Goal: Transaction & Acquisition: Purchase product/service

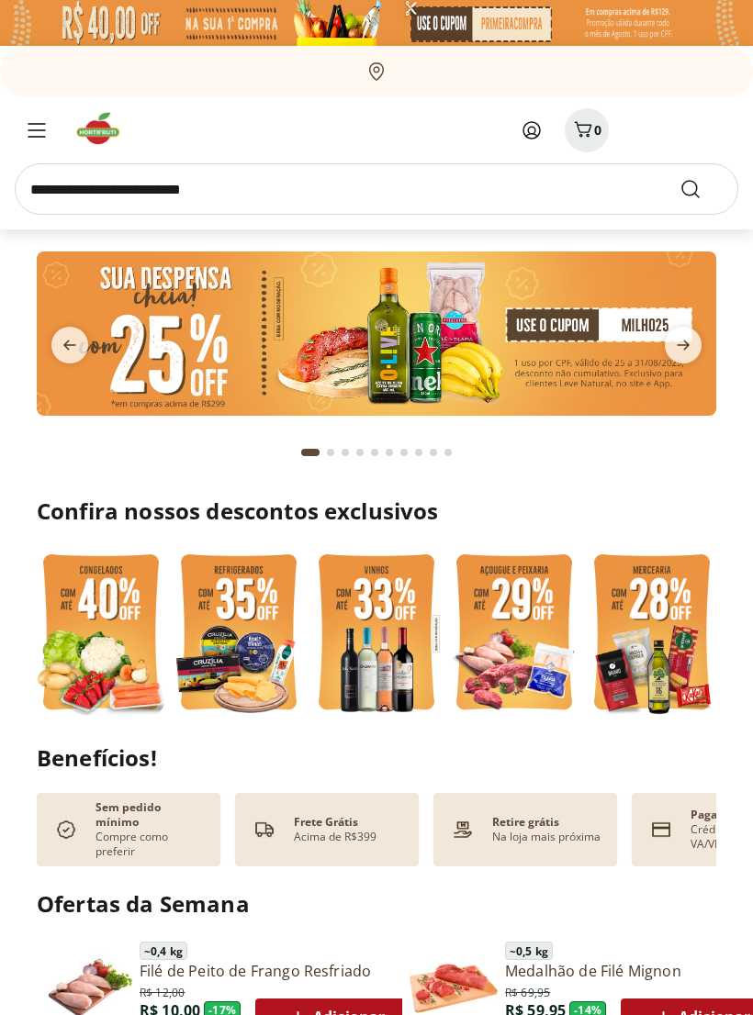
click at [300, 196] on input "search" at bounding box center [376, 188] width 723 height 51
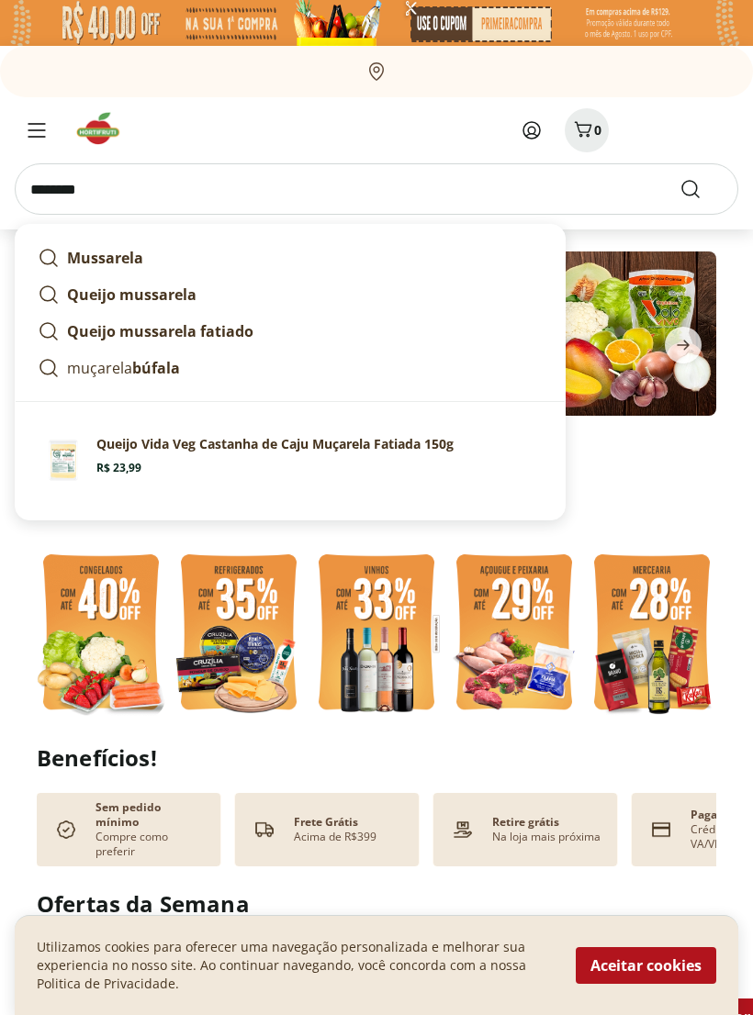
click at [178, 333] on strong "Queijo mussarela fatiado" at bounding box center [160, 331] width 186 height 20
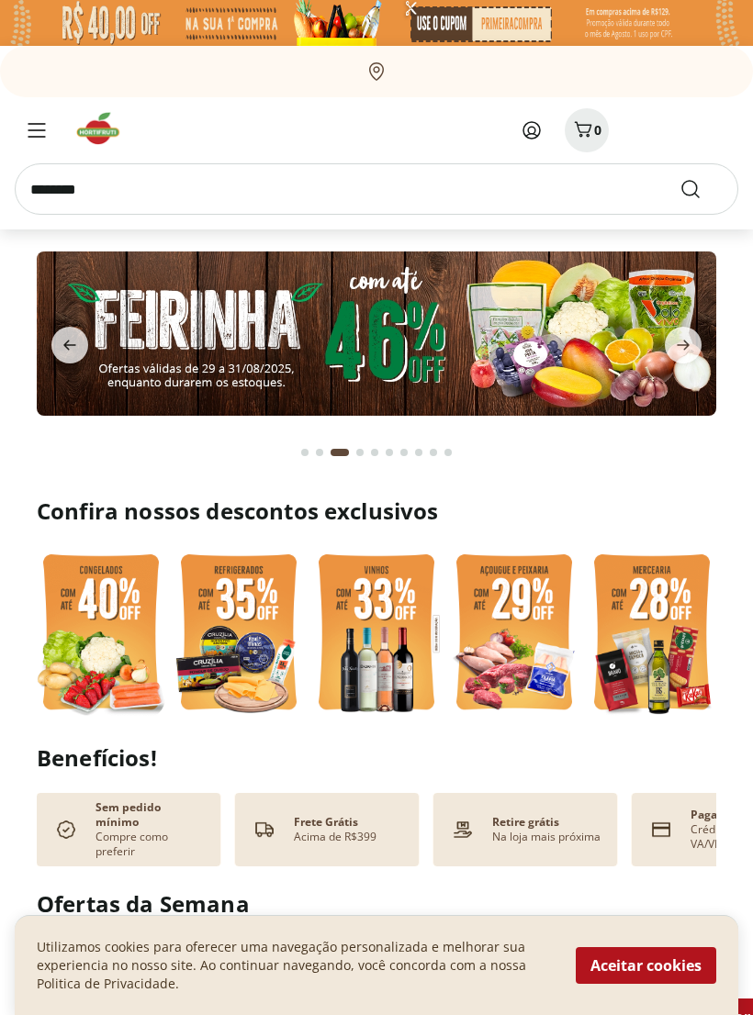
type input "**********"
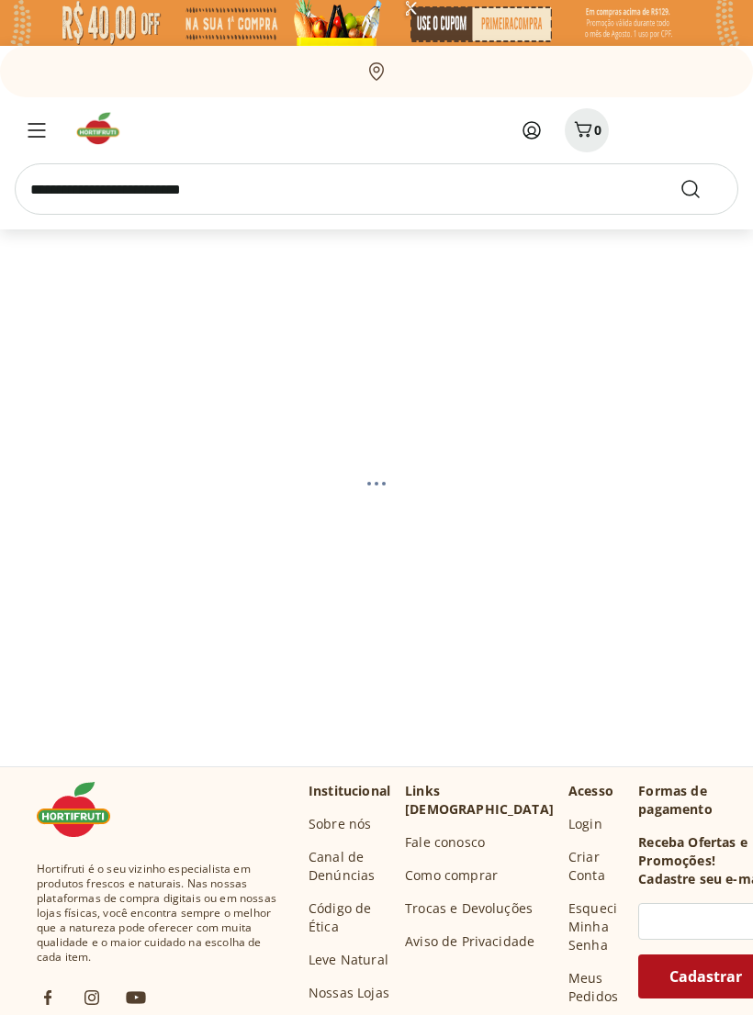
select select "**********"
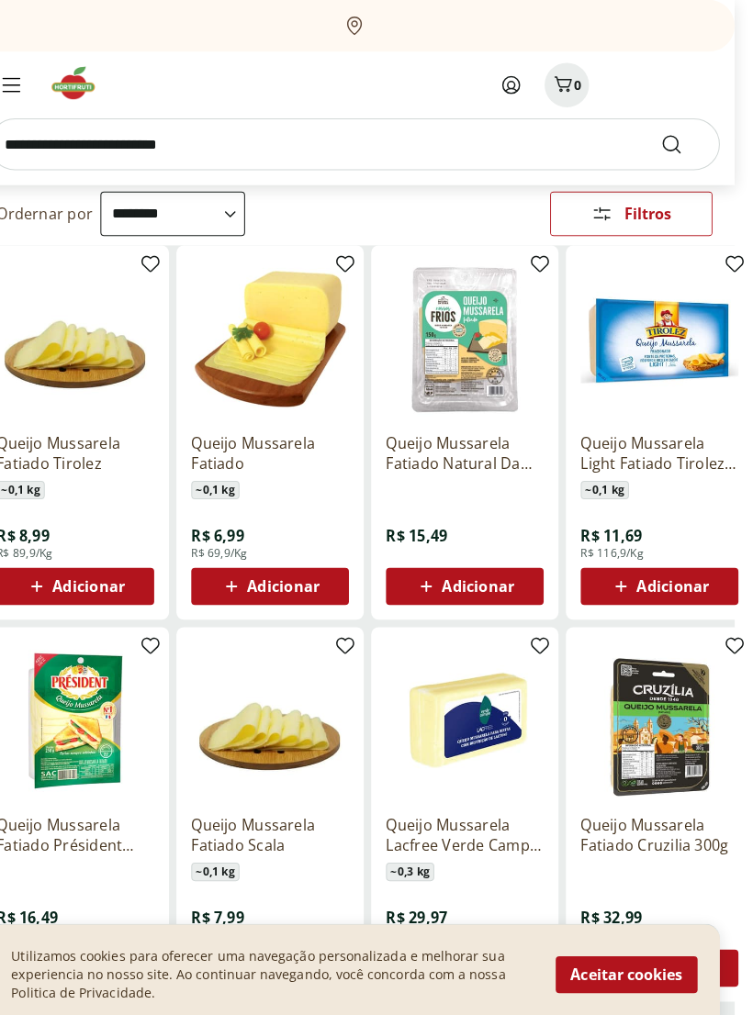
scroll to position [174, 18]
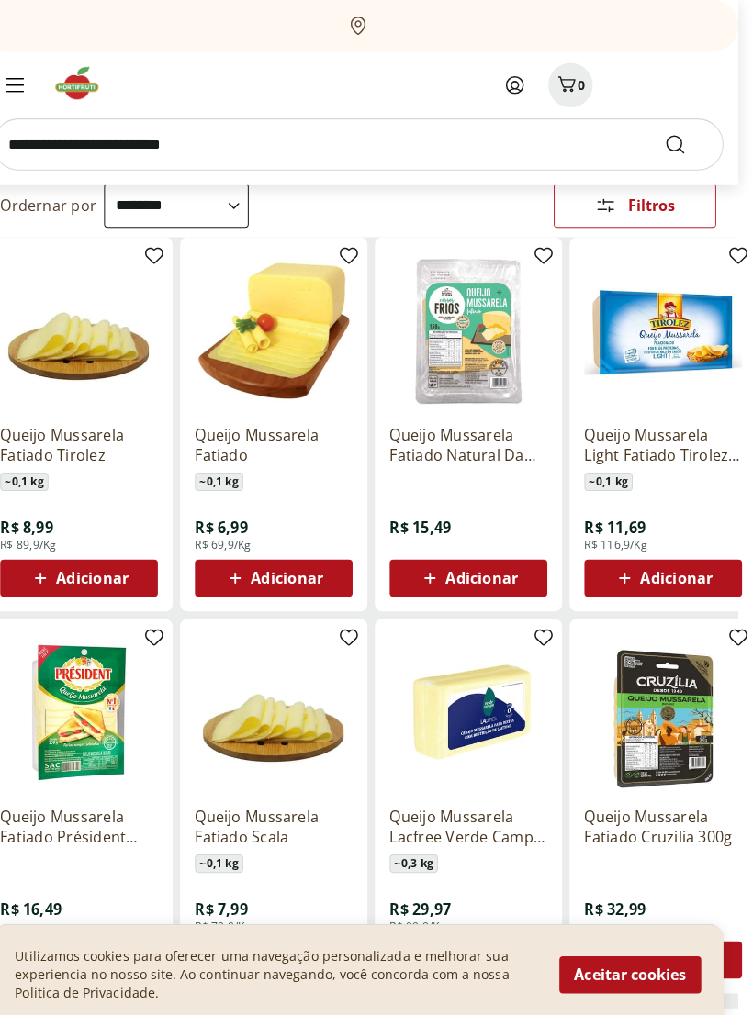
click at [687, 575] on span "Adicionar" at bounding box center [673, 572] width 72 height 15
click at [624, 570] on icon at bounding box center [621, 573] width 23 height 22
click at [666, 571] on span "Adicionar" at bounding box center [673, 572] width 72 height 15
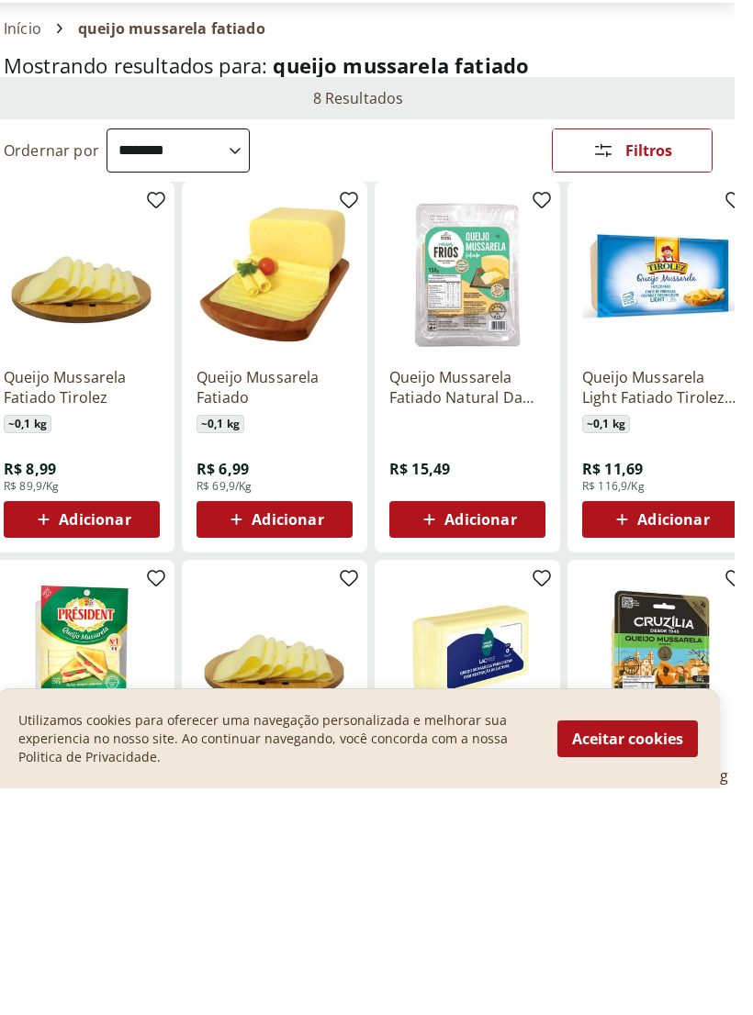
click at [655, 739] on span "Adicionar" at bounding box center [691, 746] width 72 height 15
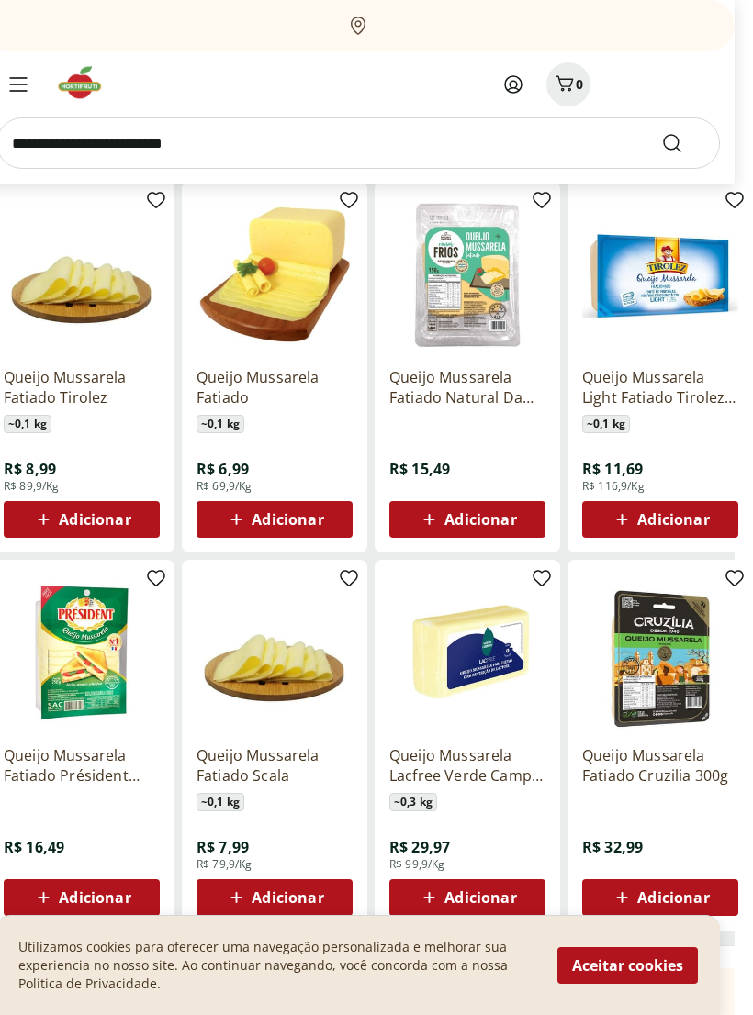
click at [686, 290] on img at bounding box center [660, 274] width 156 height 156
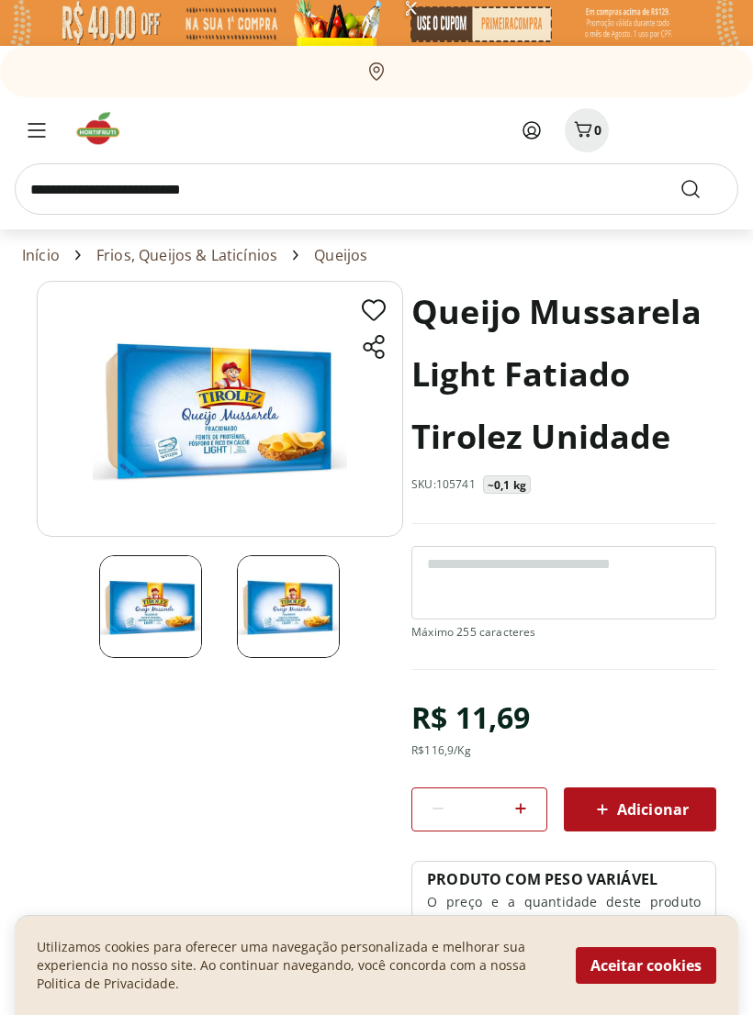
click at [521, 804] on icon at bounding box center [520, 809] width 11 height 11
click at [525, 807] on icon at bounding box center [520, 809] width 22 height 22
type input "*"
select select "**********"
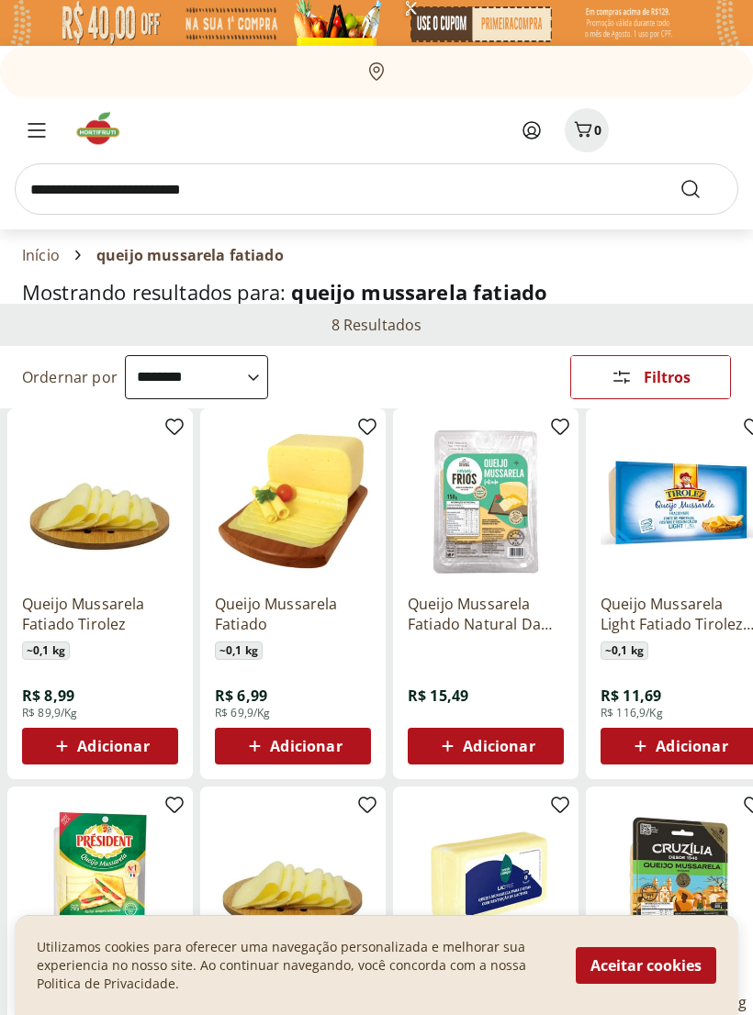
click at [111, 611] on p "Queijo Mussarela Fatiado Tirolez" at bounding box center [100, 614] width 156 height 40
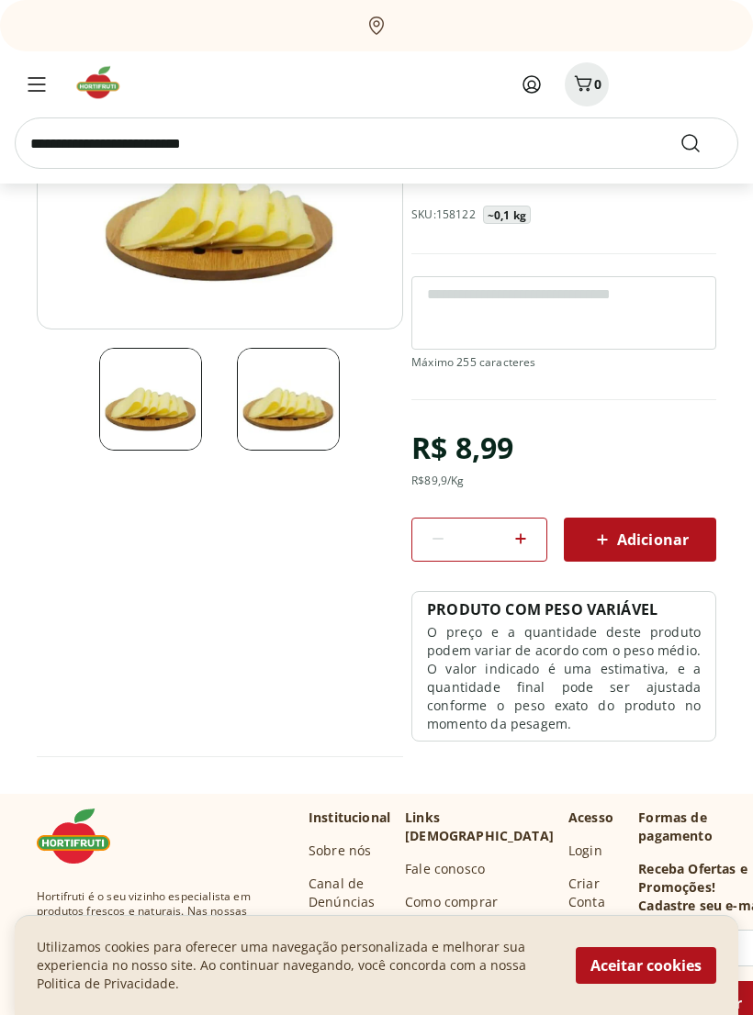
scroll to position [222, 0]
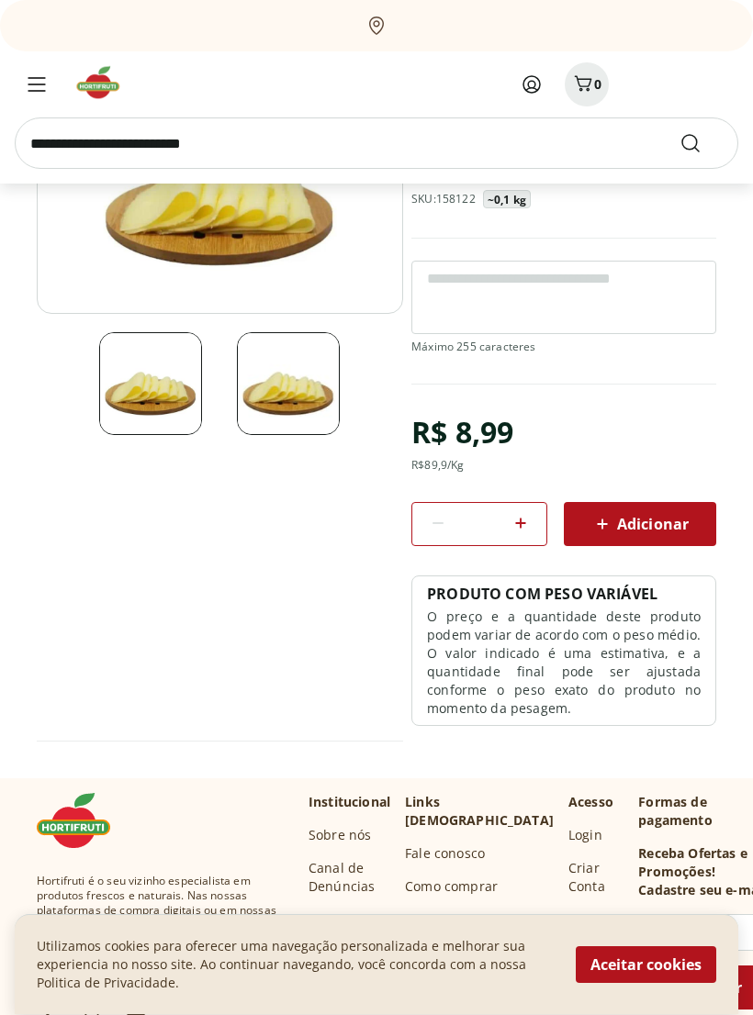
click at [529, 523] on icon at bounding box center [520, 524] width 22 height 22
click at [530, 521] on icon at bounding box center [520, 523] width 22 height 22
click at [524, 528] on icon at bounding box center [520, 523] width 22 height 22
click at [523, 522] on icon at bounding box center [520, 523] width 22 height 22
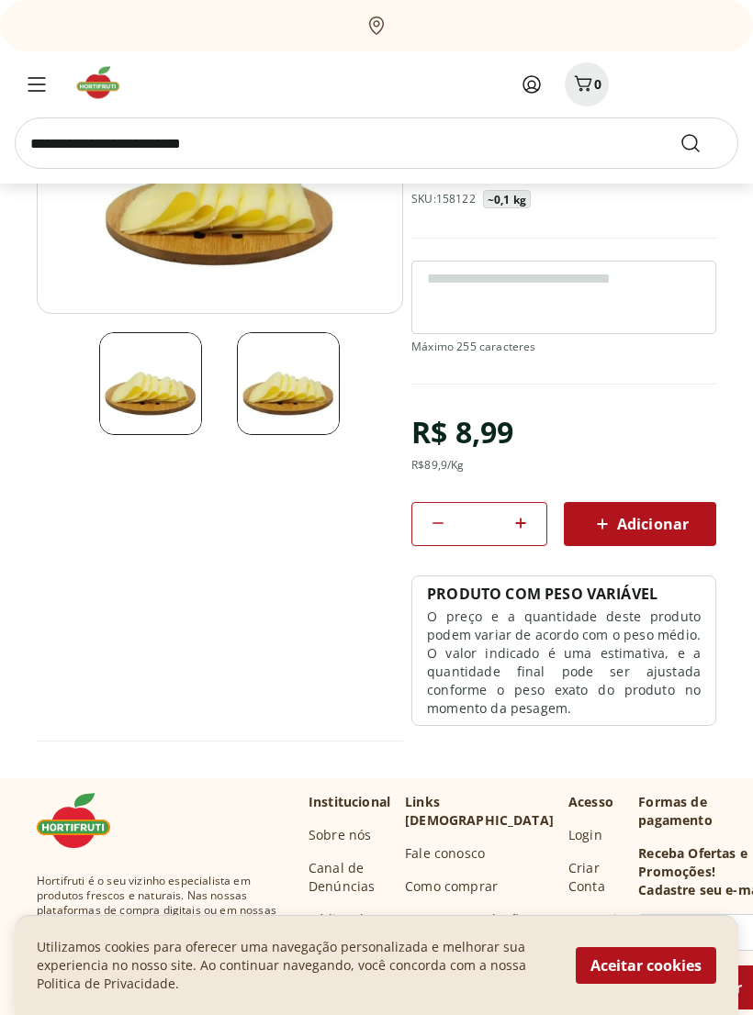
click at [532, 520] on icon at bounding box center [520, 523] width 22 height 22
type input "*"
click at [638, 517] on span "Adicionar" at bounding box center [639, 524] width 97 height 22
click at [663, 528] on span "Adicionar" at bounding box center [639, 524] width 97 height 22
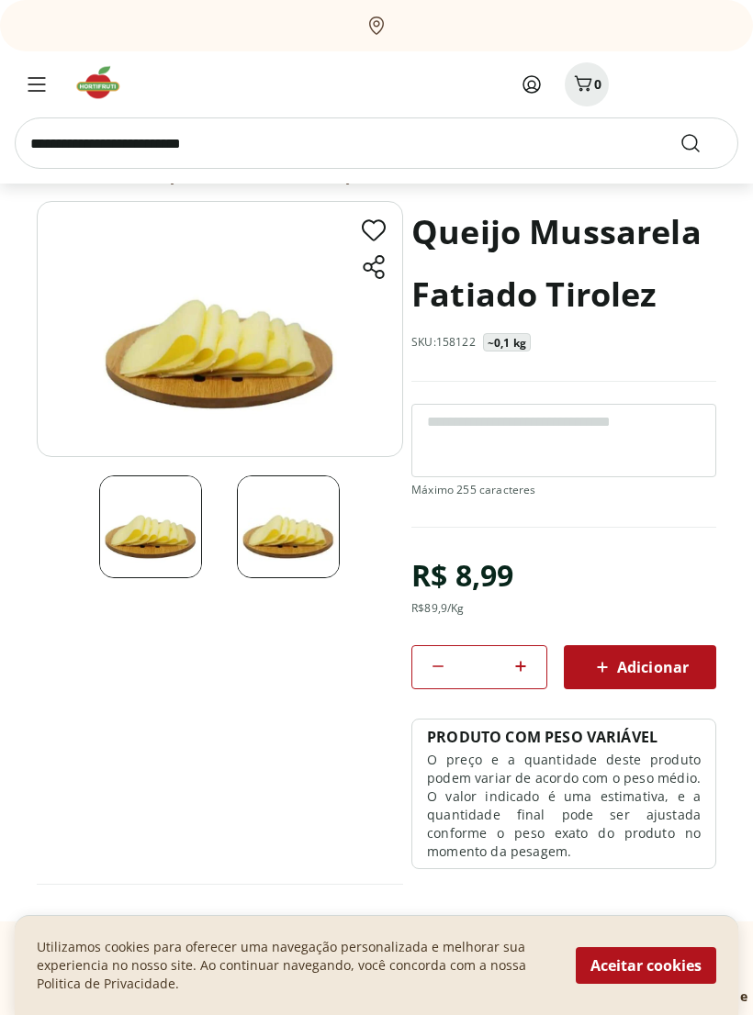
scroll to position [0, 0]
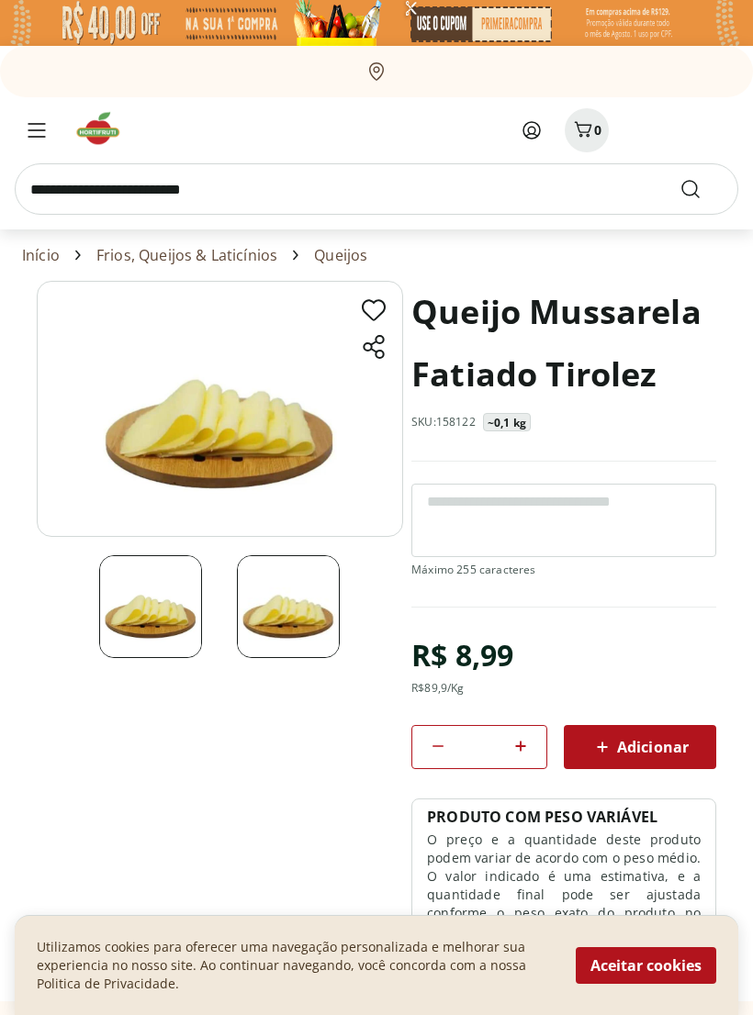
click at [632, 746] on span "Adicionar" at bounding box center [639, 747] width 97 height 22
click at [527, 134] on icon at bounding box center [532, 130] width 22 height 22
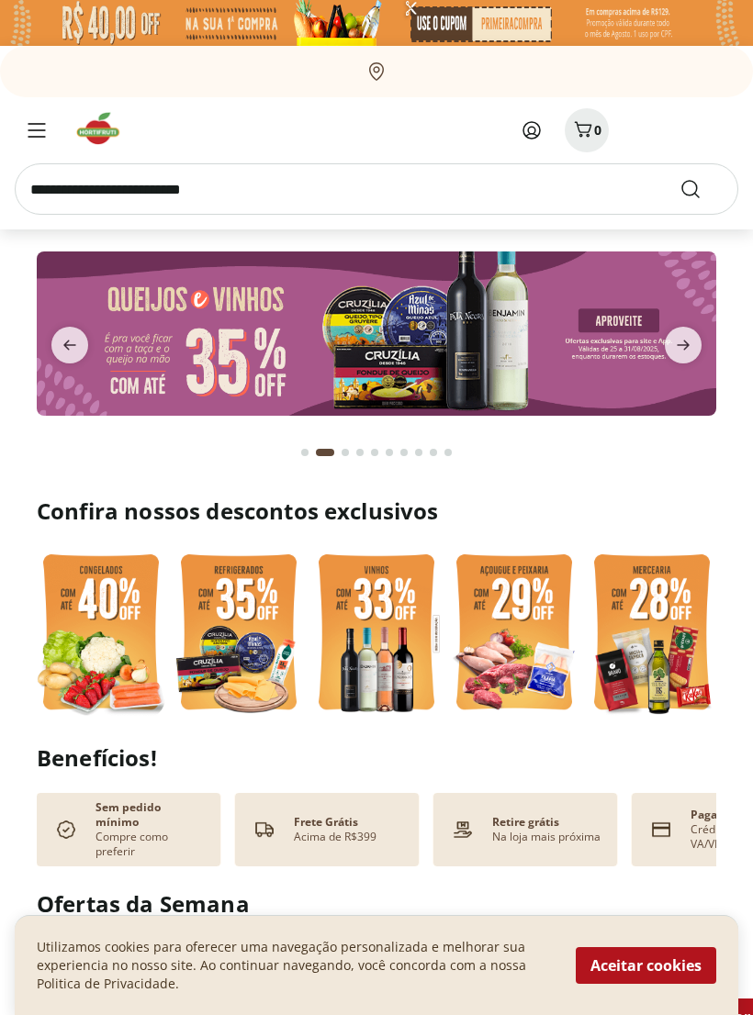
click at [291, 185] on input "search" at bounding box center [376, 188] width 723 height 51
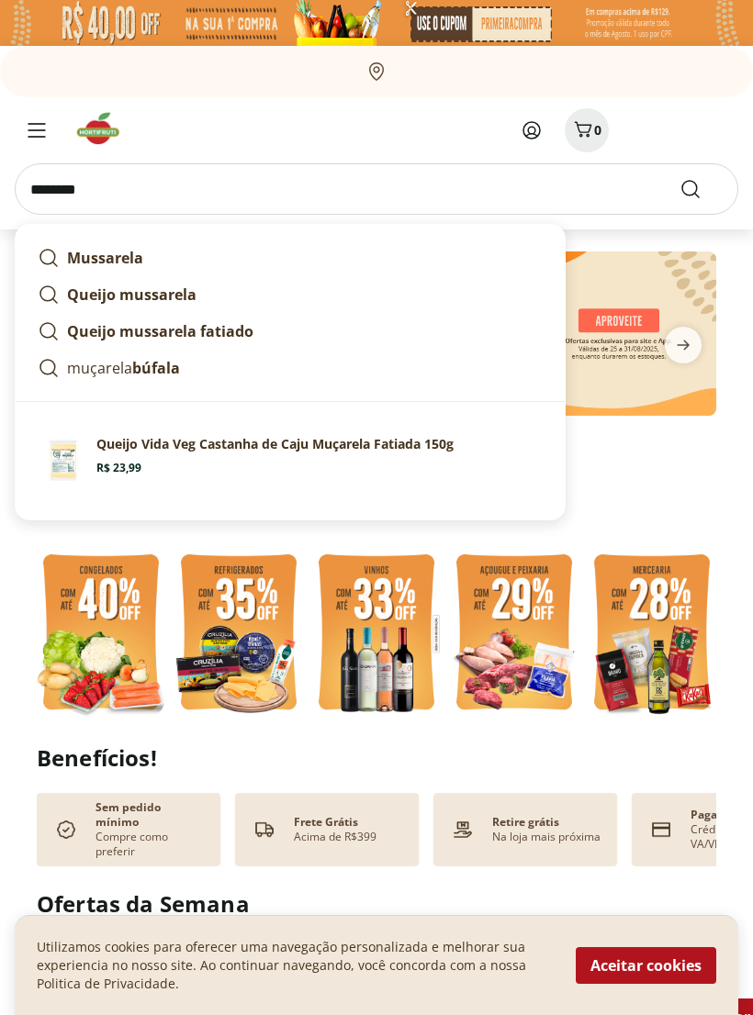
click at [230, 331] on strong "Queijo mussarela fatiado" at bounding box center [160, 331] width 186 height 20
type input "**********"
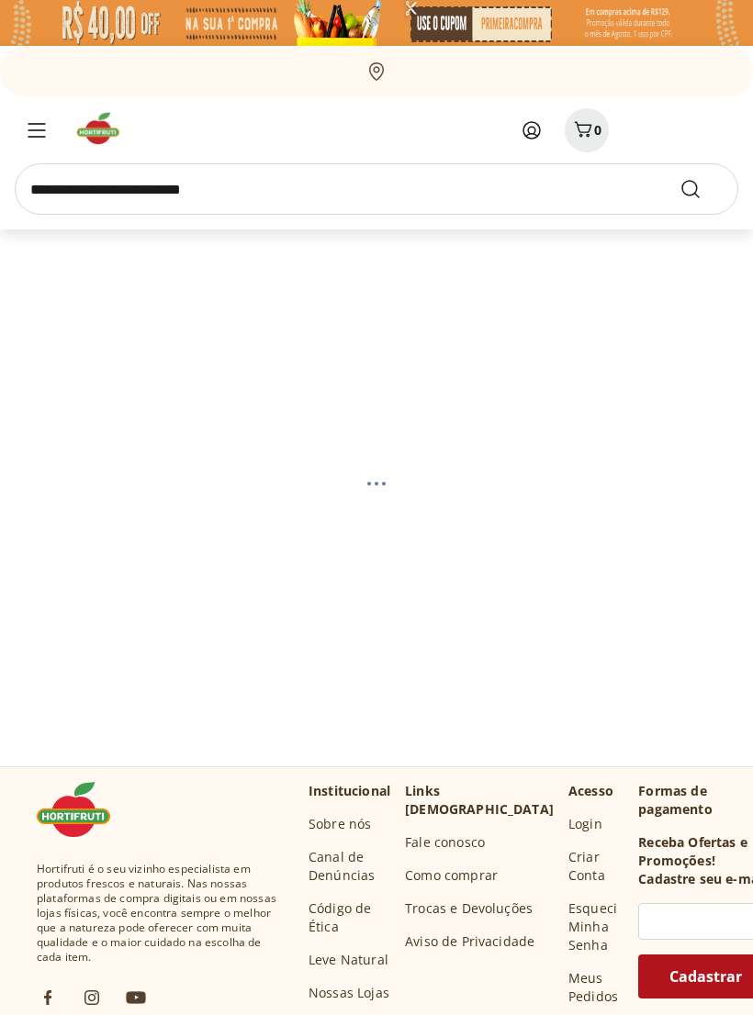
select select "**********"
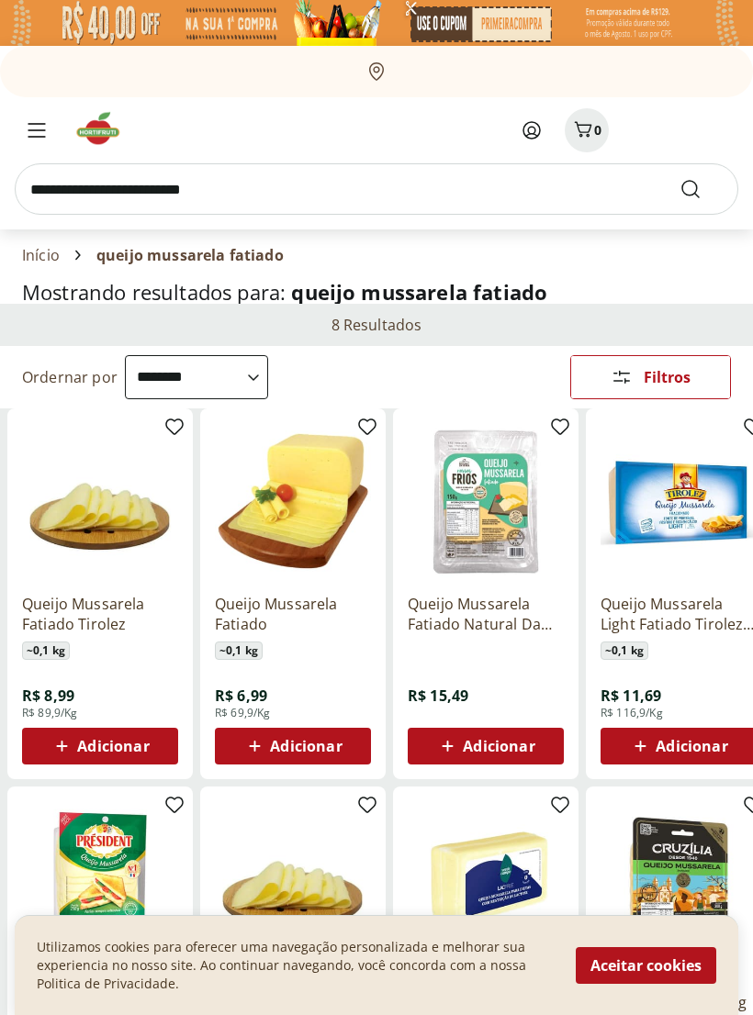
click at [126, 739] on span "Adicionar" at bounding box center [113, 746] width 72 height 15
click at [110, 749] on span "Adicionar" at bounding box center [113, 746] width 72 height 15
click at [109, 748] on span "Adicionar" at bounding box center [113, 746] width 72 height 15
click at [101, 660] on div "Queijo Mussarela Fatiado Tirolez ~ 0,1 kg R$ 8,99 R$ 89,9/Kg Adicionar" at bounding box center [100, 671] width 156 height 185
click at [130, 527] on img at bounding box center [100, 501] width 156 height 156
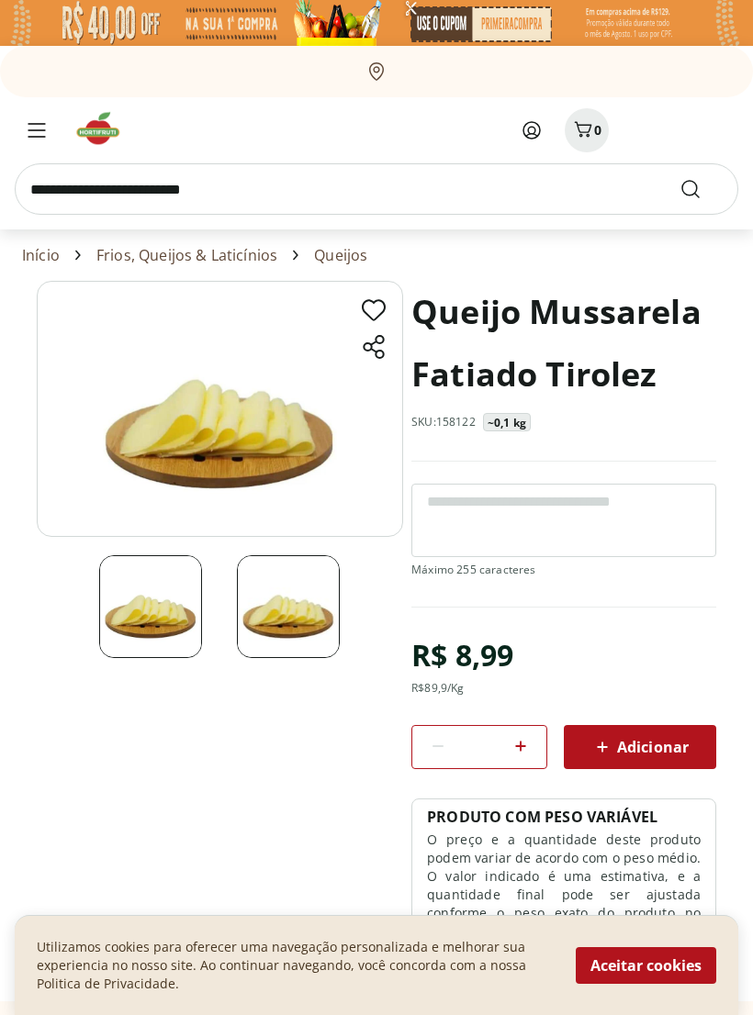
select select "**********"
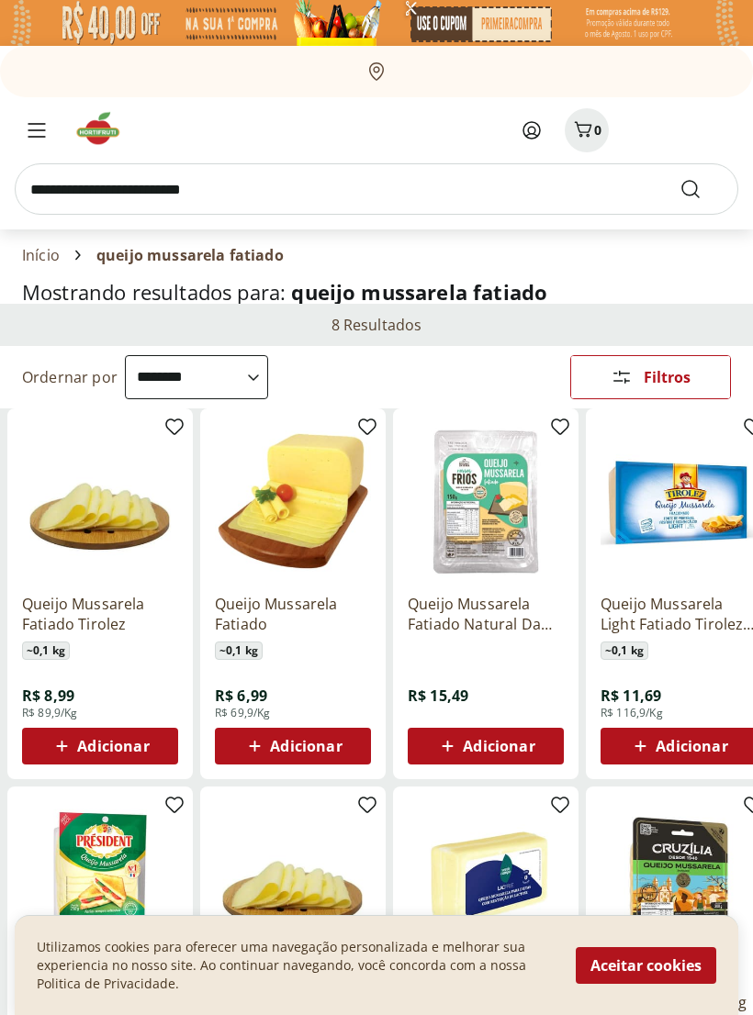
click at [129, 534] on img at bounding box center [100, 501] width 156 height 156
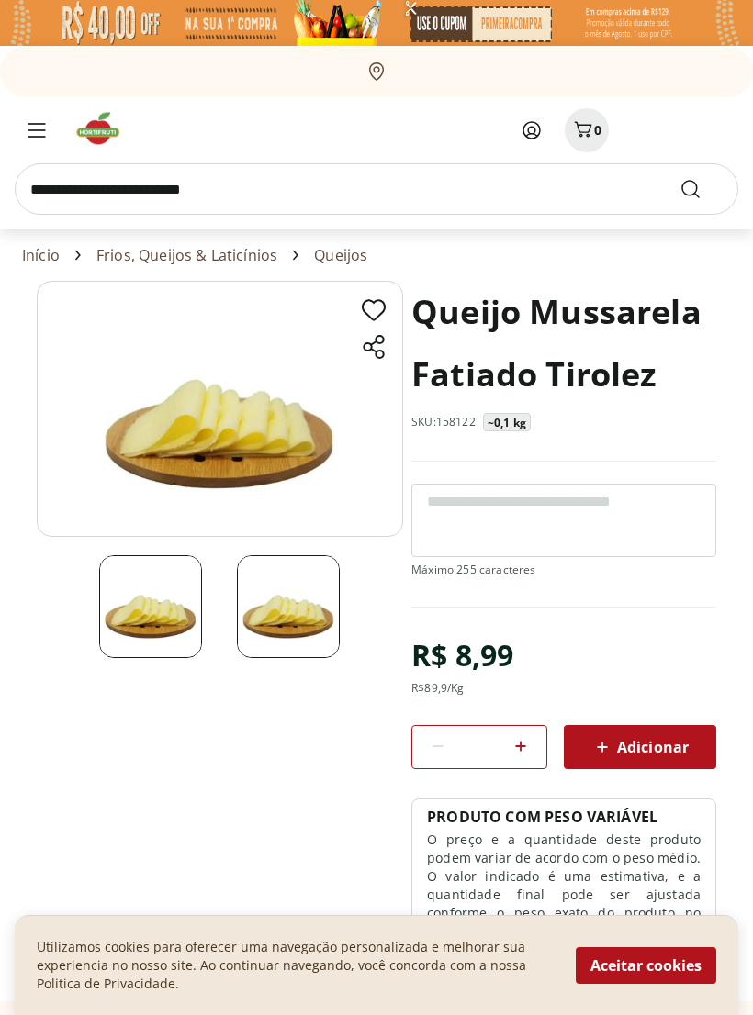
click at [646, 747] on span "Adicionar" at bounding box center [639, 747] width 97 height 22
click at [532, 749] on icon at bounding box center [520, 746] width 22 height 22
click at [525, 748] on icon at bounding box center [520, 746] width 22 height 22
click at [526, 743] on icon at bounding box center [520, 746] width 22 height 22
click at [525, 747] on icon at bounding box center [520, 746] width 22 height 22
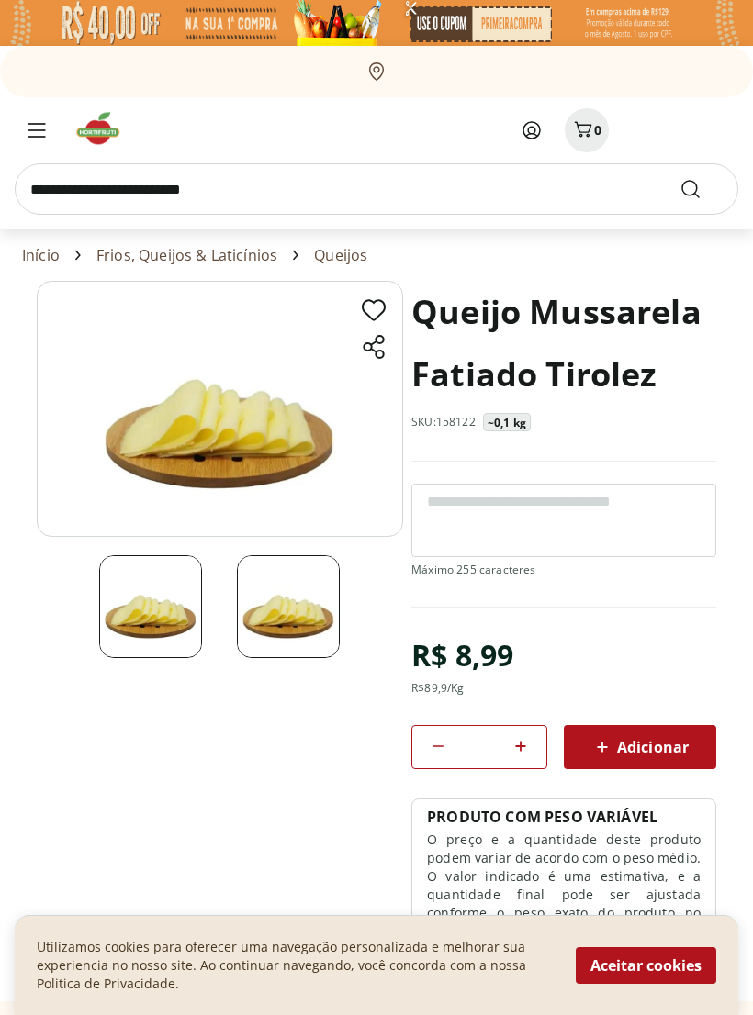
click at [524, 744] on icon at bounding box center [520, 746] width 22 height 22
type input "*"
click at [639, 746] on span "Adicionar" at bounding box center [639, 747] width 97 height 22
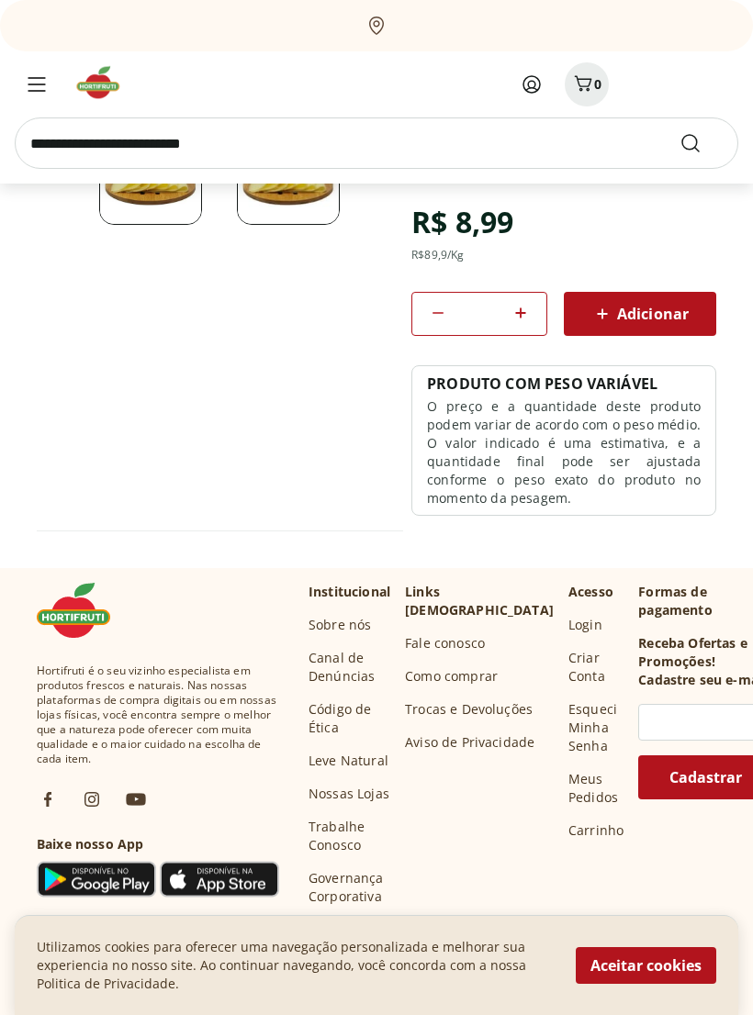
scroll to position [441, 0]
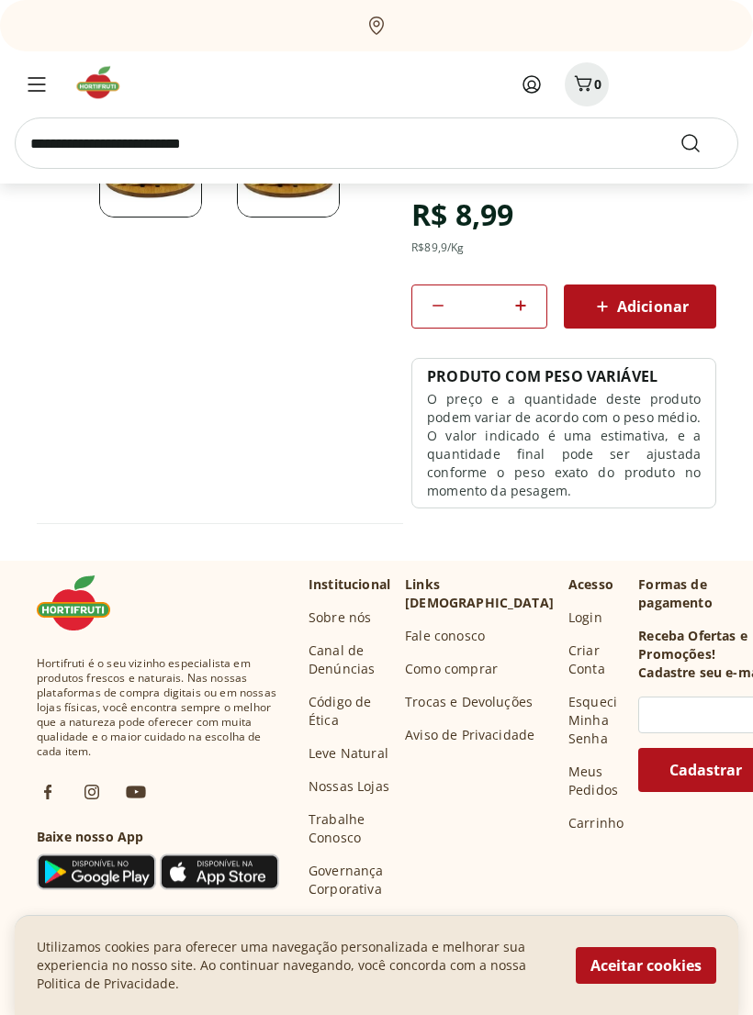
click at [646, 307] on span "Adicionar" at bounding box center [639, 307] width 97 height 22
click at [651, 305] on span "Adicionar" at bounding box center [639, 307] width 97 height 22
click at [587, 324] on button "Adicionar" at bounding box center [640, 307] width 152 height 44
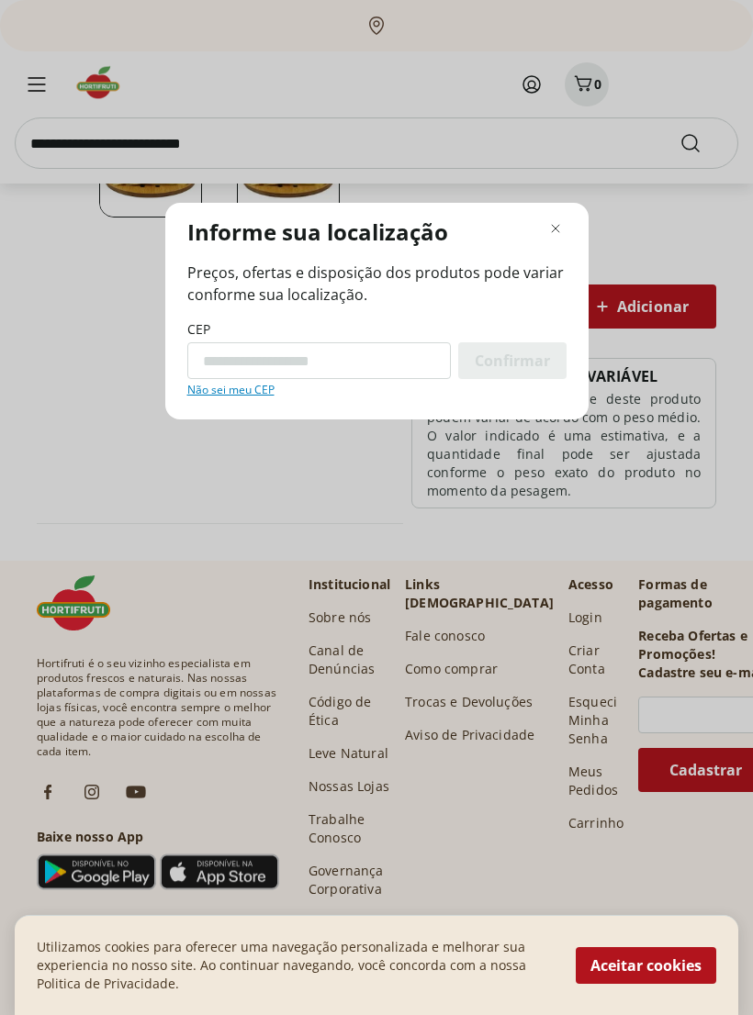
click at [588, 310] on div "Informe sua localização Preços, ofertas e disposição dos produtos pode variar c…" at bounding box center [376, 311] width 423 height 217
click at [341, 372] on input "CEP" at bounding box center [318, 360] width 263 height 37
type input "*********"
click at [521, 364] on span "Confirmar" at bounding box center [512, 360] width 75 height 15
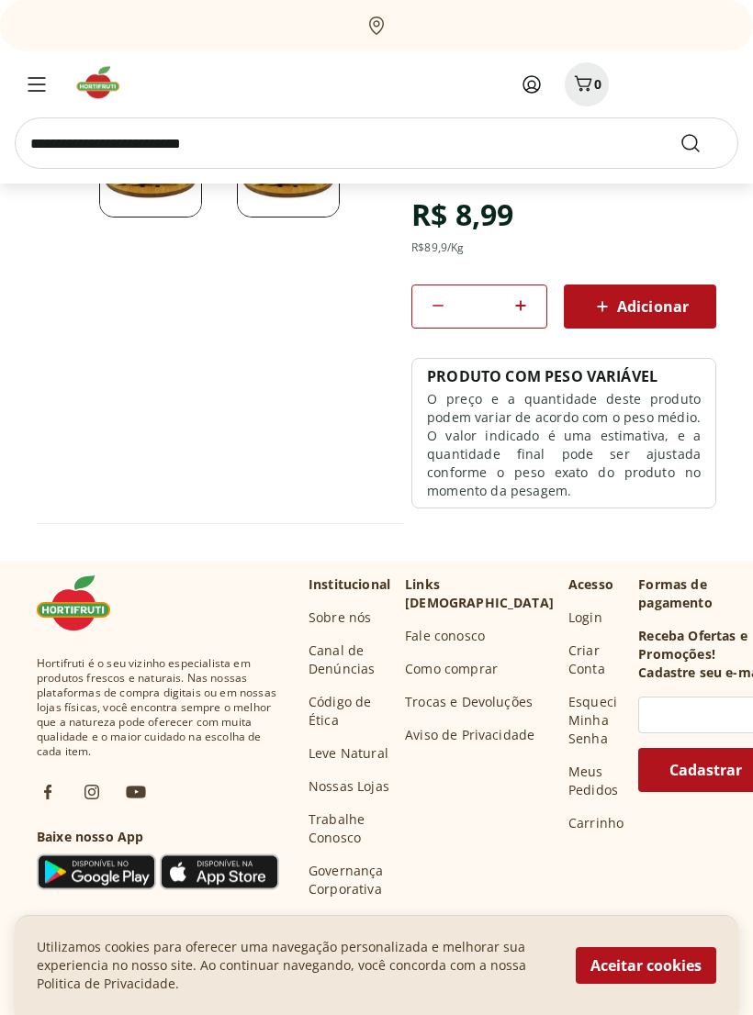
click at [648, 308] on span "Adicionar" at bounding box center [639, 307] width 97 height 22
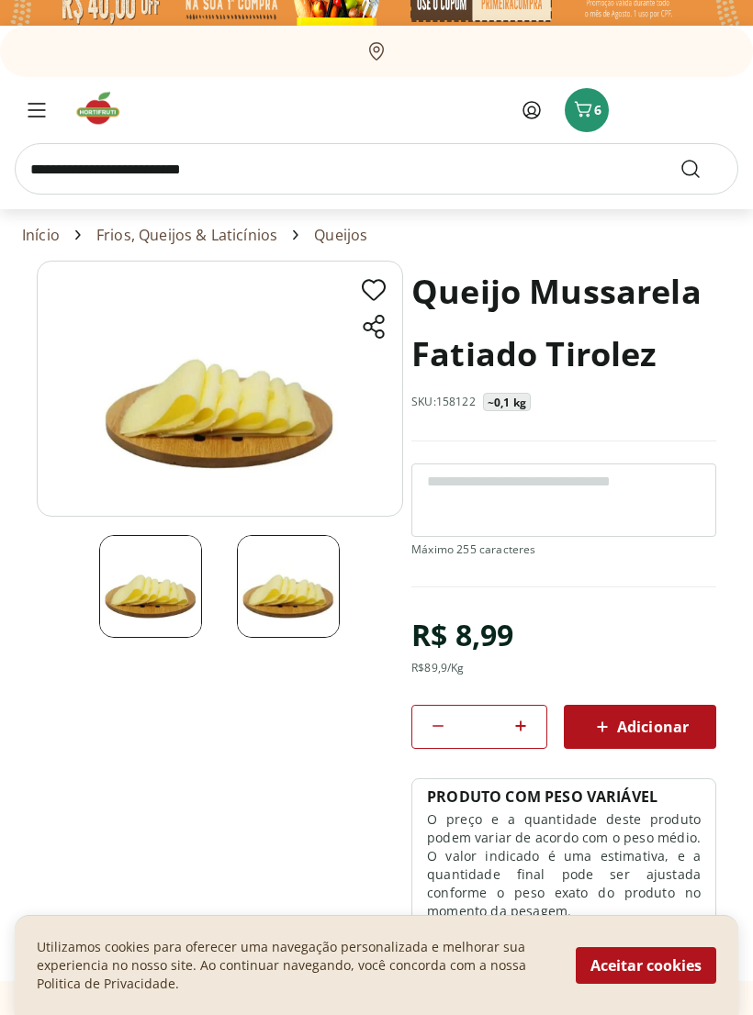
scroll to position [0, 0]
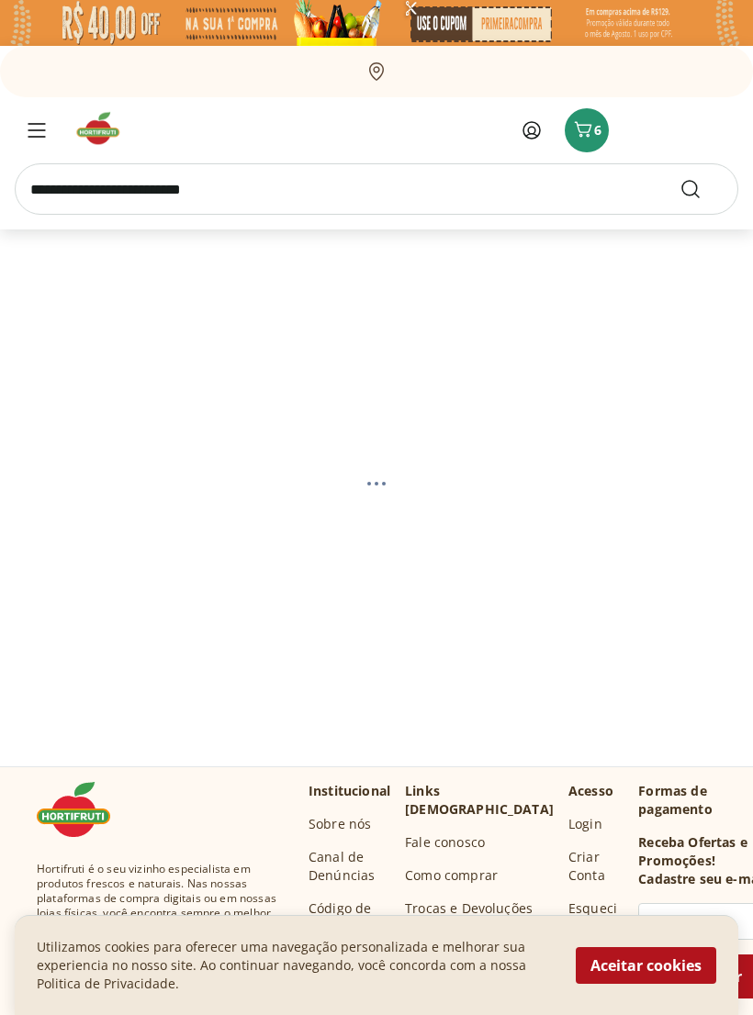
click at [366, 192] on input "search" at bounding box center [376, 188] width 723 height 51
type input "*****"
select select "**********"
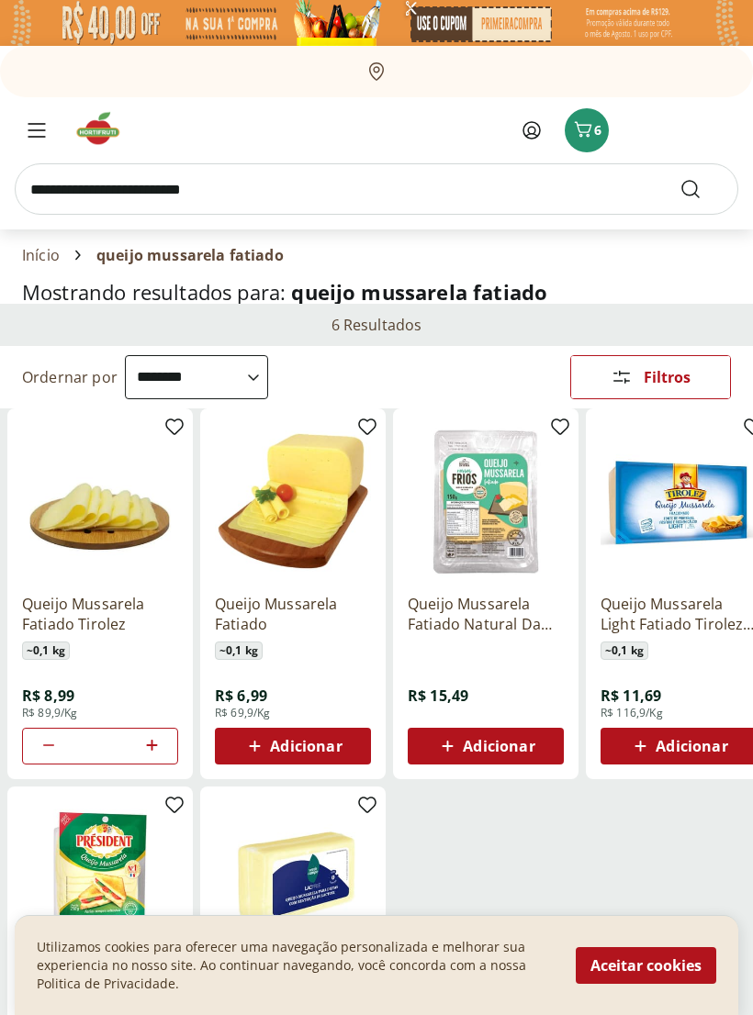
click at [234, 181] on input "search" at bounding box center [376, 188] width 723 height 51
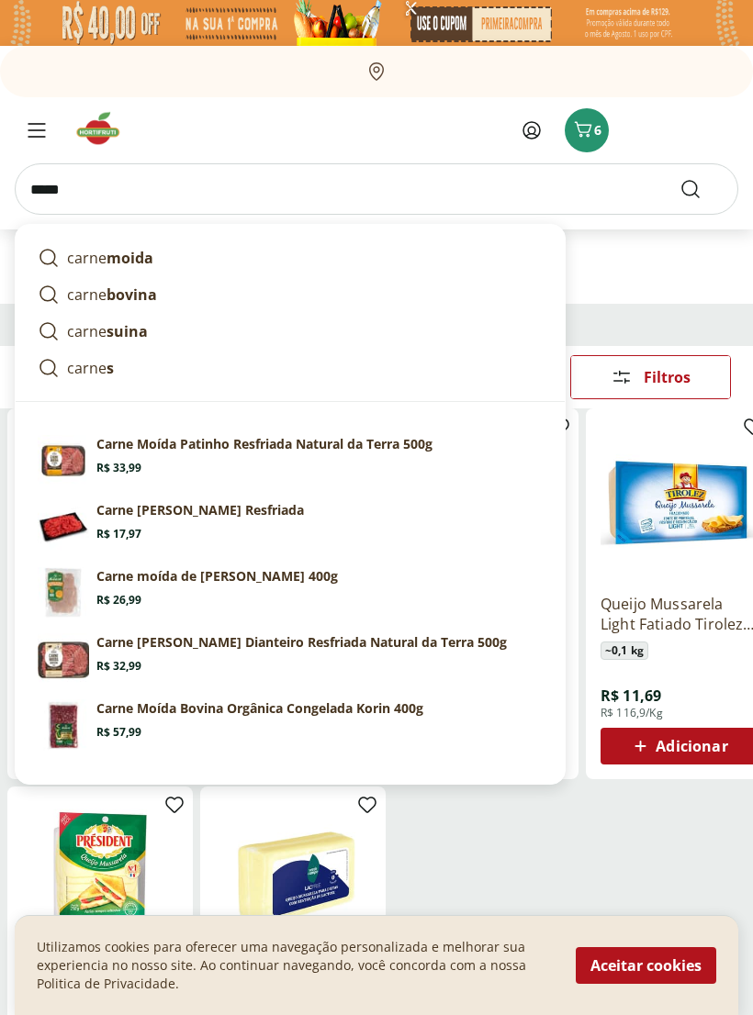
click at [137, 303] on strong "bovina" at bounding box center [131, 295] width 50 height 20
type input "**********"
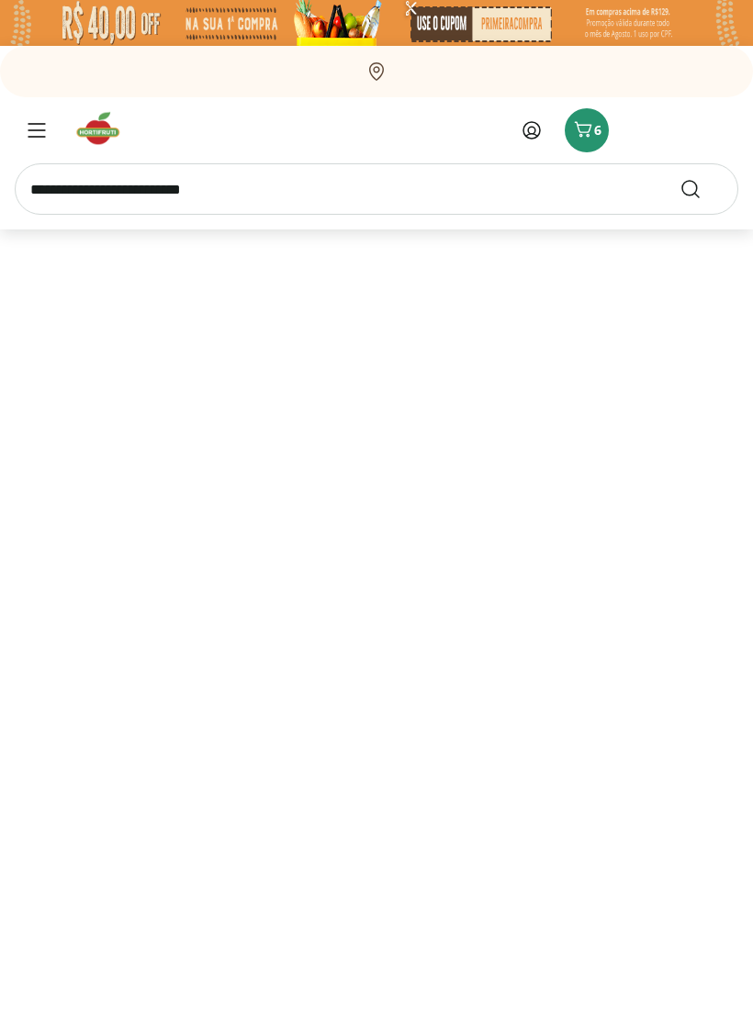
select select "**********"
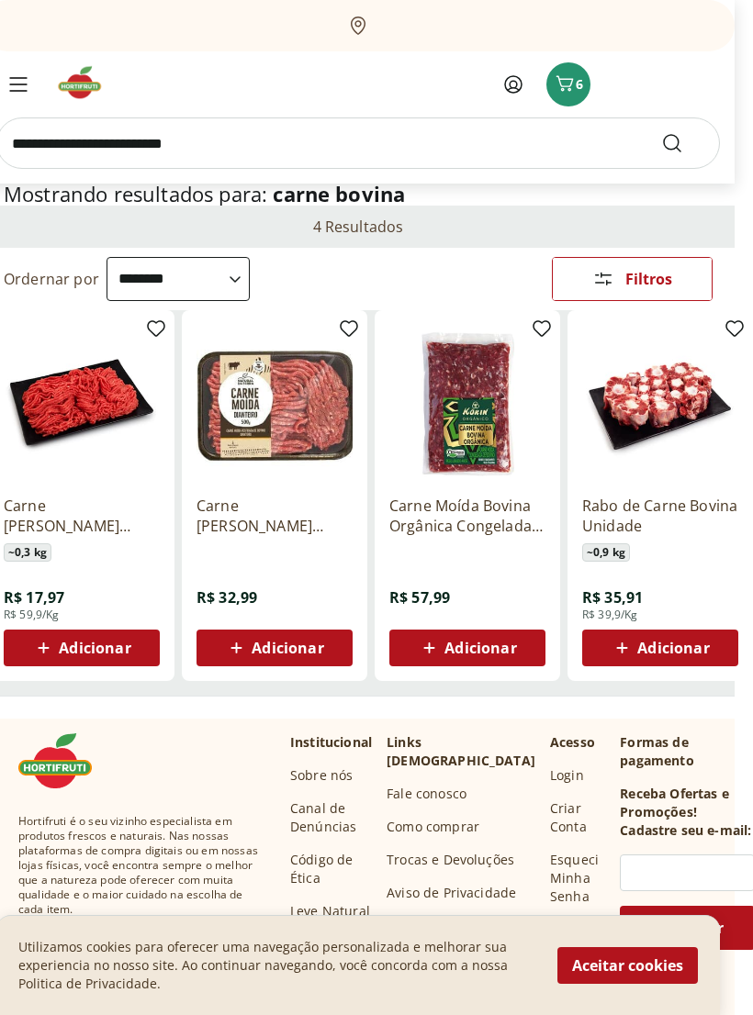
scroll to position [0, 18]
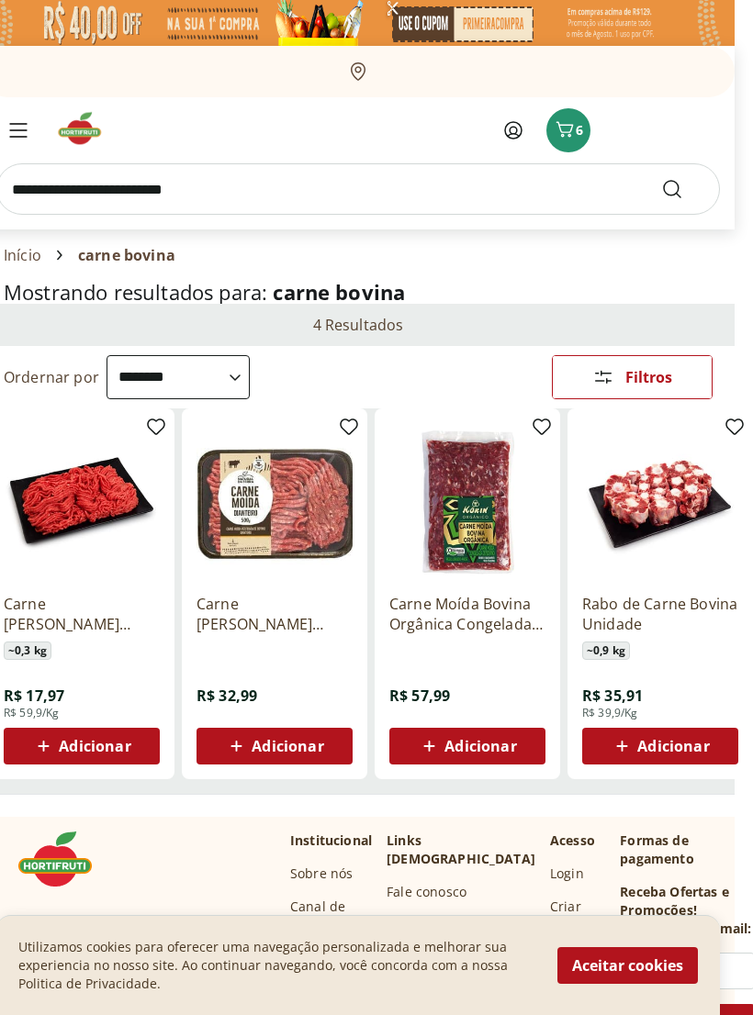
click at [17, 123] on icon "Menu" at bounding box center [18, 130] width 18 height 15
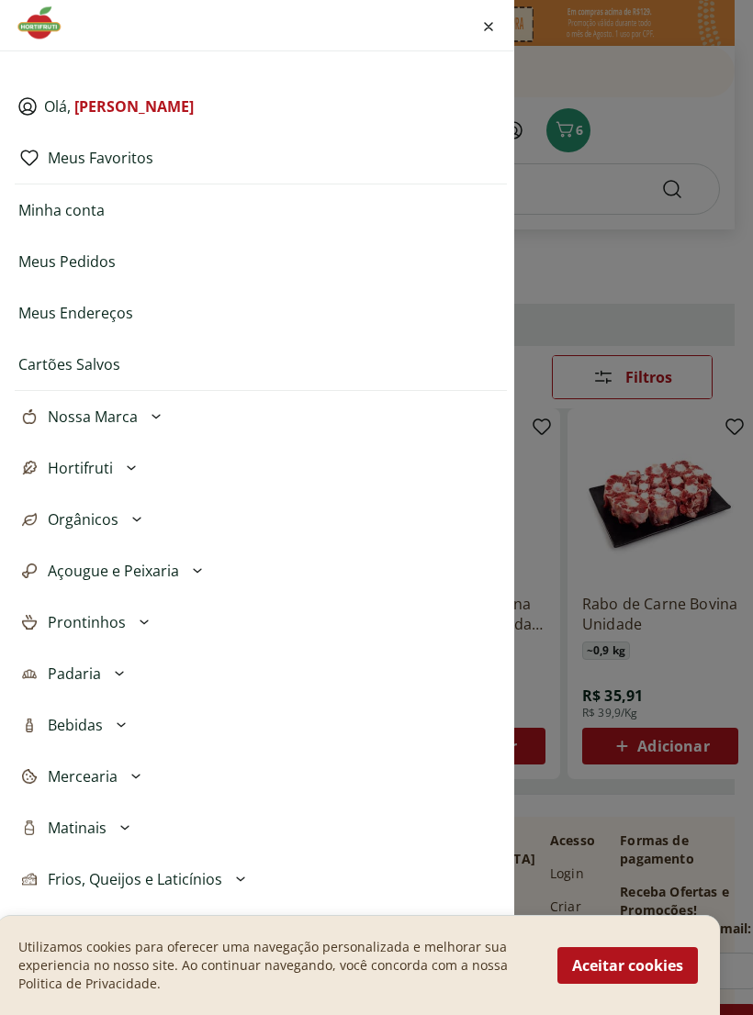
click at [103, 470] on span "Hortifruti" at bounding box center [80, 468] width 65 height 22
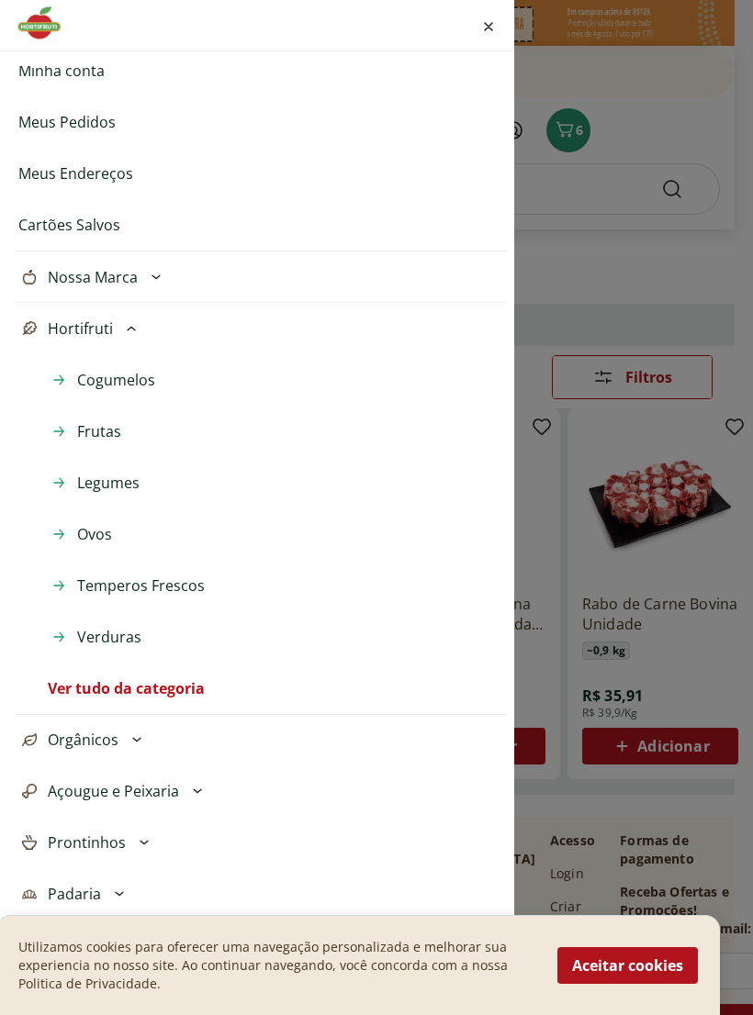
scroll to position [139, 0]
click at [192, 690] on link "Ver tudo da categoria" at bounding box center [126, 689] width 157 height 22
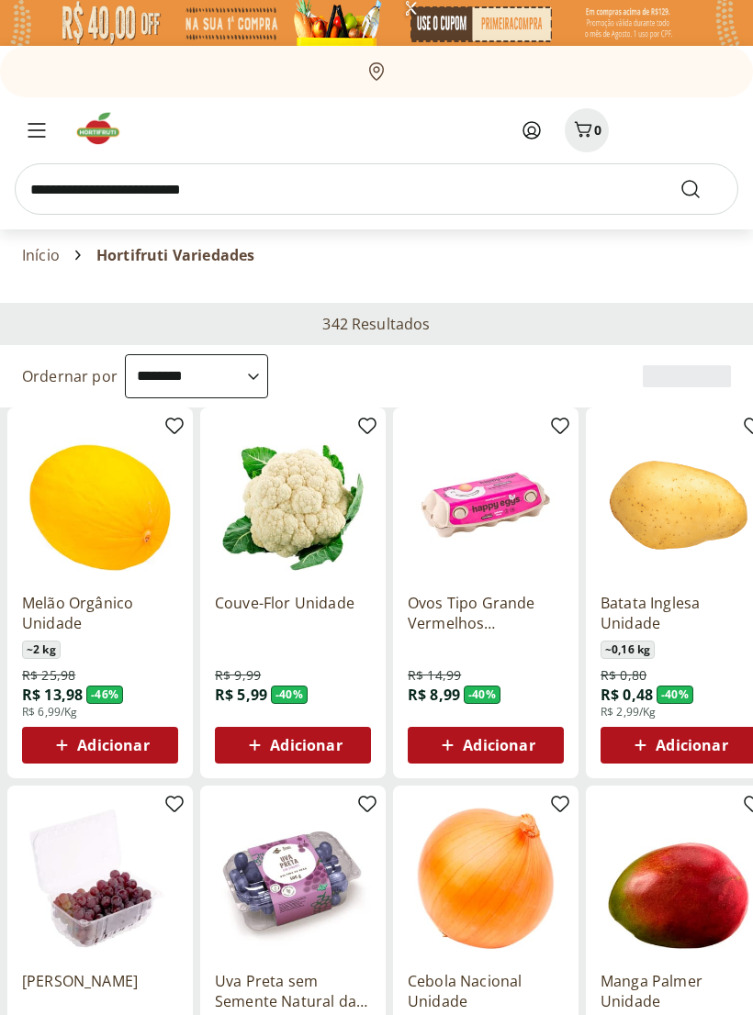
select select "**********"
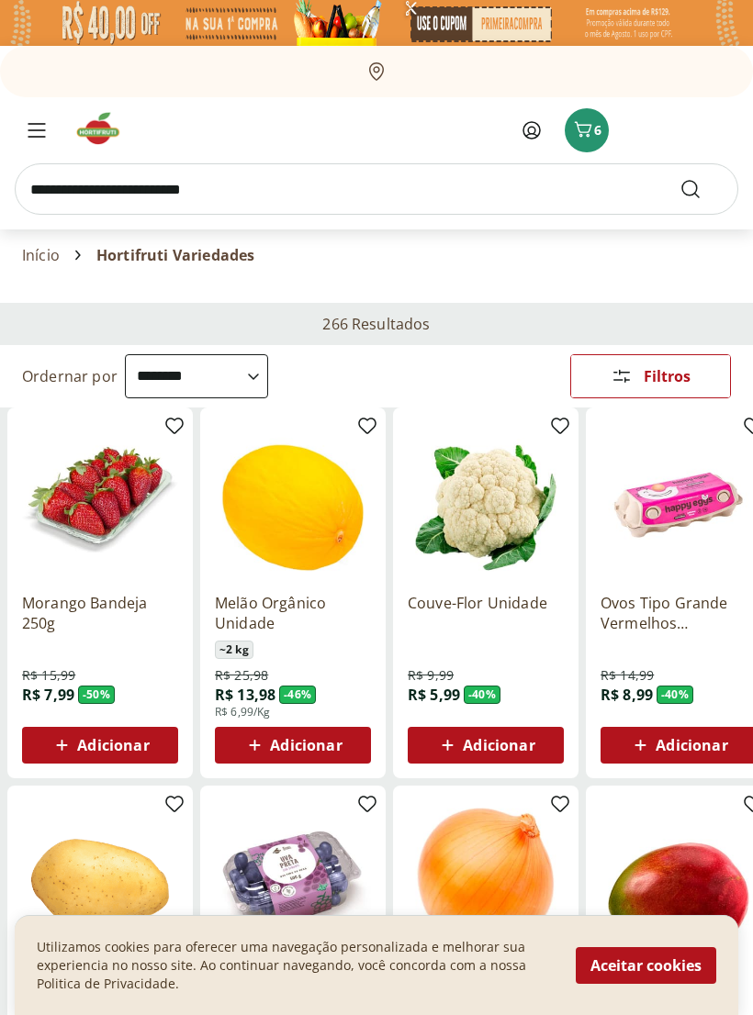
click at [118, 566] on img at bounding box center [100, 500] width 156 height 156
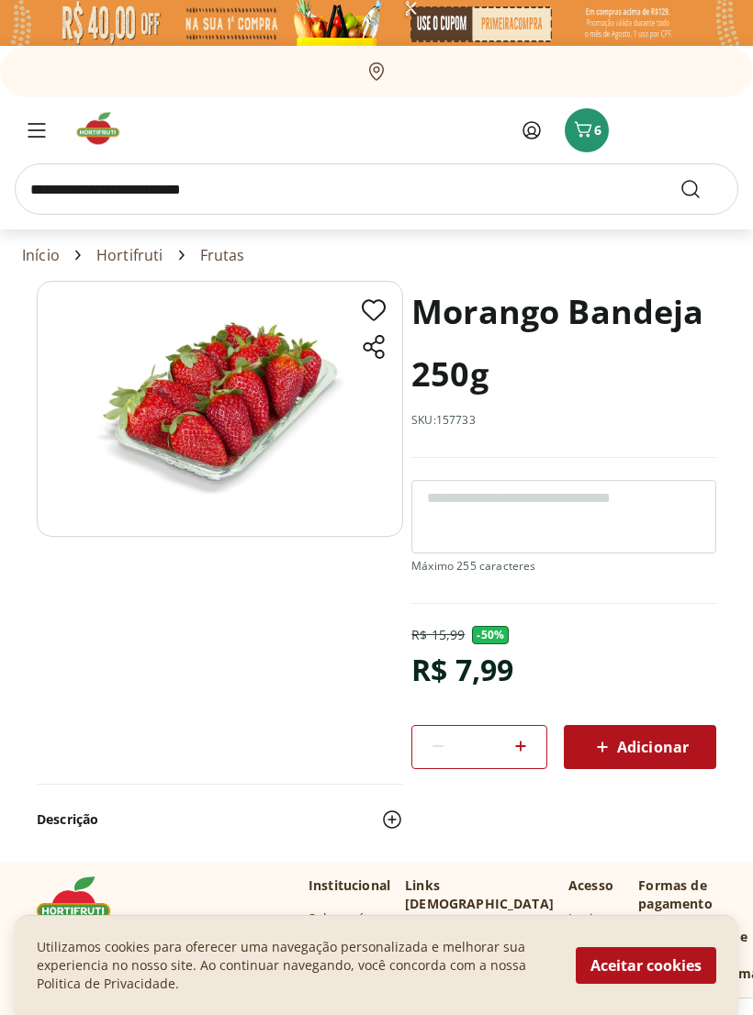
click at [526, 745] on icon at bounding box center [520, 746] width 22 height 22
click at [522, 750] on icon at bounding box center [520, 746] width 22 height 22
type input "*"
click at [637, 745] on span "Adicionar" at bounding box center [639, 747] width 97 height 22
select select "**********"
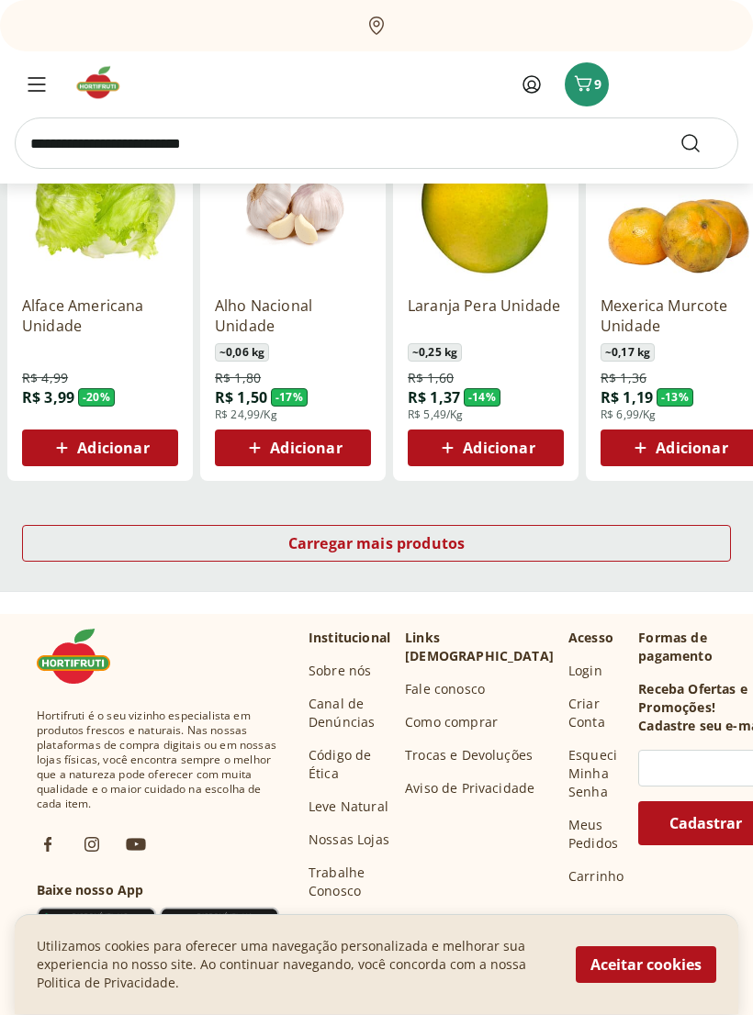
scroll to position [1056, 0]
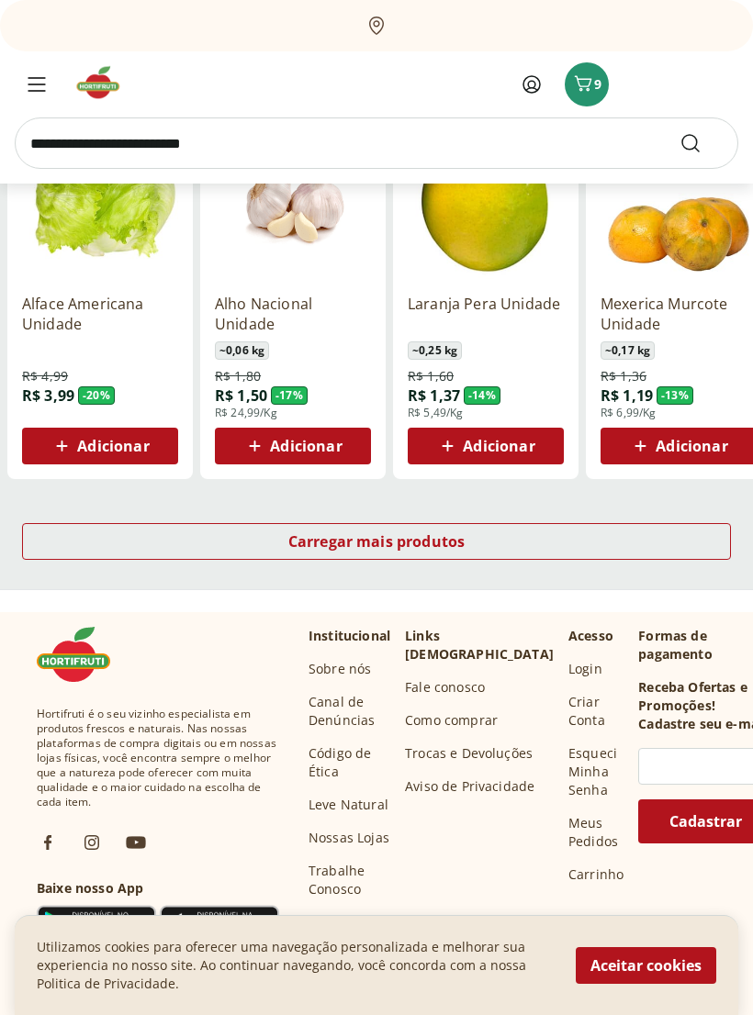
click at [493, 551] on div "Carregar mais produtos" at bounding box center [376, 541] width 709 height 37
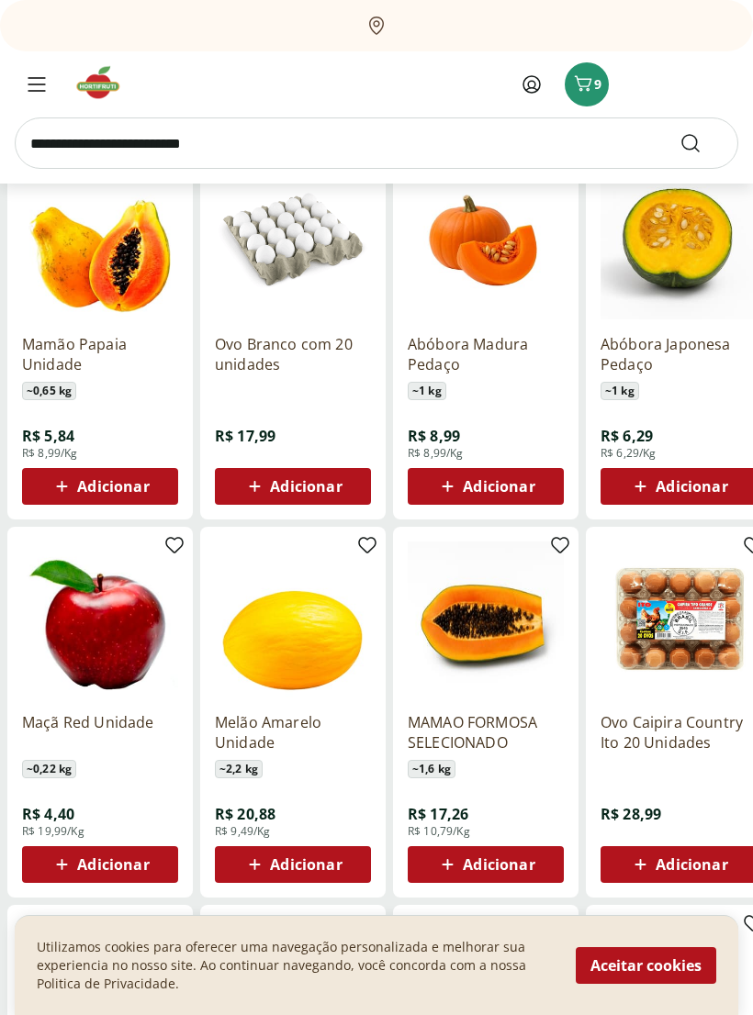
scroll to position [1376, 0]
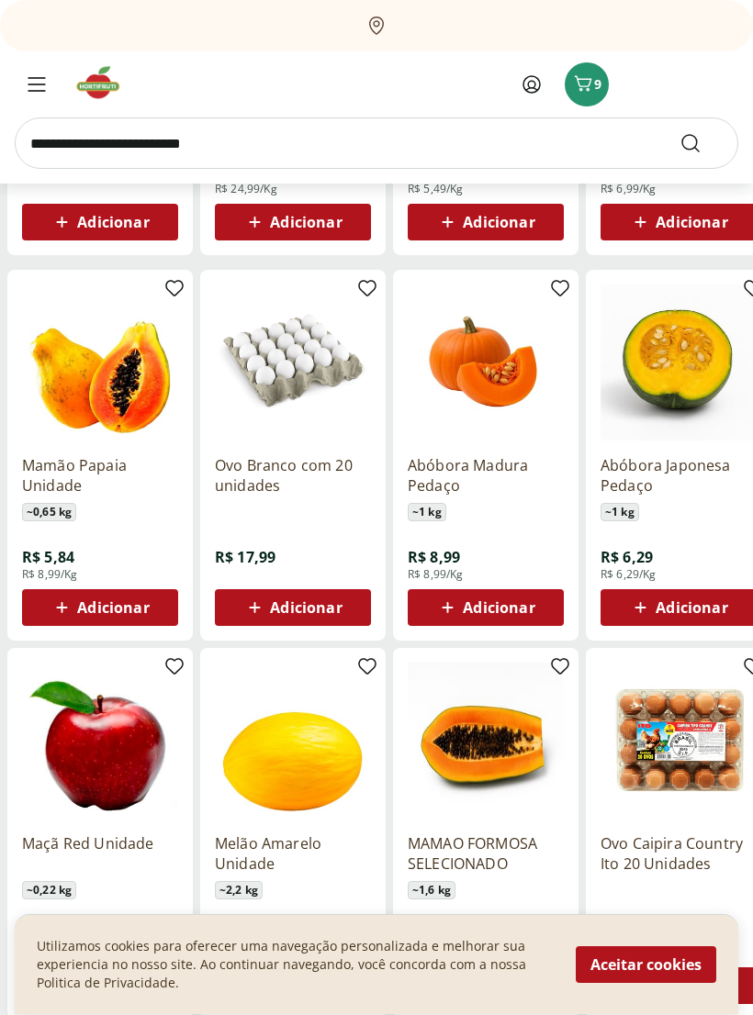
scroll to position [1297, 0]
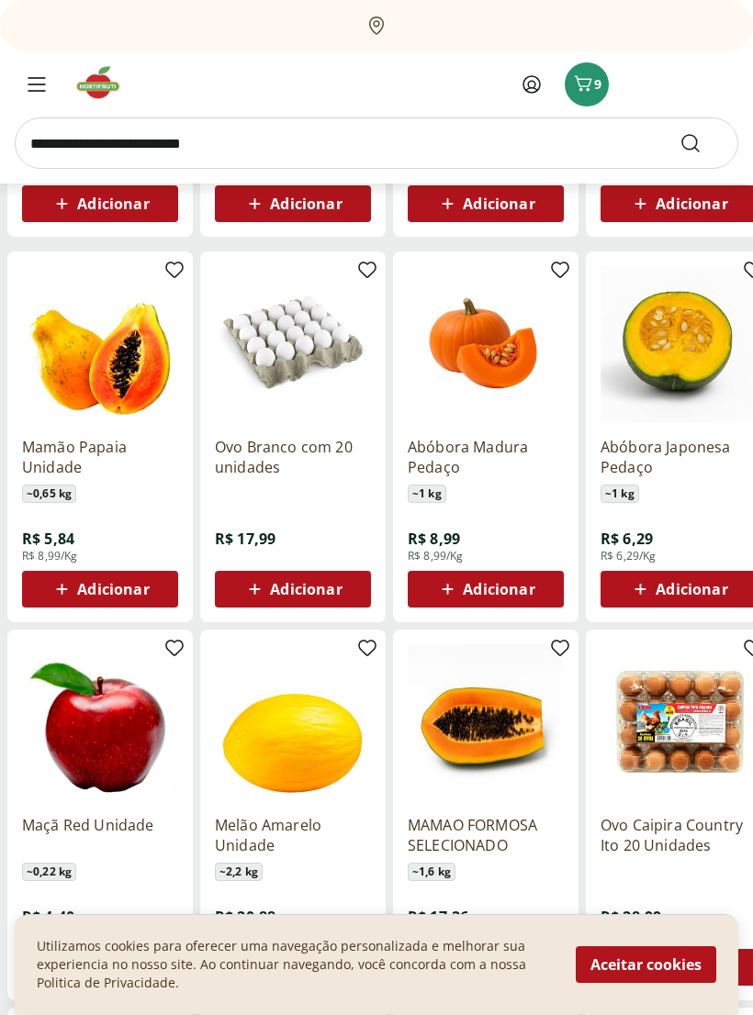
click at [133, 460] on p "Mamão Papaia Unidade" at bounding box center [100, 458] width 156 height 40
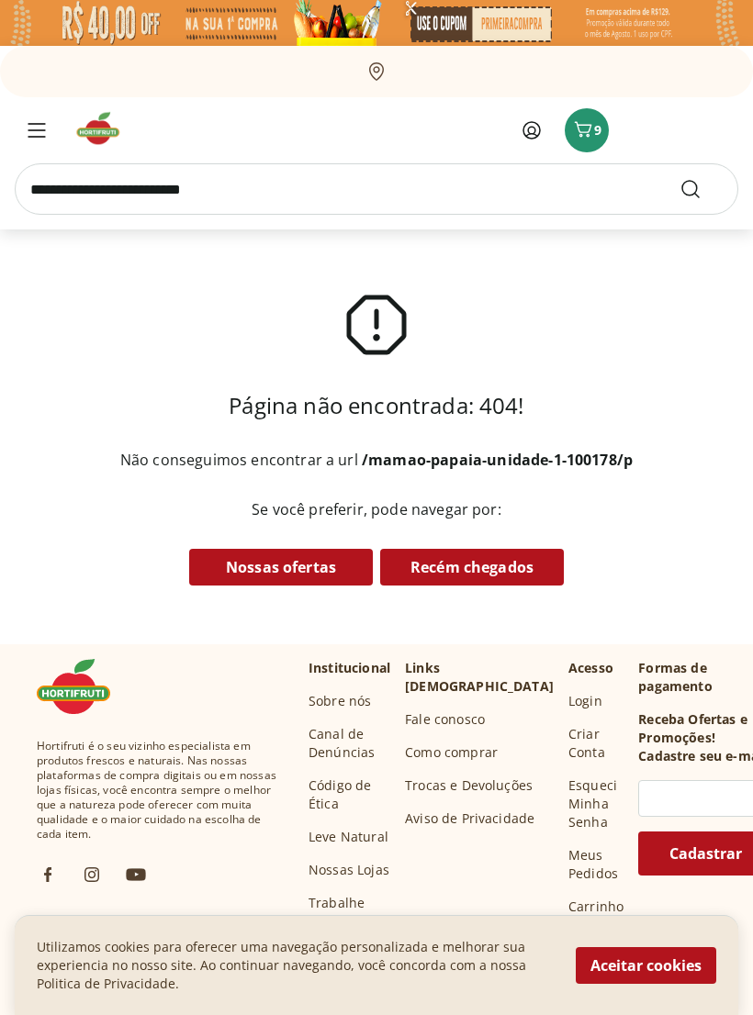
select select "**********"
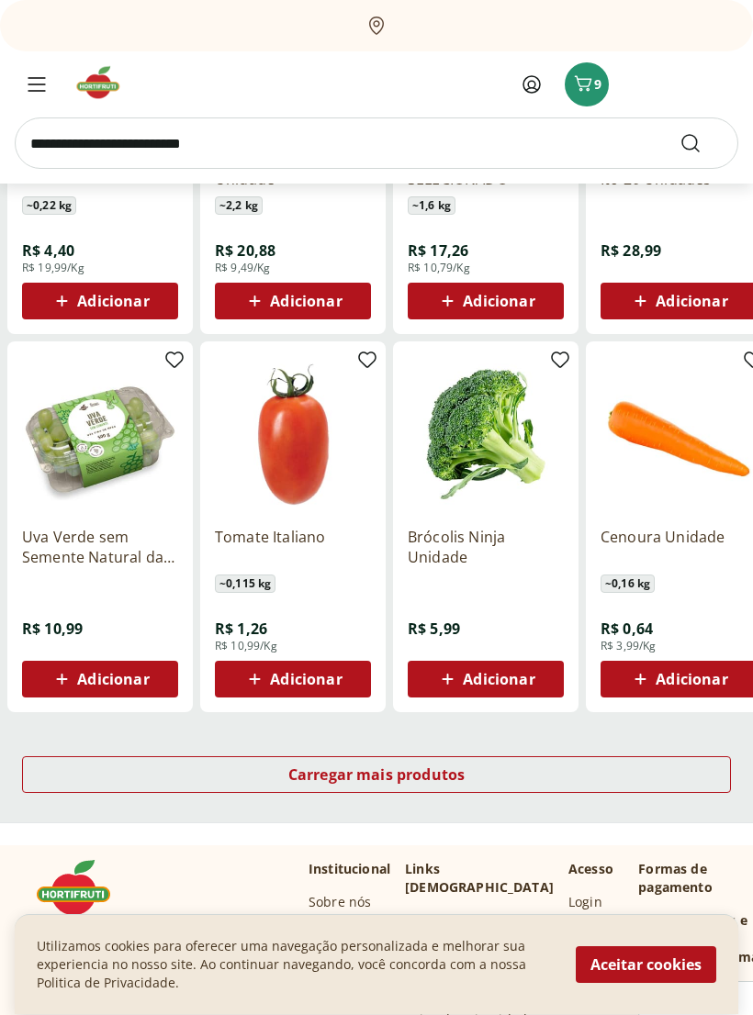
scroll to position [1965, 0]
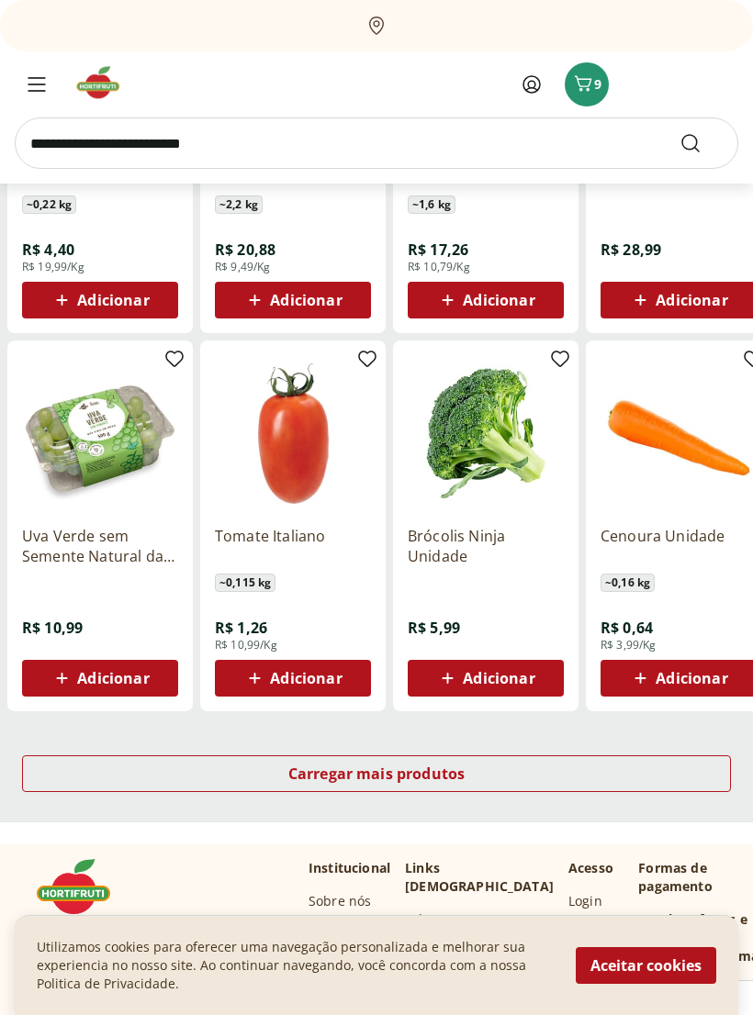
click at [392, 775] on span "Carregar mais produtos" at bounding box center [376, 774] width 177 height 15
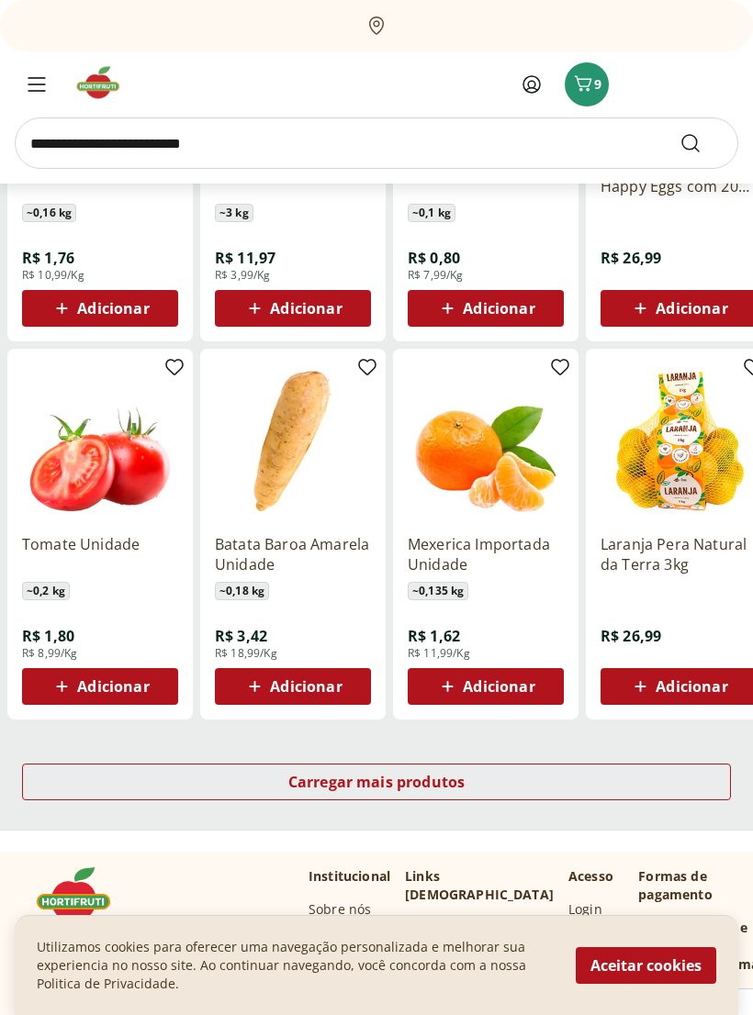
scroll to position [3122, 0]
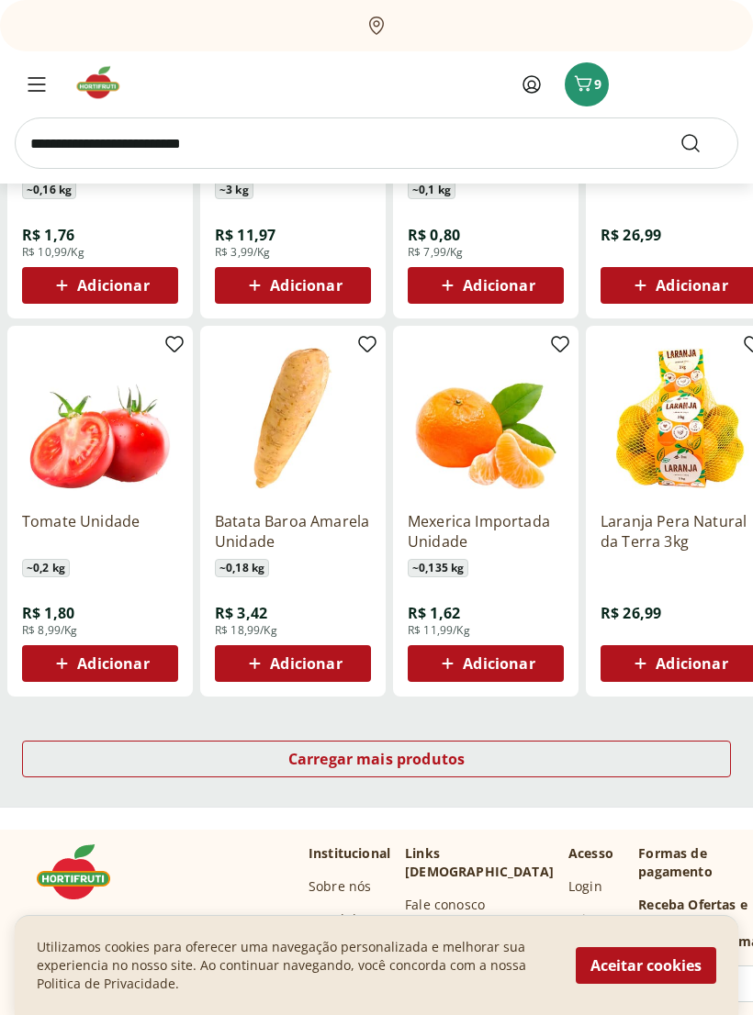
click at [672, 661] on span "Adicionar" at bounding box center [691, 663] width 72 height 15
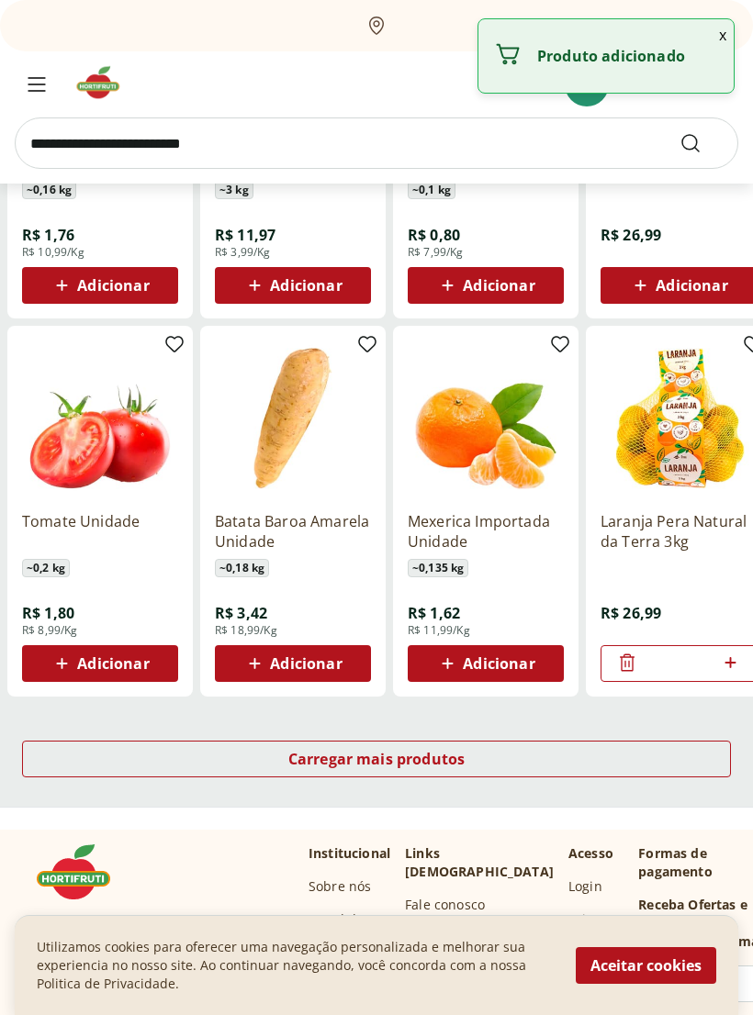
click at [384, 754] on span "Carregar mais produtos" at bounding box center [376, 759] width 177 height 15
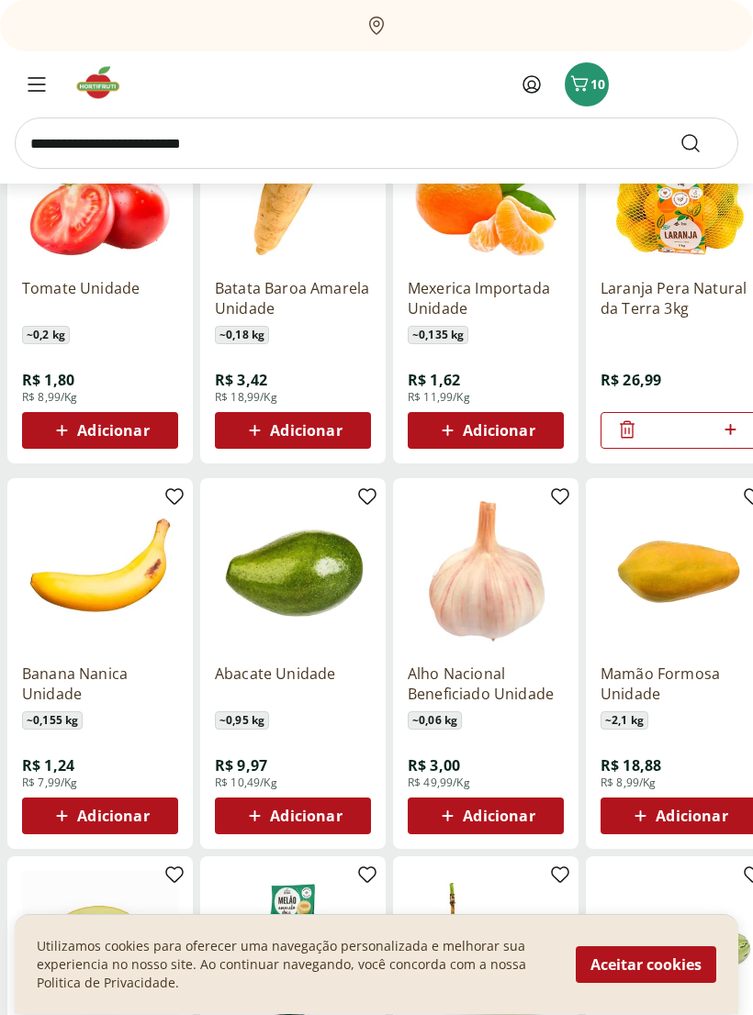
scroll to position [3357, 0]
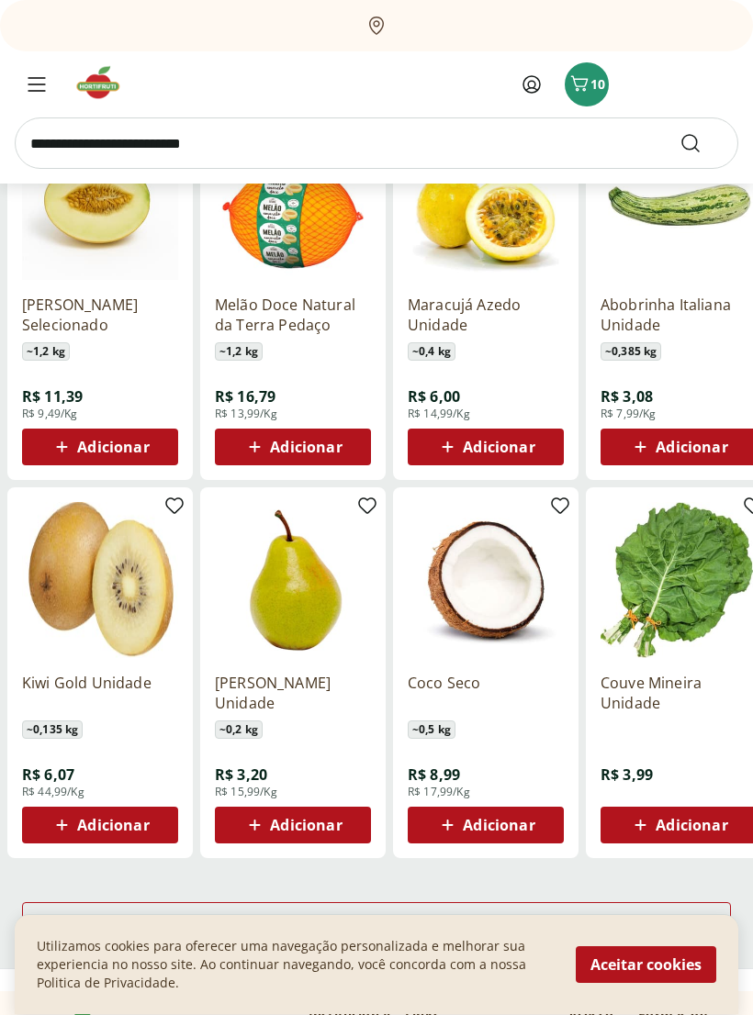
click at [468, 913] on div "Carregar mais produtos" at bounding box center [376, 921] width 709 height 37
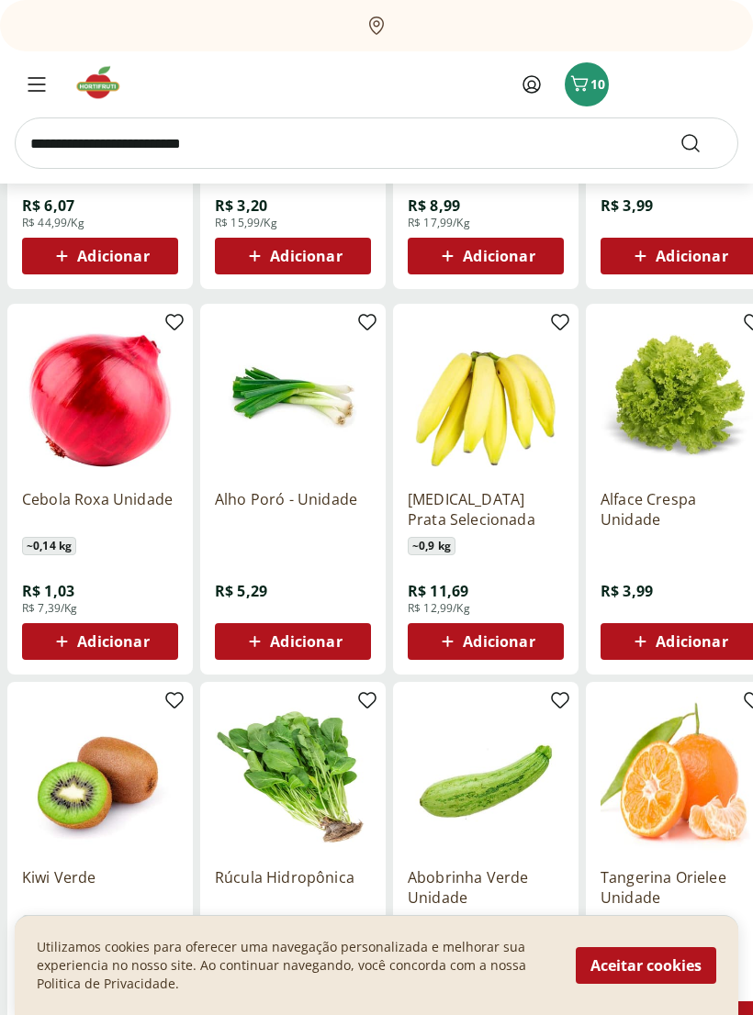
scroll to position [4673, 0]
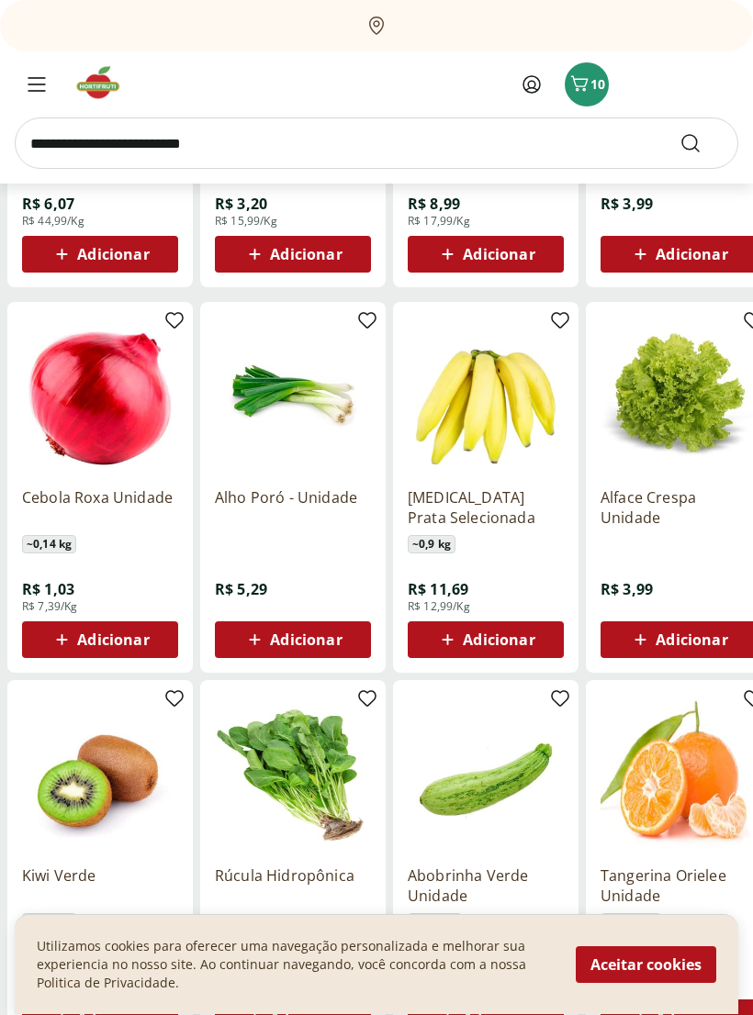
click at [131, 640] on span "Adicionar" at bounding box center [113, 640] width 72 height 15
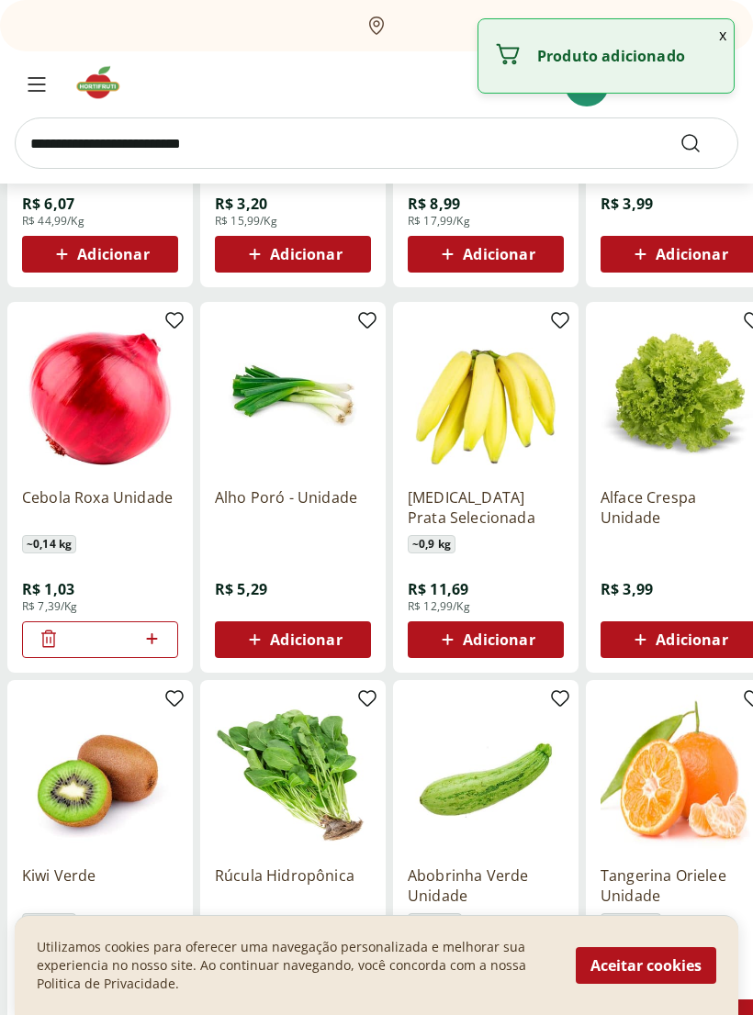
click at [160, 640] on icon at bounding box center [151, 639] width 23 height 22
click at [161, 642] on icon at bounding box center [151, 639] width 23 height 22
click at [160, 644] on icon at bounding box center [151, 639] width 23 height 22
type input "*"
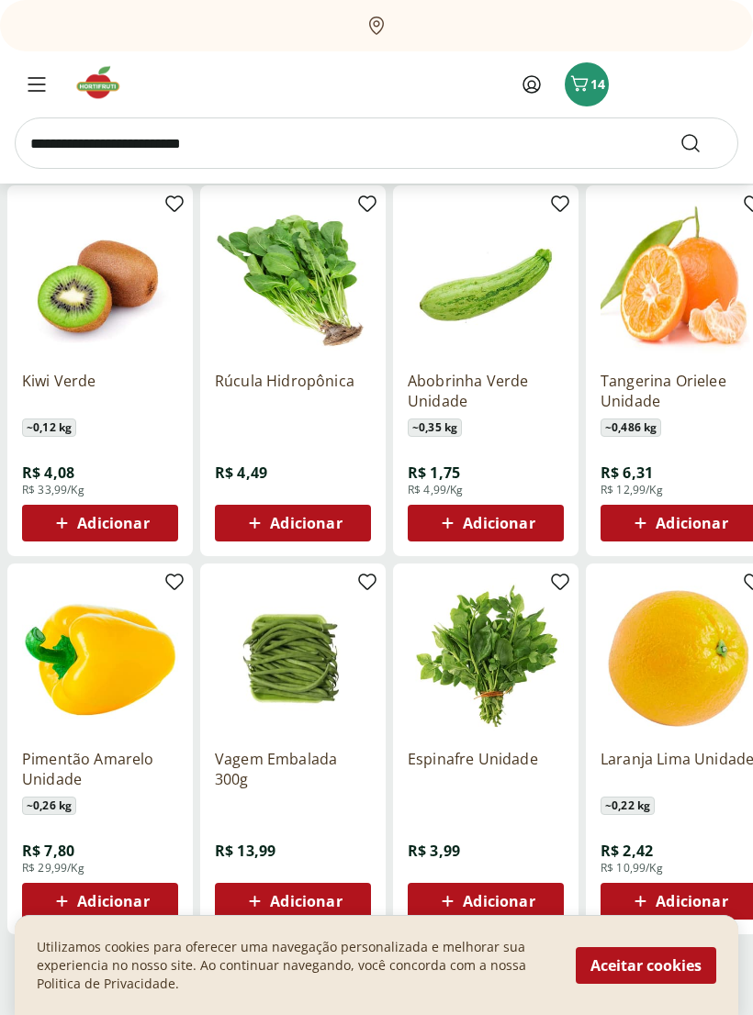
scroll to position [5236, 0]
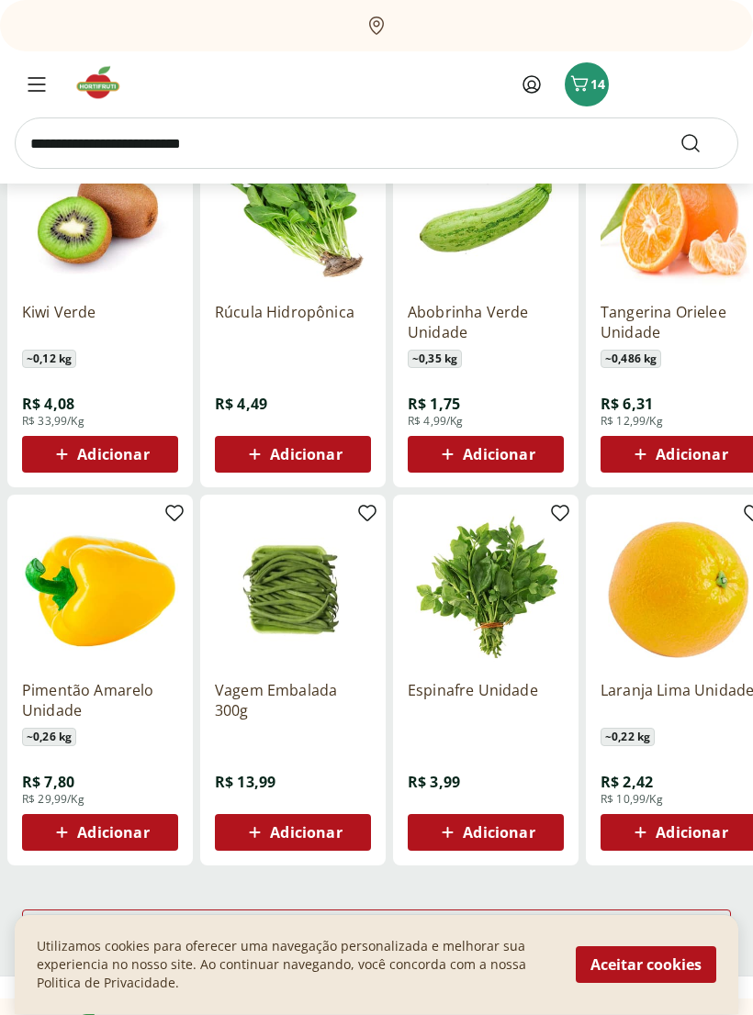
click at [117, 826] on span "Adicionar" at bounding box center [113, 833] width 72 height 15
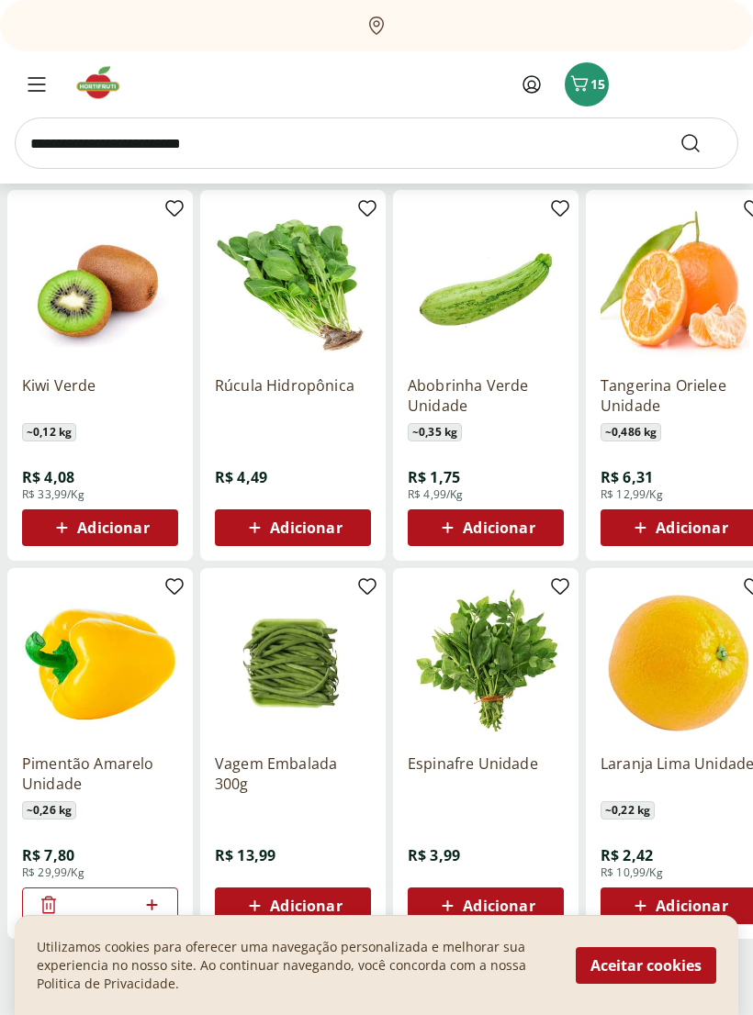
scroll to position [5168, 0]
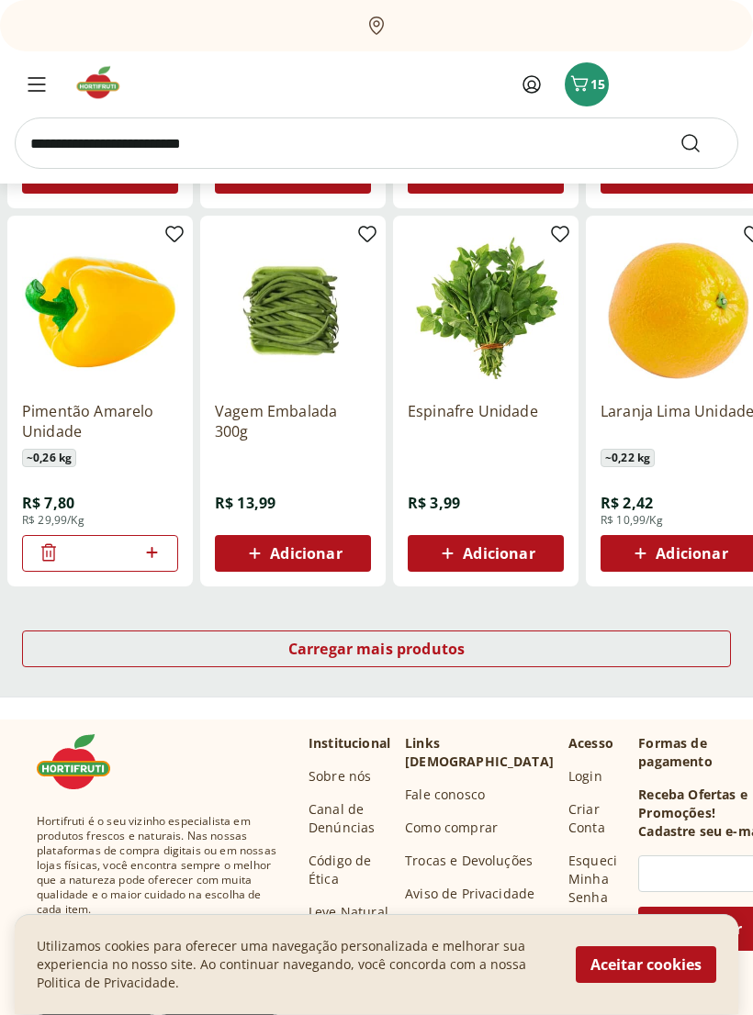
click at [492, 649] on div "Carregar mais produtos" at bounding box center [376, 650] width 709 height 37
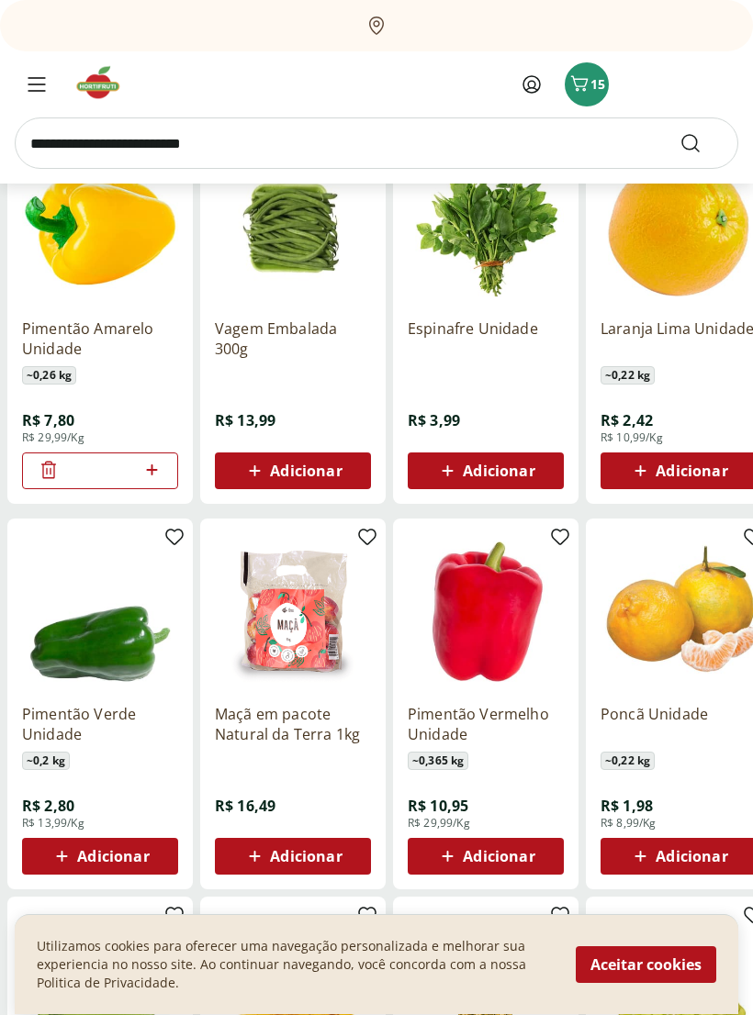
scroll to position [5601, 0]
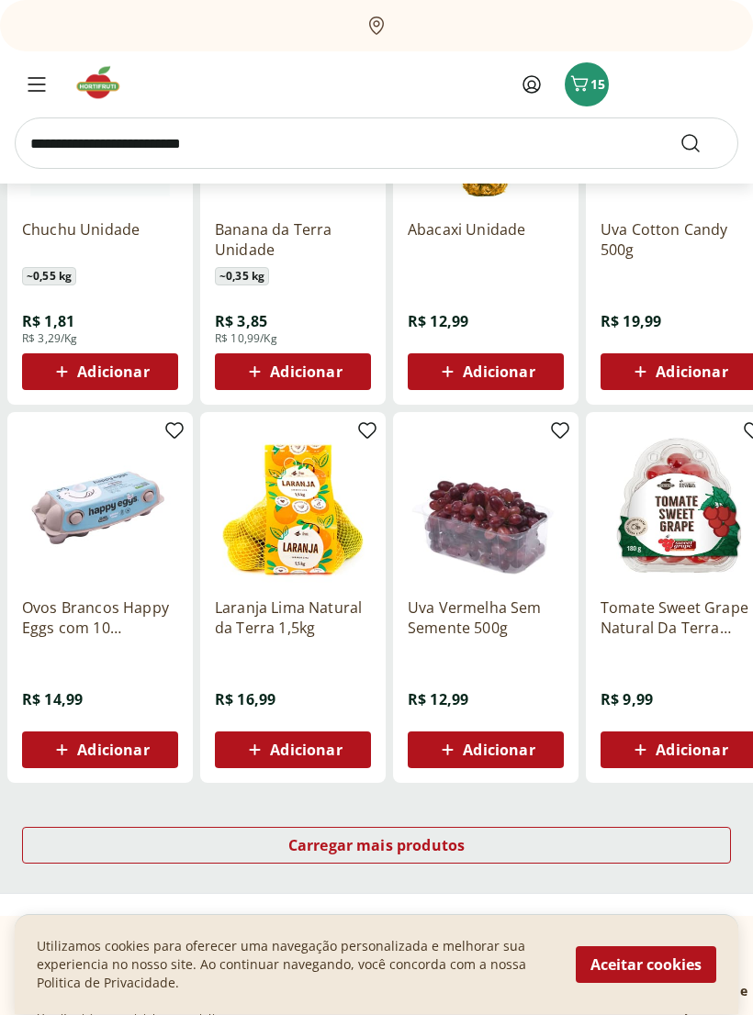
scroll to position [6463, 0]
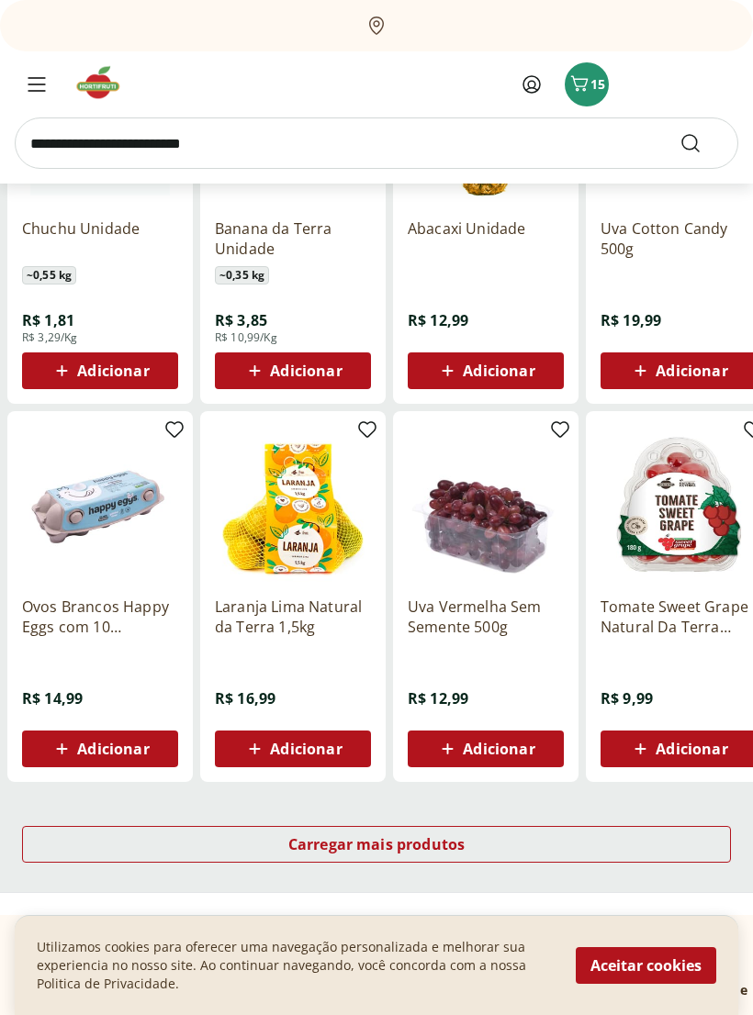
click at [686, 747] on span "Adicionar" at bounding box center [691, 749] width 72 height 15
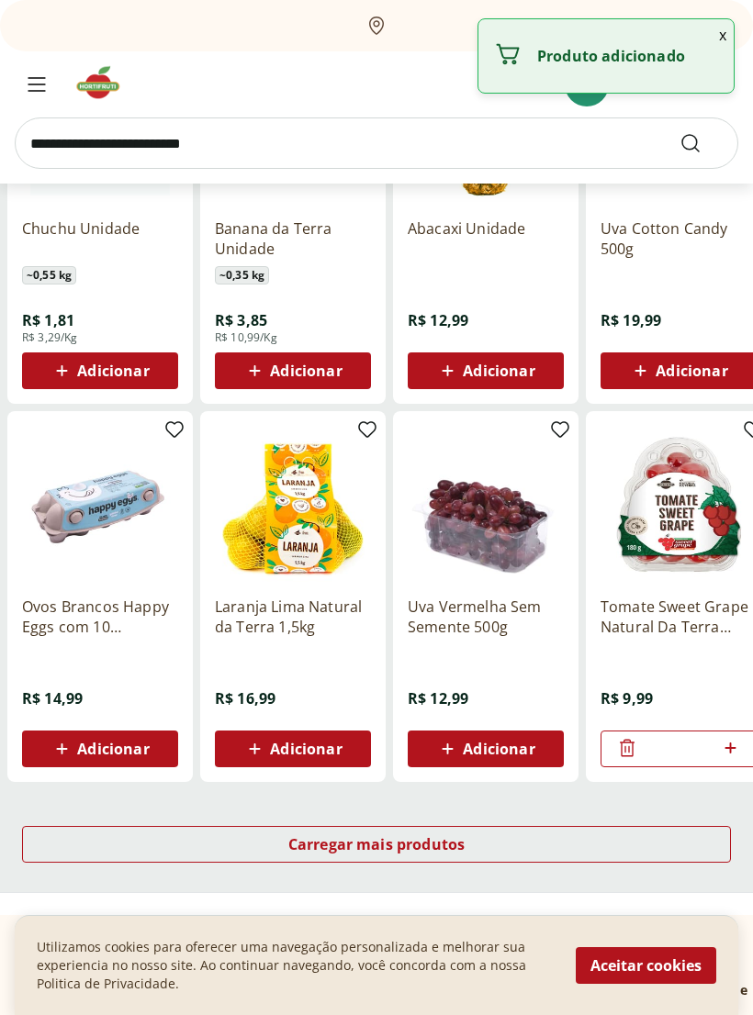
click at [735, 742] on icon at bounding box center [730, 748] width 23 height 22
type input "*"
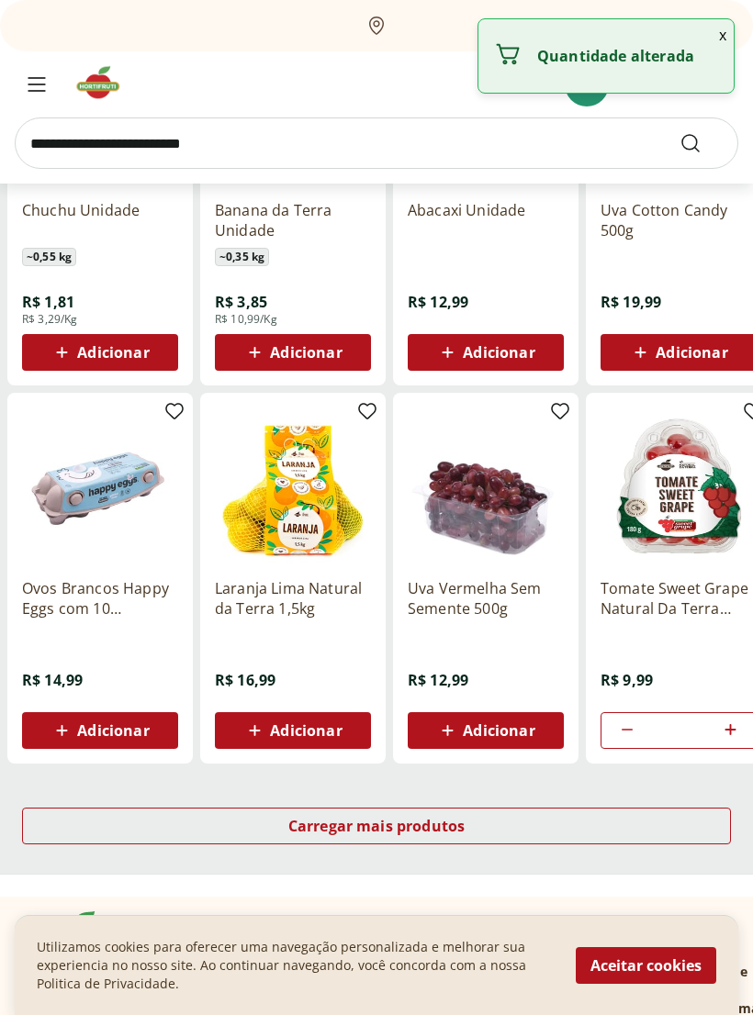
scroll to position [6539, 0]
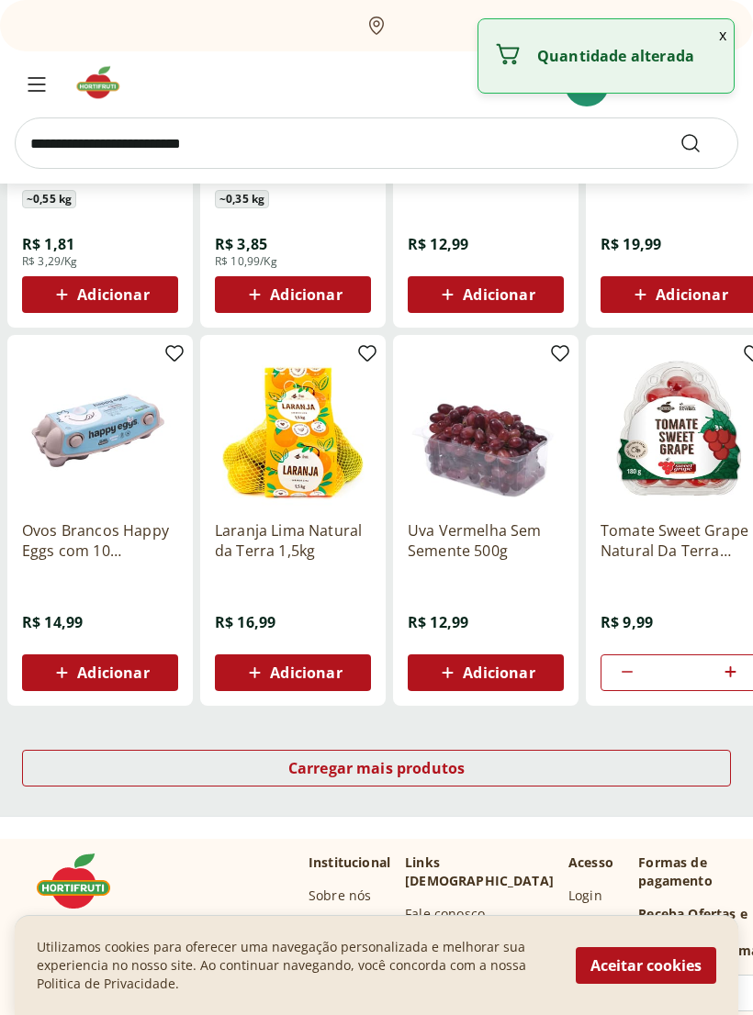
click at [475, 764] on div "Carregar mais produtos" at bounding box center [376, 768] width 709 height 37
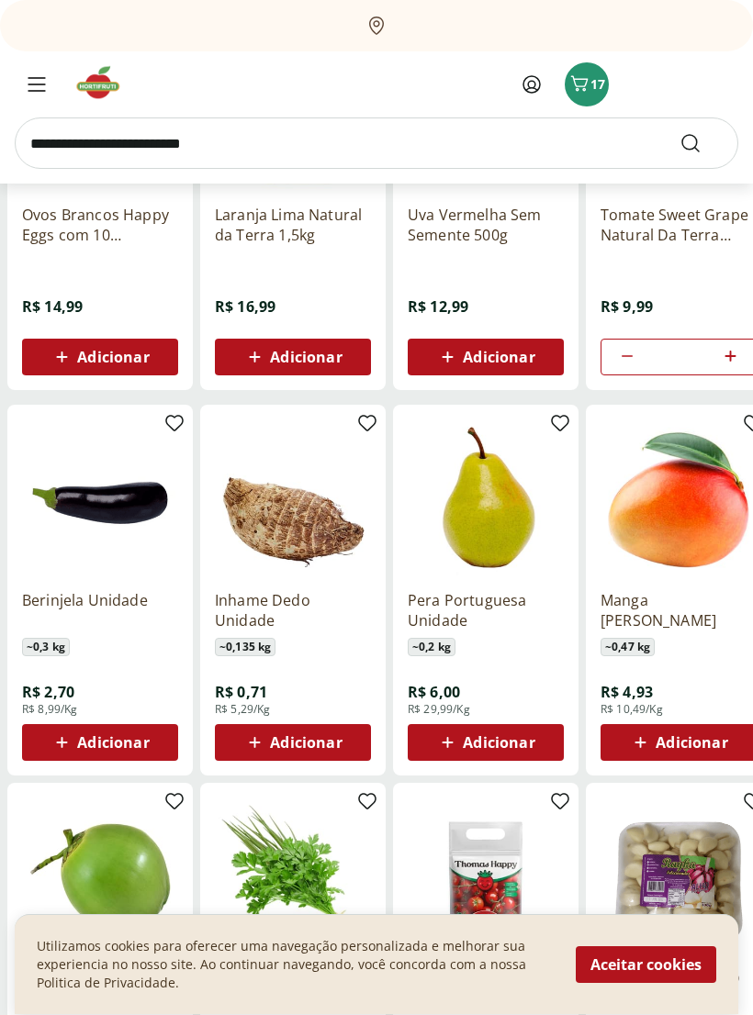
scroll to position [6856, 0]
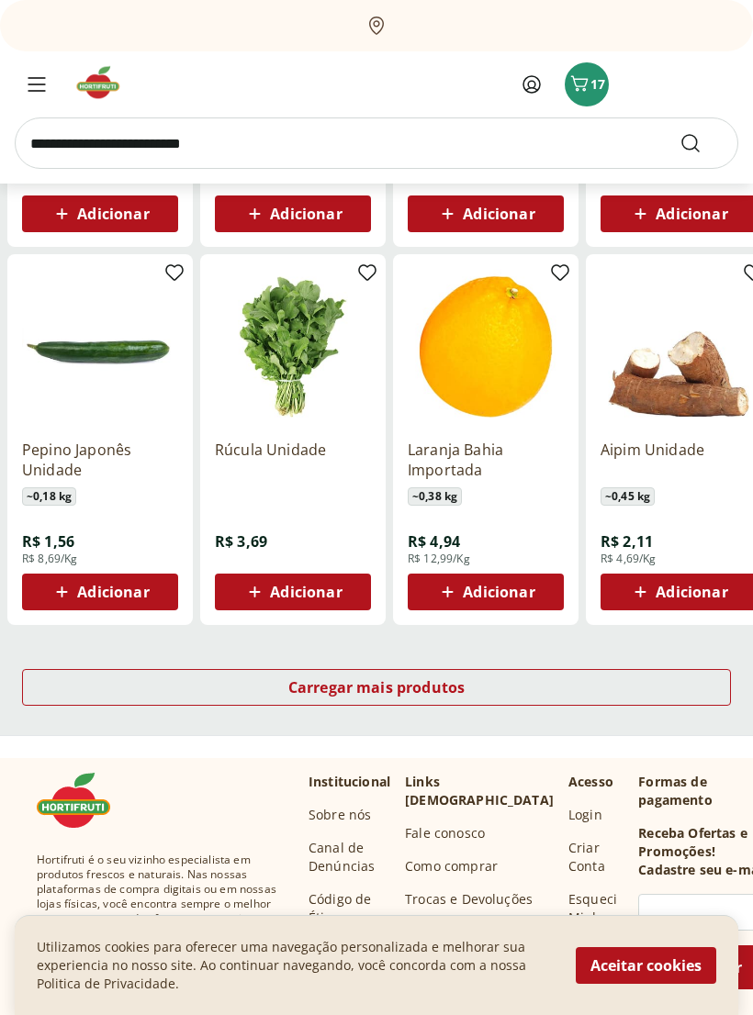
scroll to position [7753, 0]
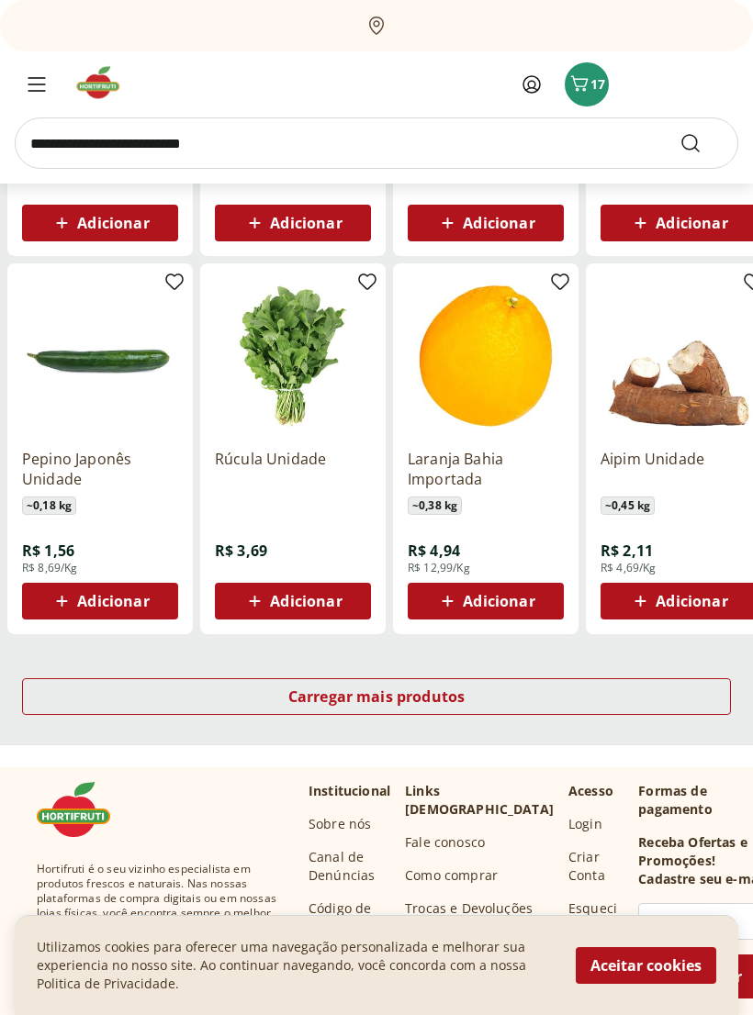
click at [702, 600] on span "Adicionar" at bounding box center [691, 601] width 72 height 15
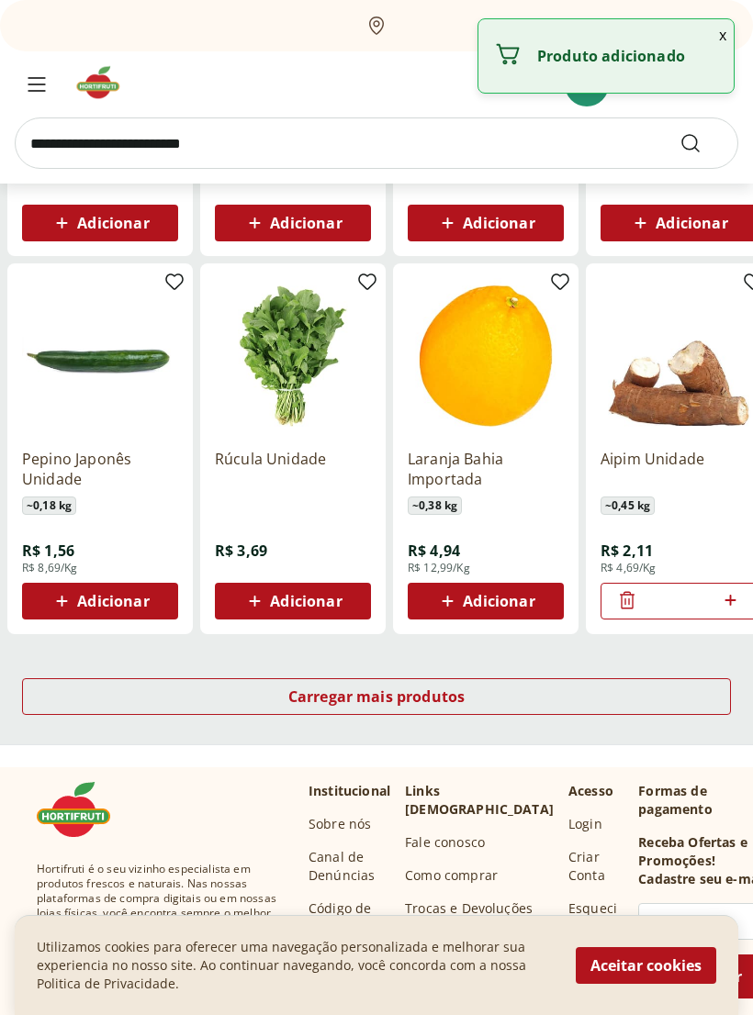
click at [731, 599] on icon at bounding box center [730, 600] width 23 height 22
click at [735, 602] on icon at bounding box center [730, 600] width 23 height 22
type input "*"
click at [434, 702] on span "Carregar mais produtos" at bounding box center [376, 696] width 177 height 15
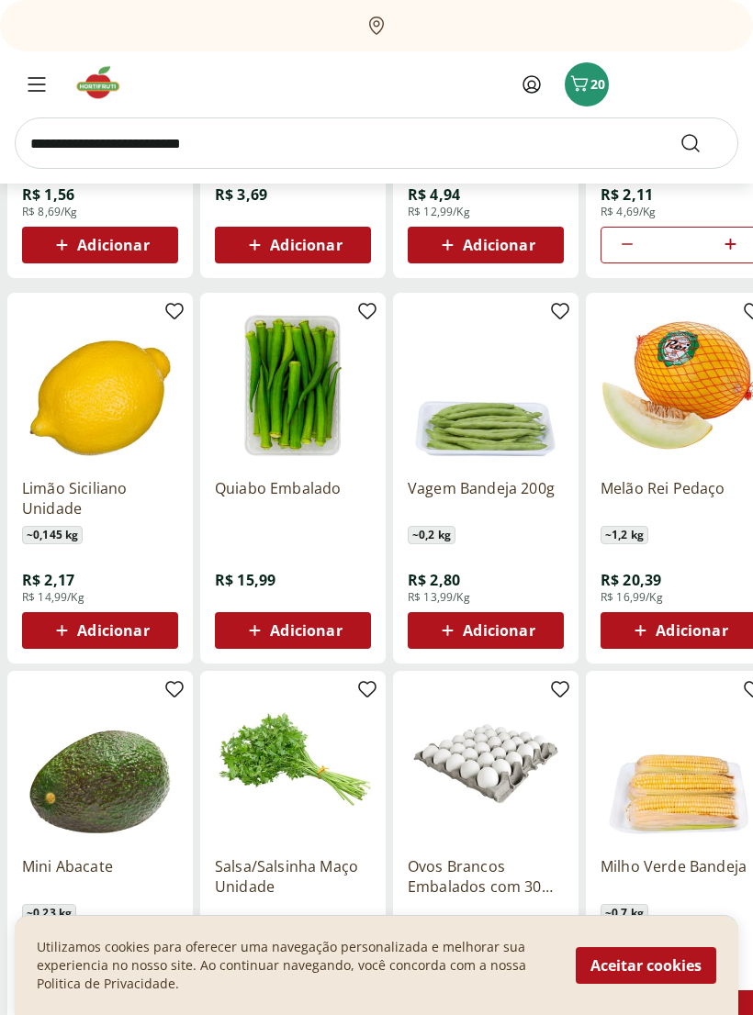
scroll to position [8116, 0]
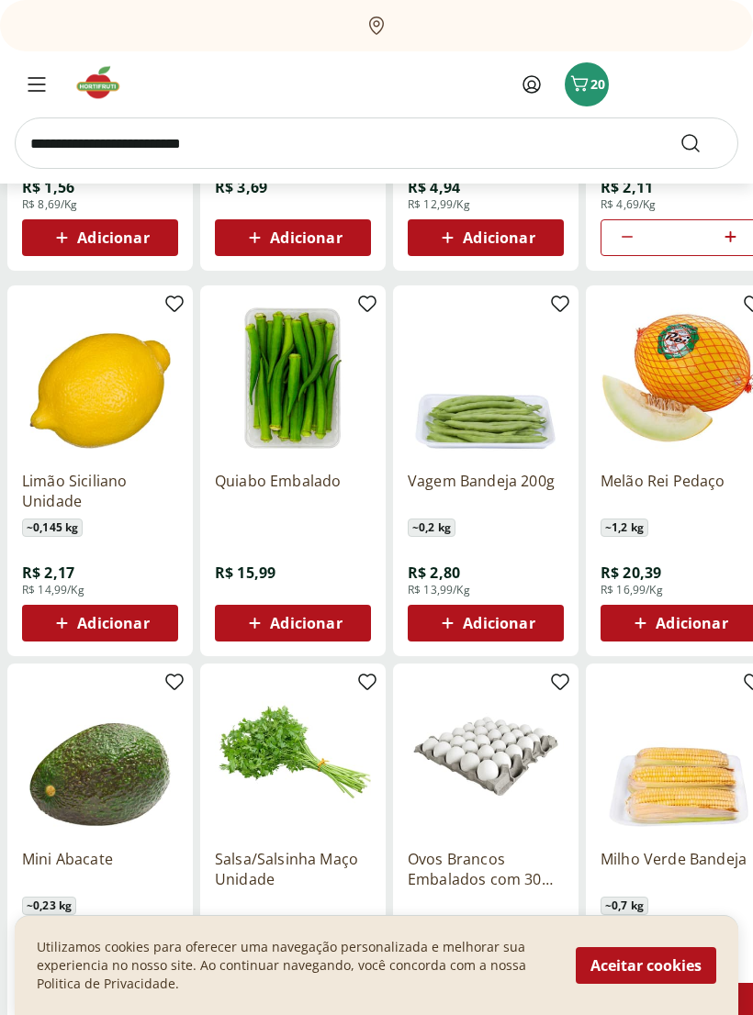
click at [516, 622] on span "Adicionar" at bounding box center [499, 623] width 72 height 15
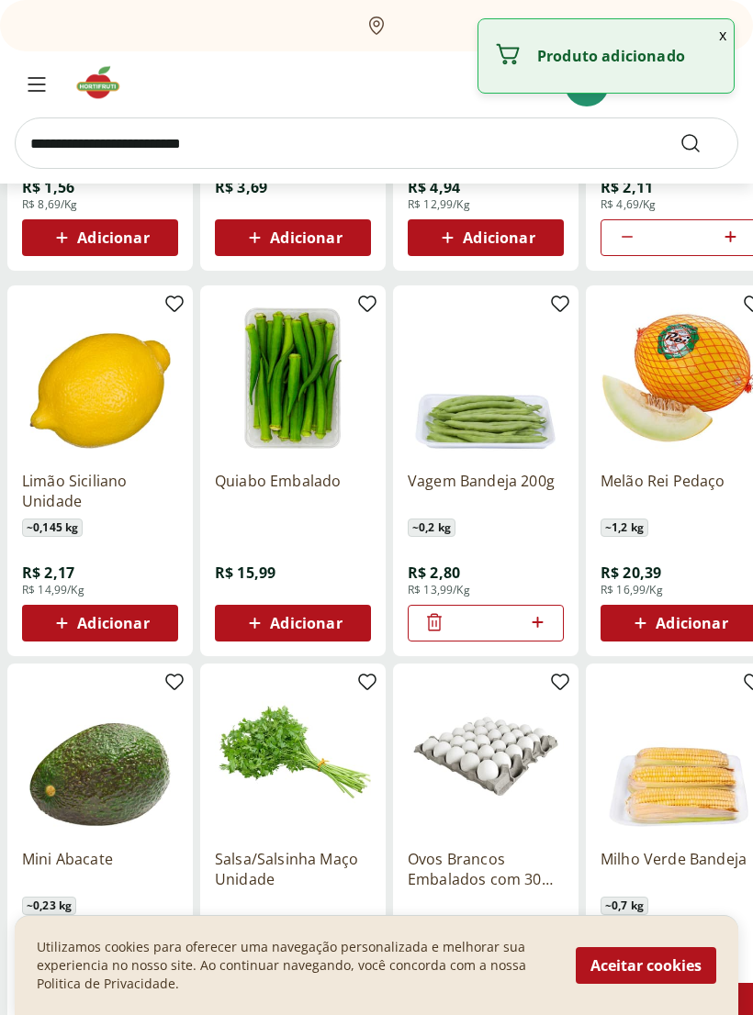
click at [546, 624] on icon at bounding box center [537, 622] width 23 height 22
type input "*"
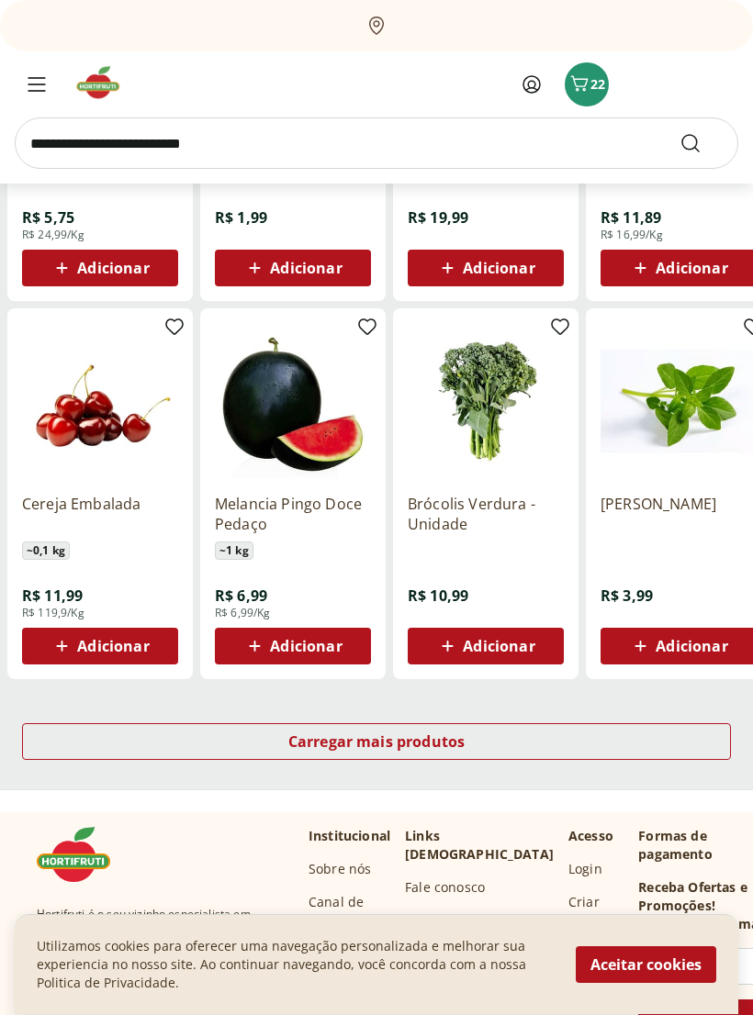
scroll to position [8859, 0]
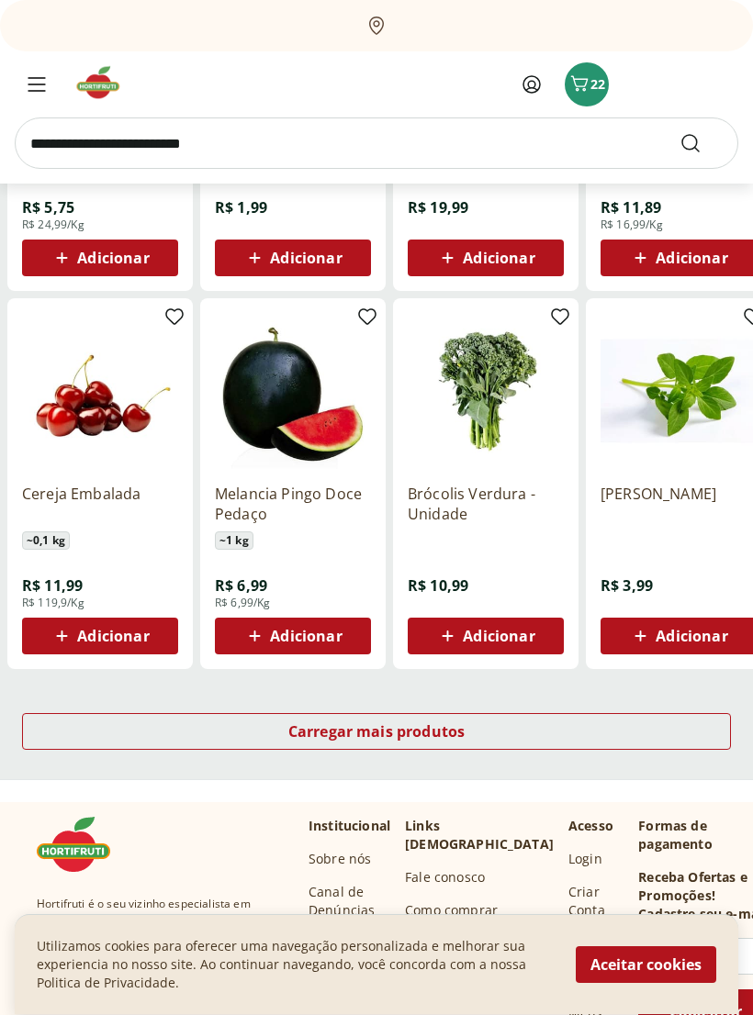
click at [494, 719] on div "Carregar mais produtos" at bounding box center [376, 732] width 709 height 37
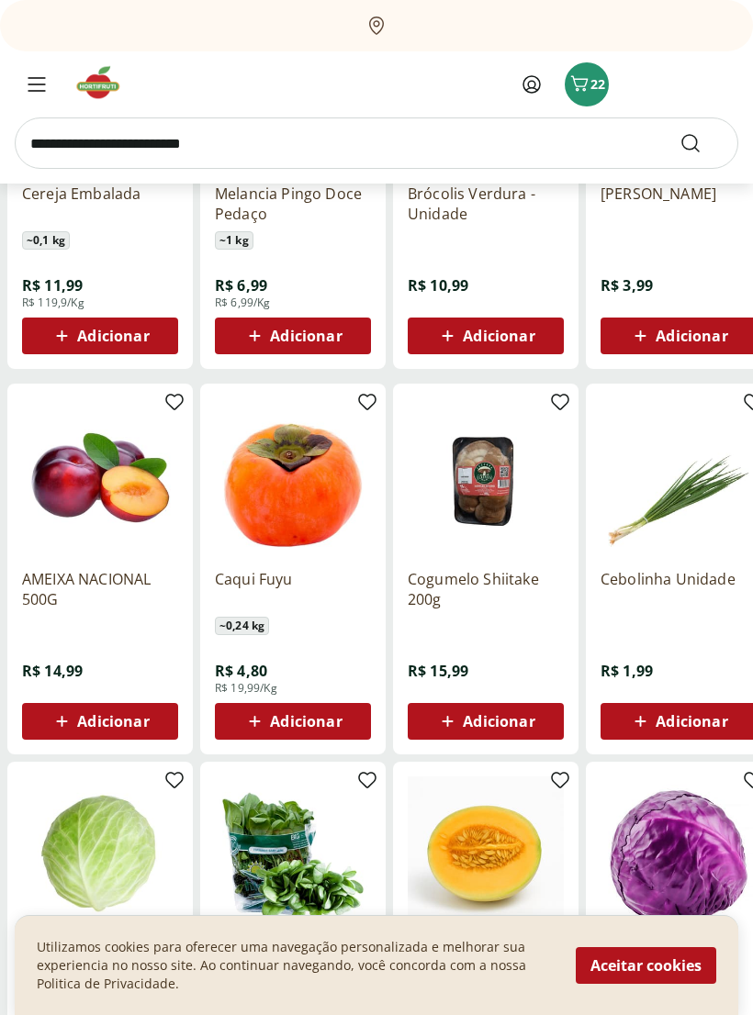
scroll to position [9221, 0]
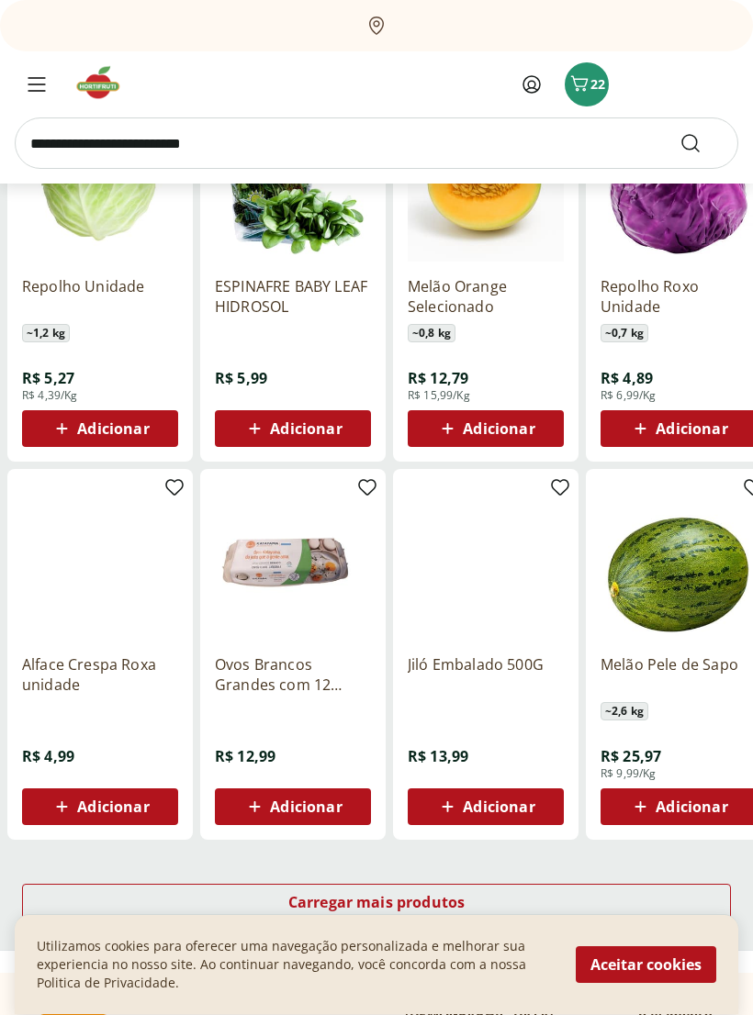
scroll to position [9832, 0]
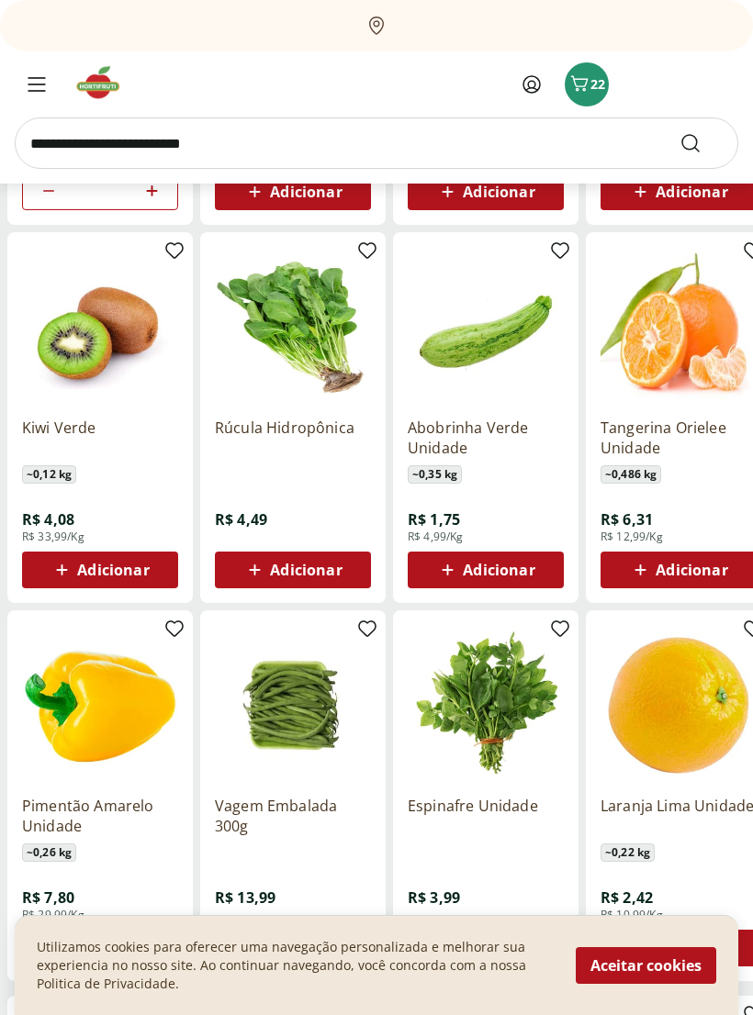
scroll to position [4336, 0]
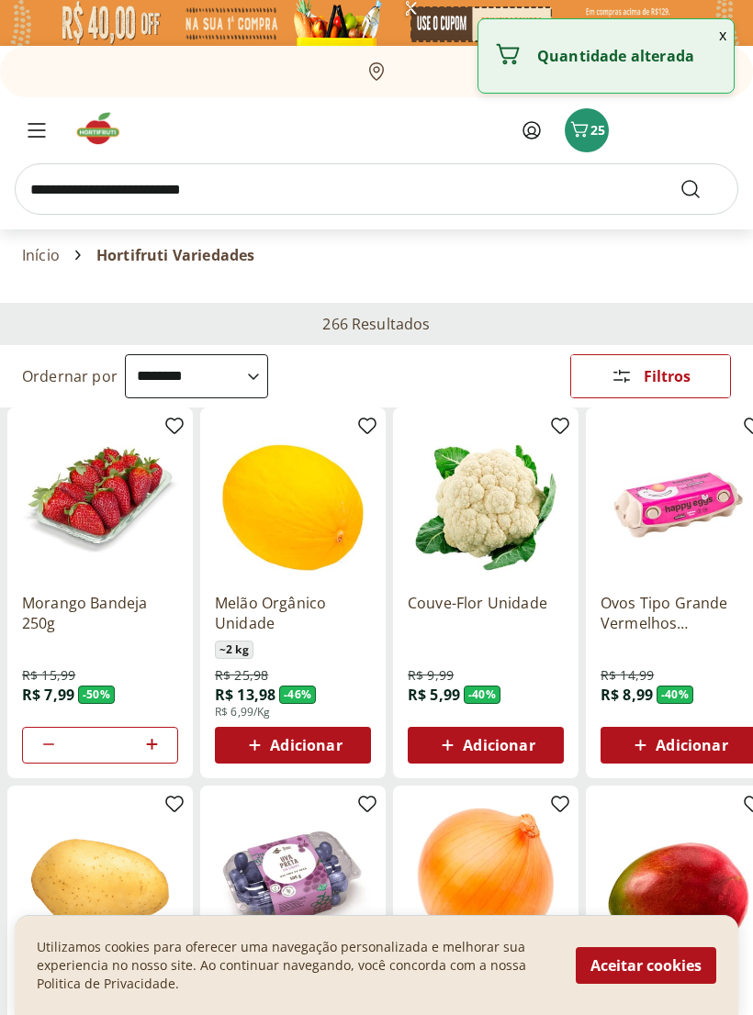
select select "**********"
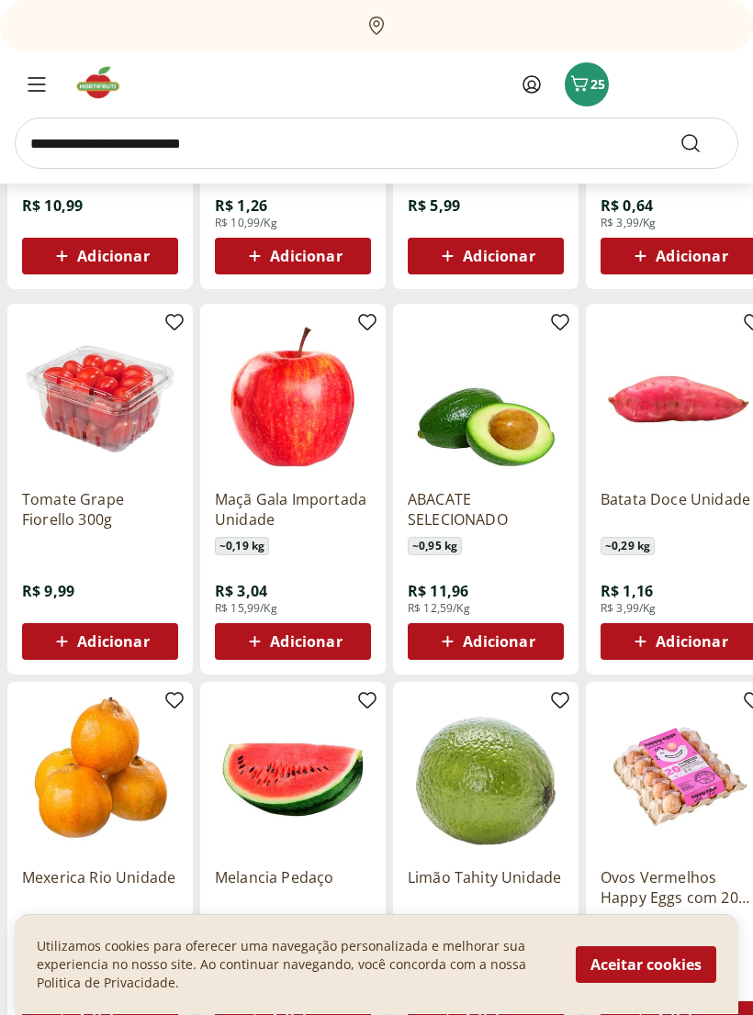
scroll to position [2393, 0]
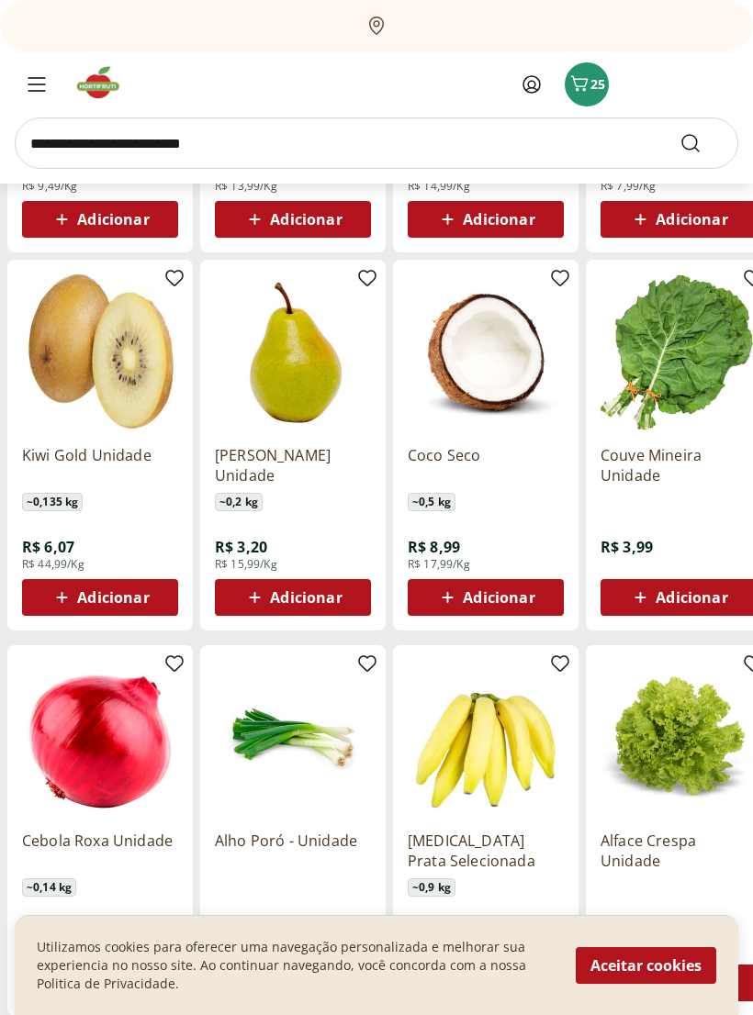
scroll to position [4319, 0]
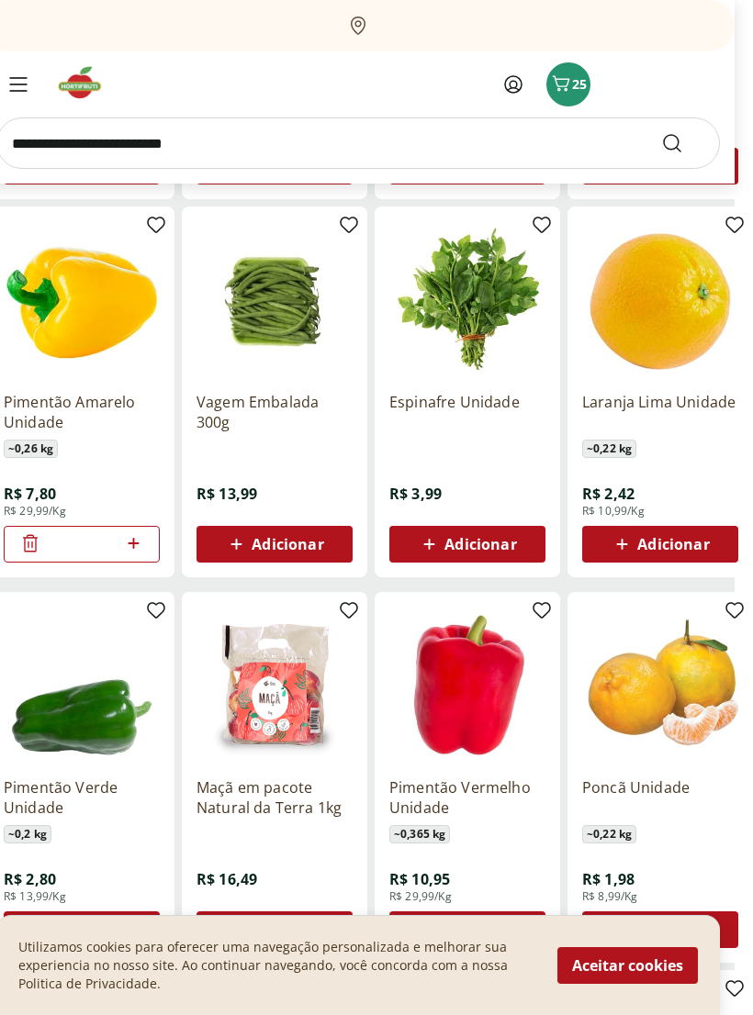
scroll to position [5568, 12]
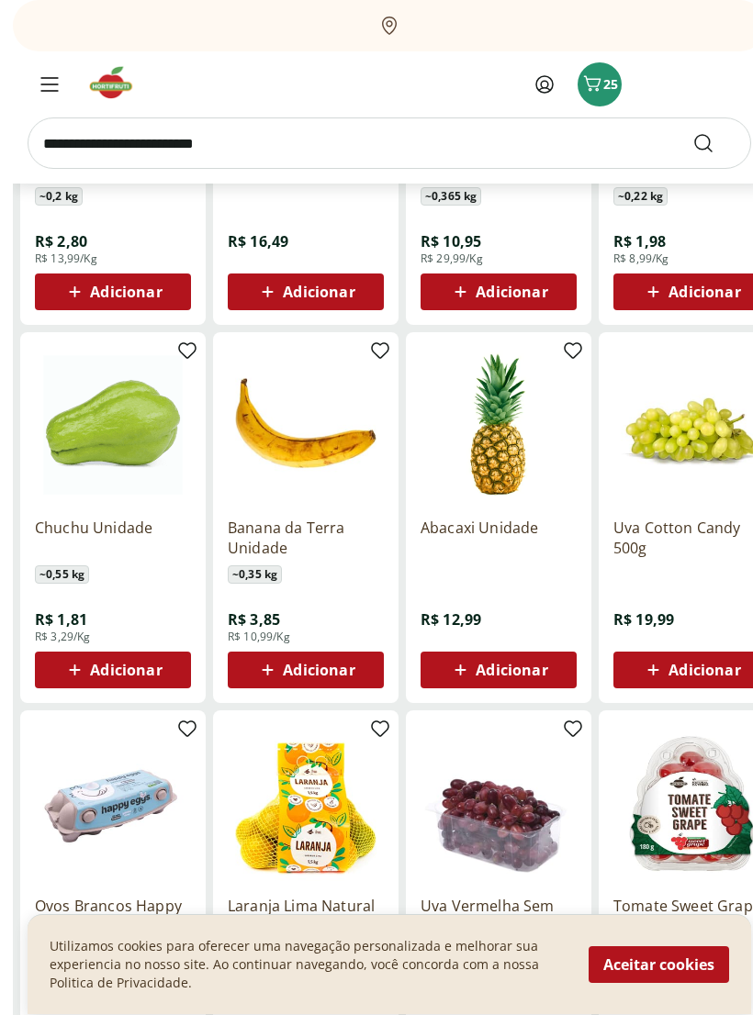
scroll to position [6216, 0]
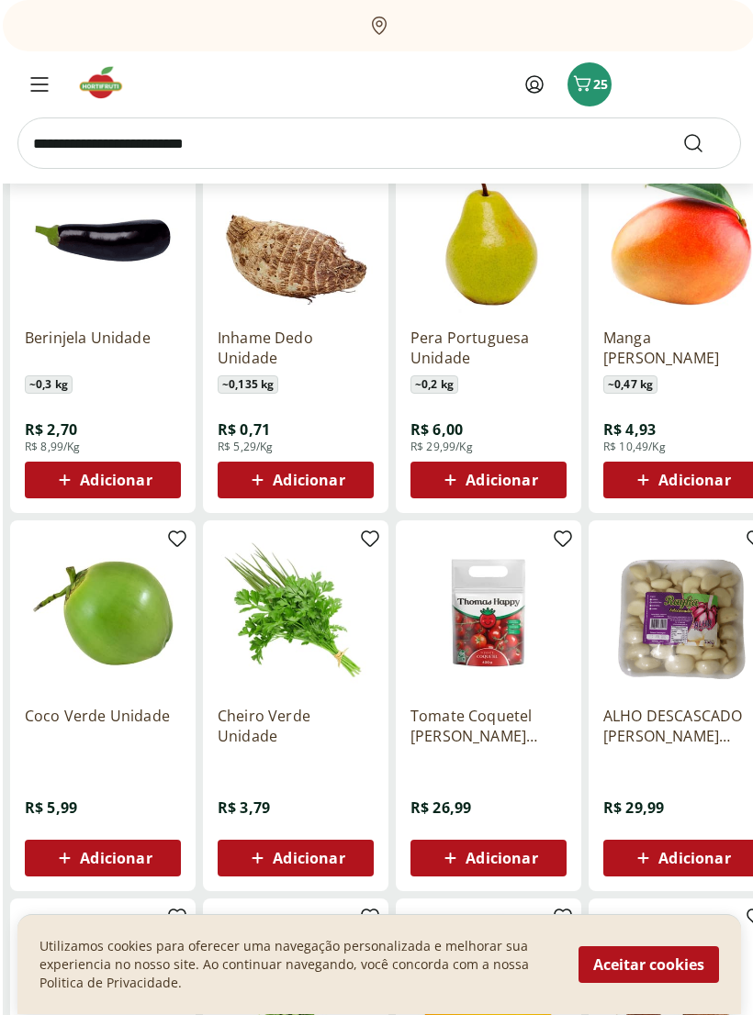
scroll to position [7130, 0]
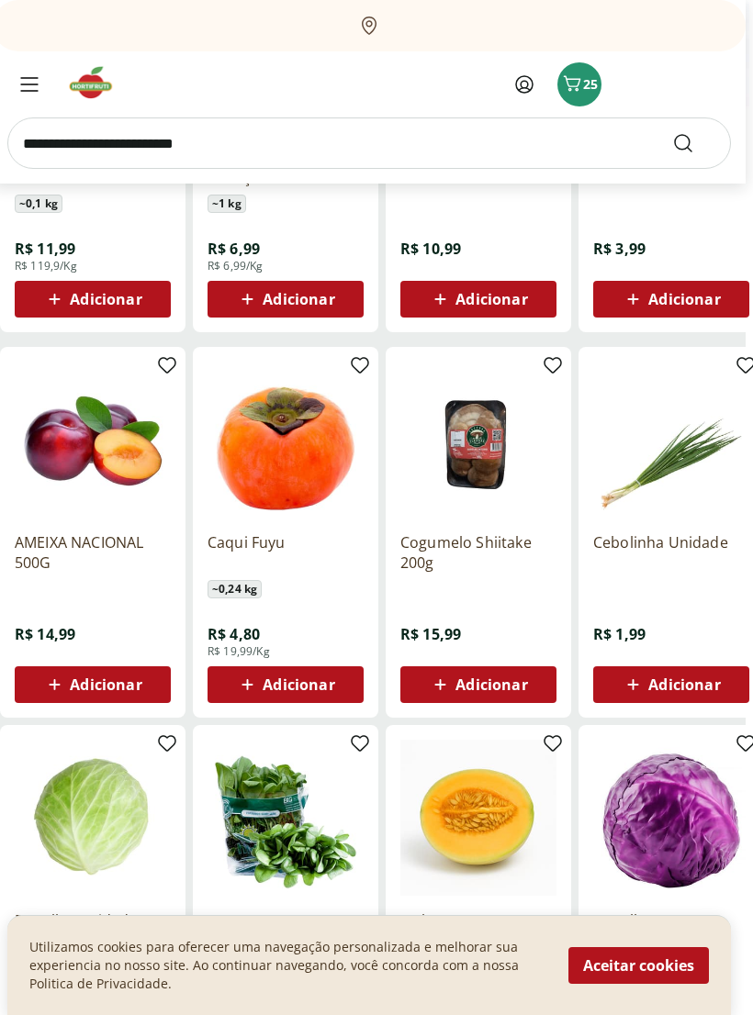
scroll to position [9293, 6]
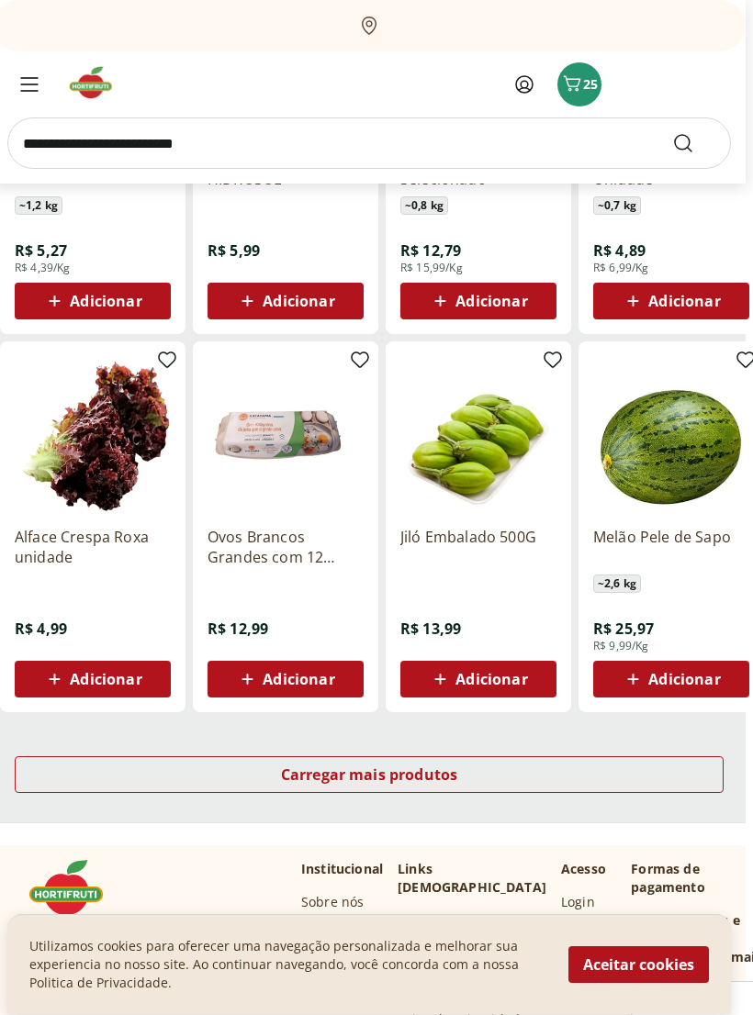
click at [445, 770] on span "Carregar mais produtos" at bounding box center [370, 775] width 177 height 15
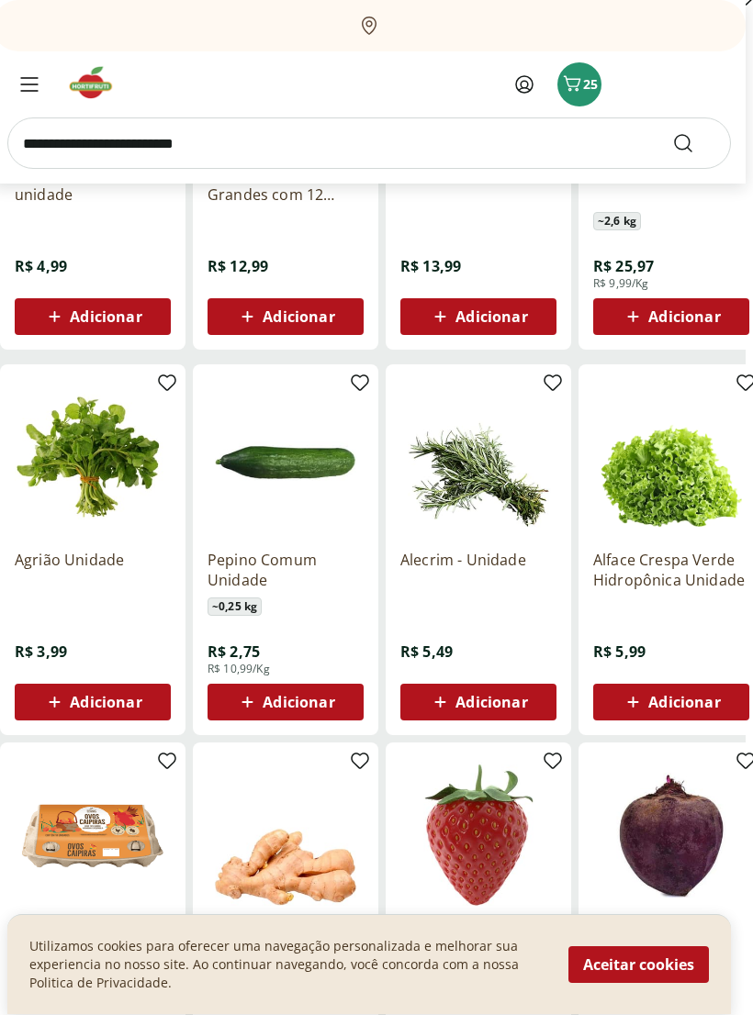
scroll to position [10398, 6]
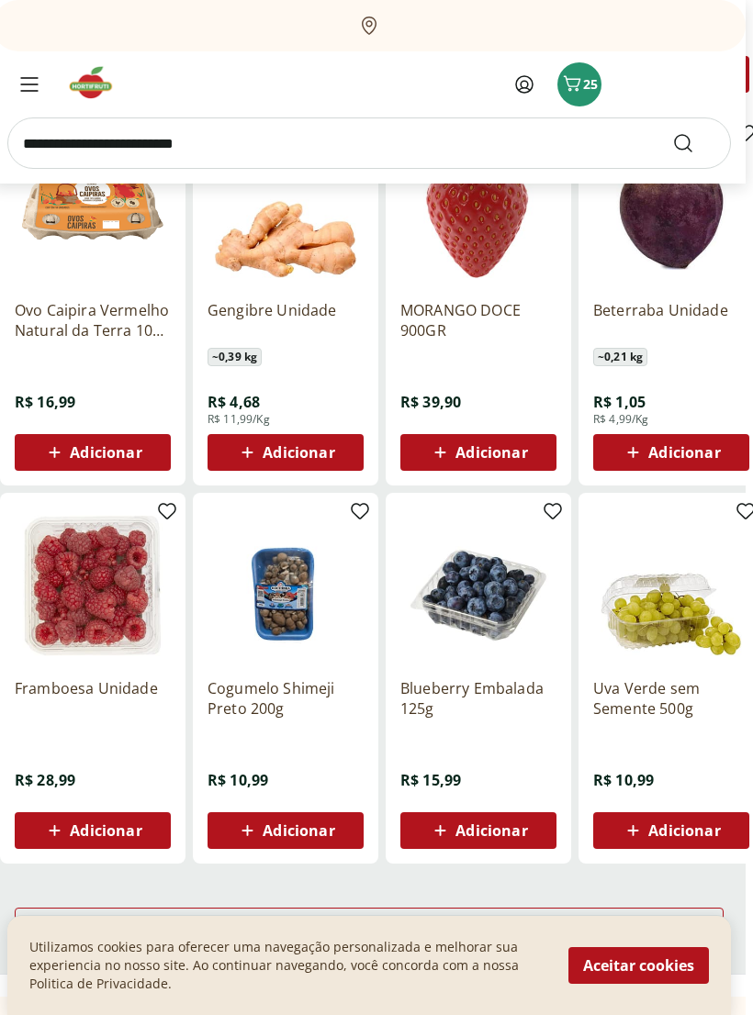
scroll to position [10968, 6]
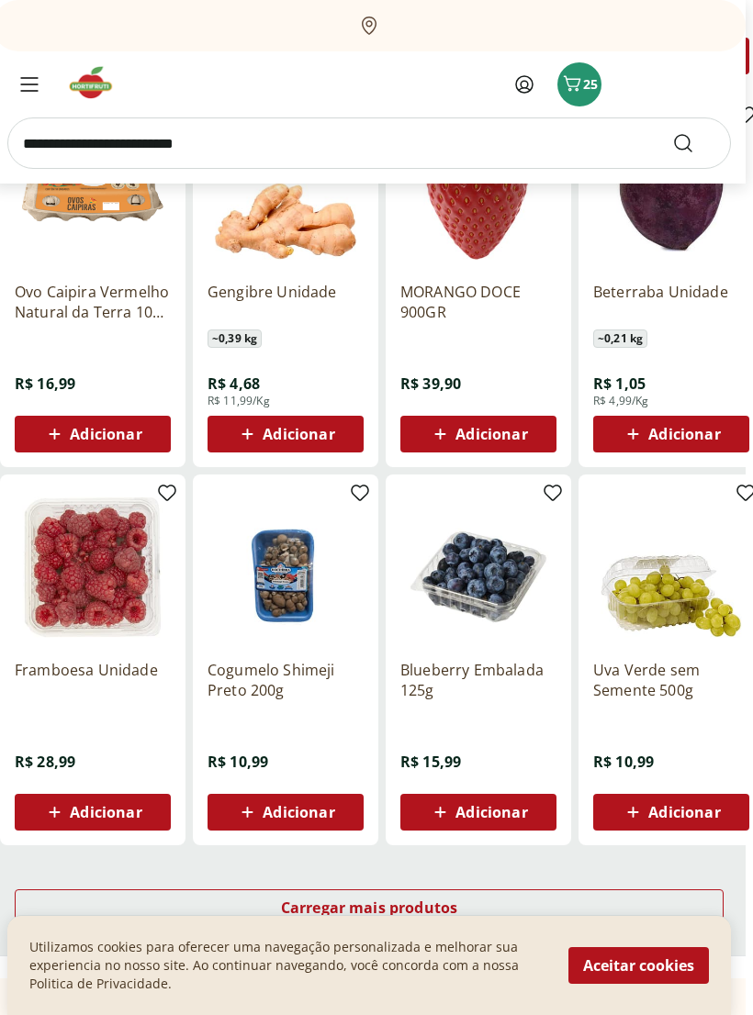
click at [444, 901] on span "Carregar mais produtos" at bounding box center [370, 908] width 177 height 15
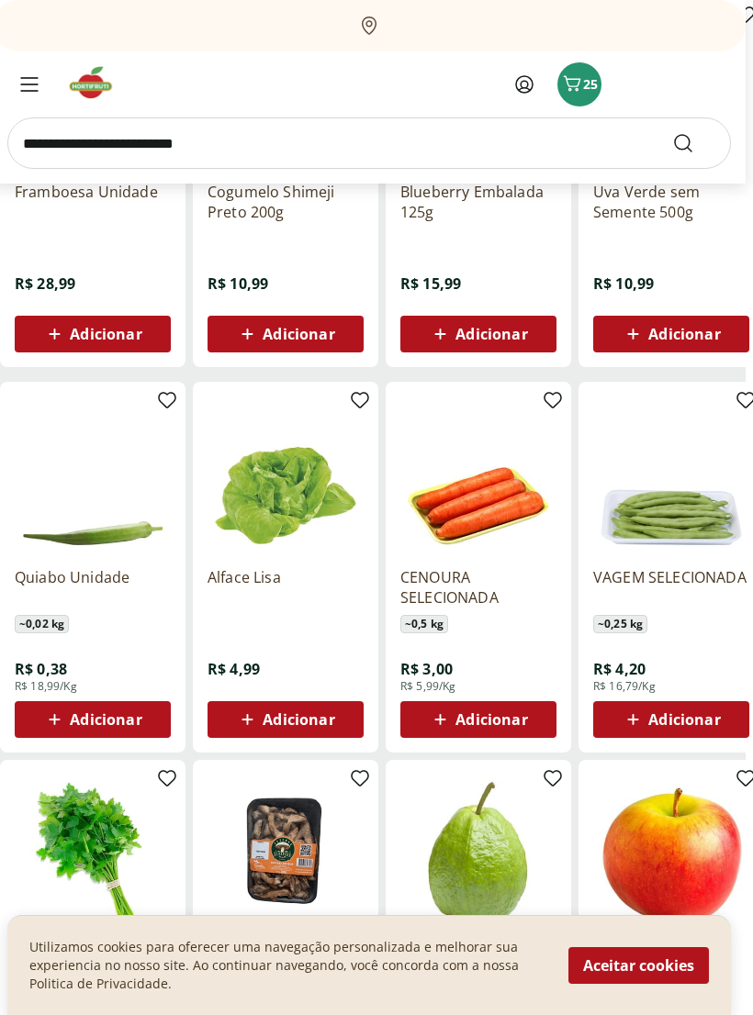
scroll to position [11460, 6]
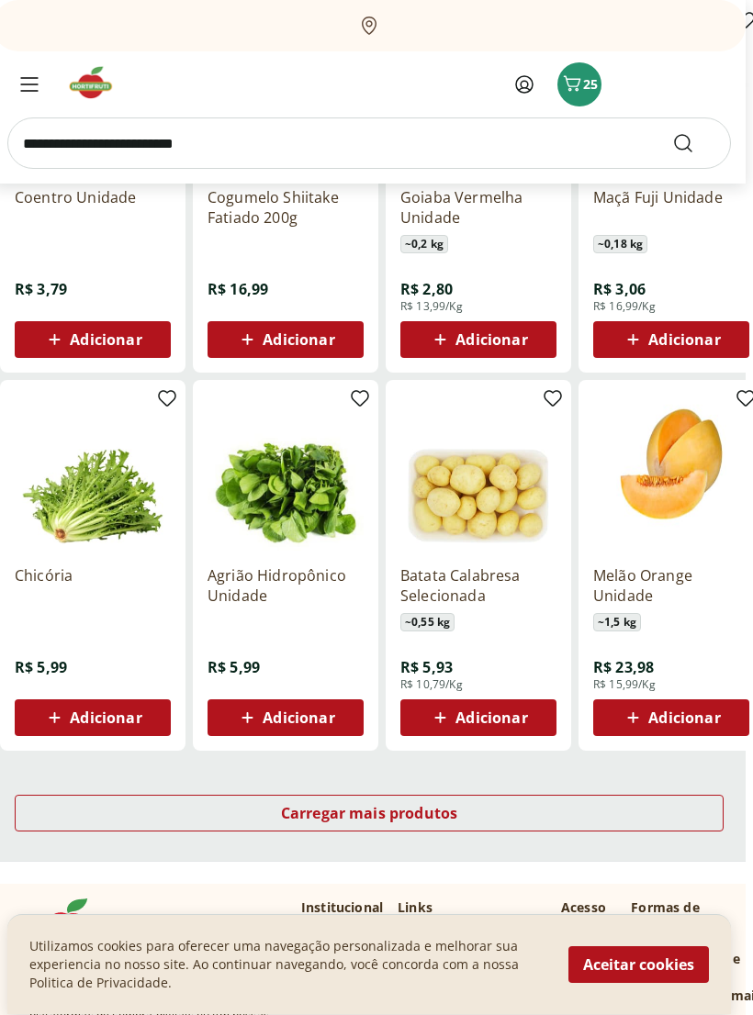
scroll to position [12204, 6]
click at [468, 801] on div "Carregar mais produtos" at bounding box center [370, 813] width 709 height 37
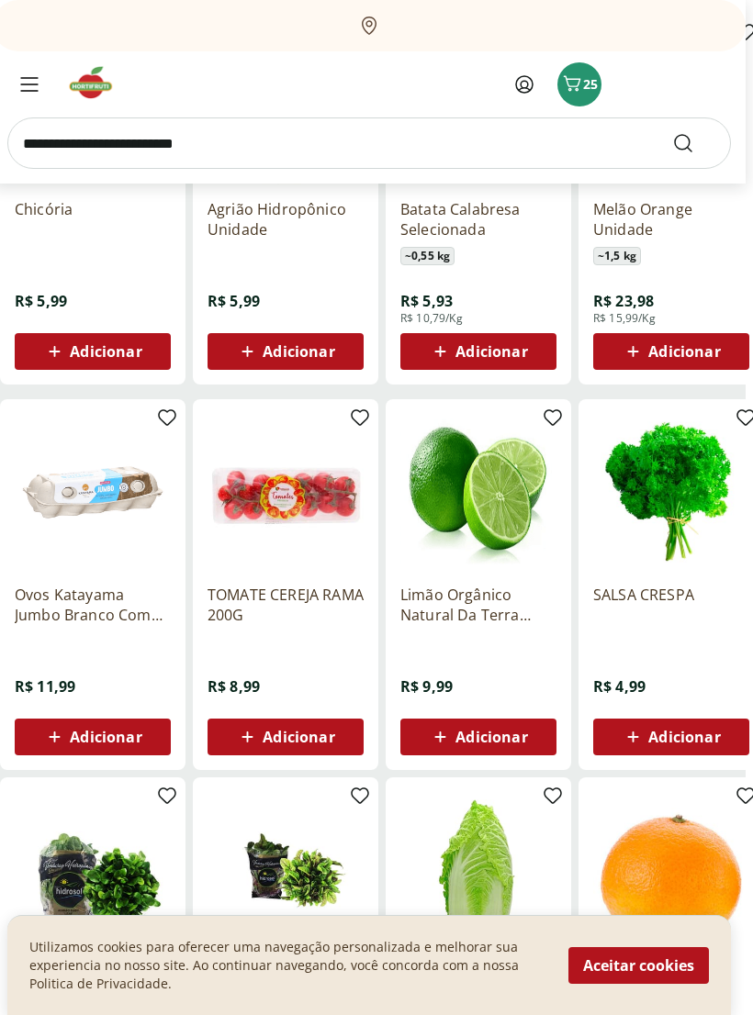
scroll to position [12642, 6]
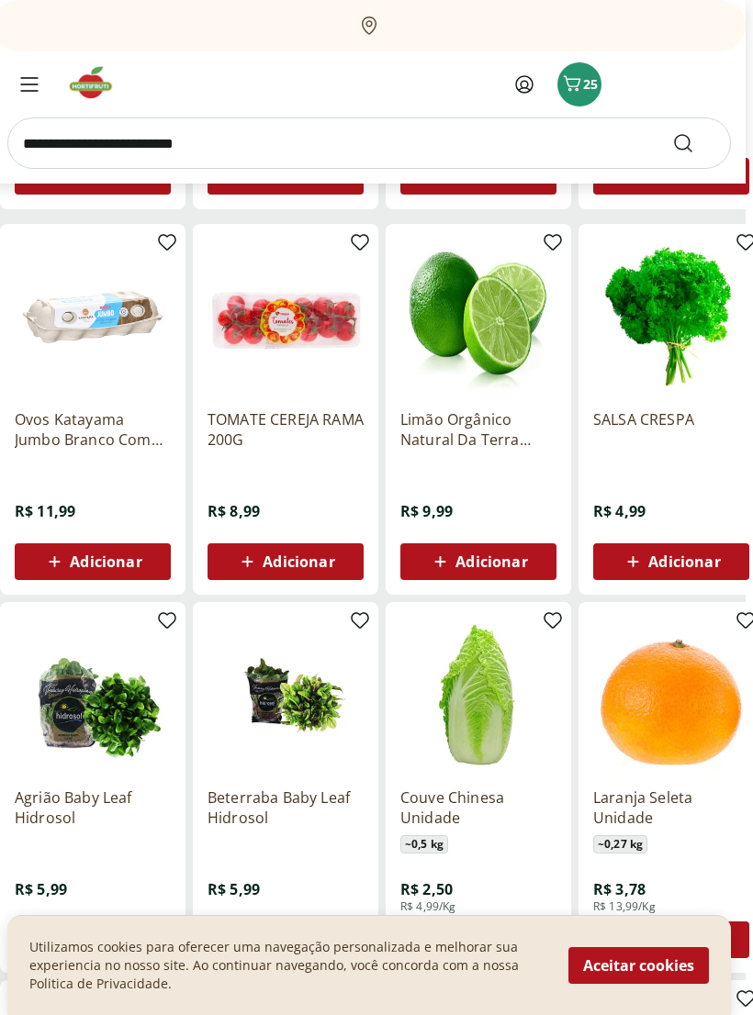
scroll to position [12764, 6]
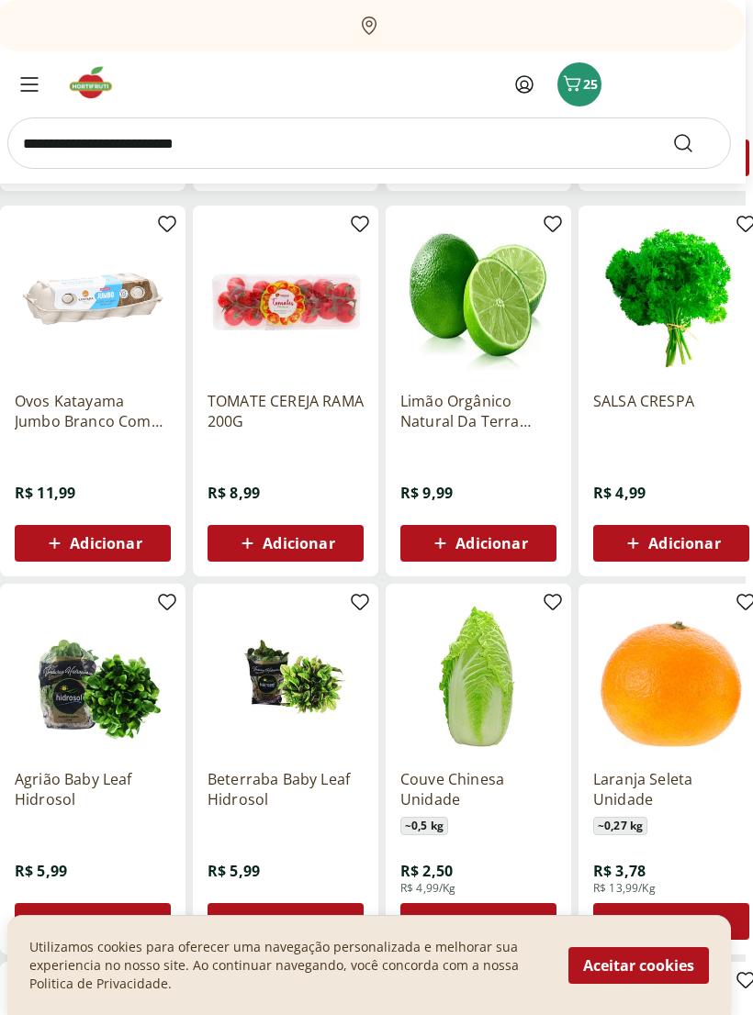
click at [518, 541] on span "Adicionar" at bounding box center [492, 543] width 72 height 15
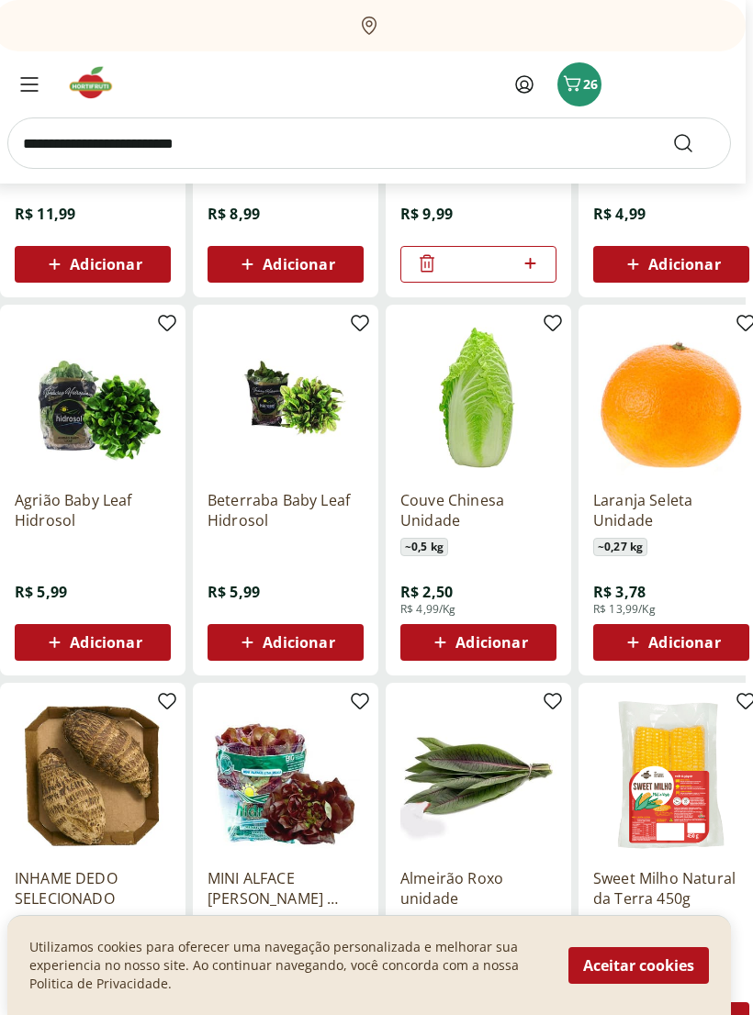
scroll to position [13060, 6]
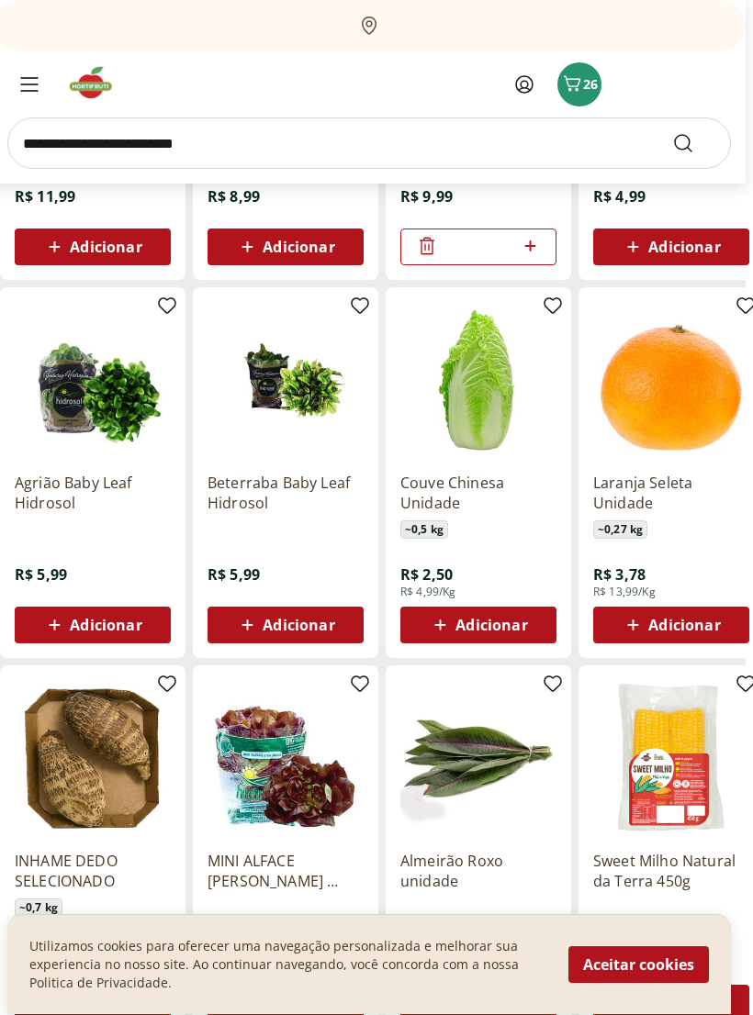
click at [131, 619] on span "Adicionar" at bounding box center [107, 626] width 72 height 15
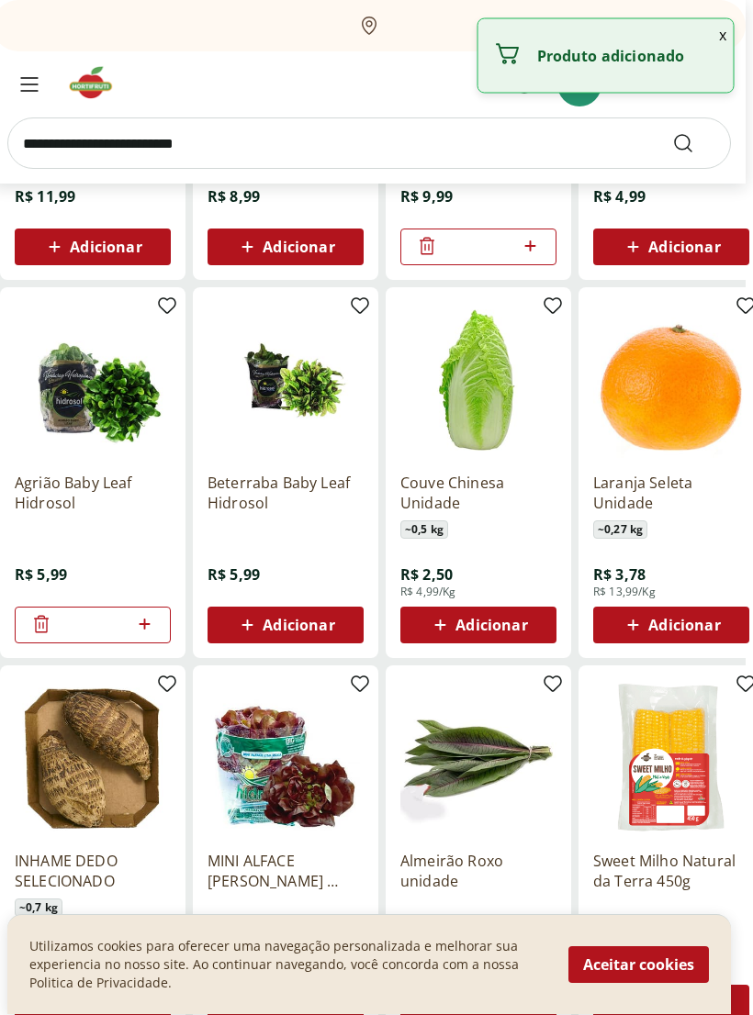
scroll to position [13061, 7]
click at [310, 618] on span "Adicionar" at bounding box center [299, 625] width 72 height 15
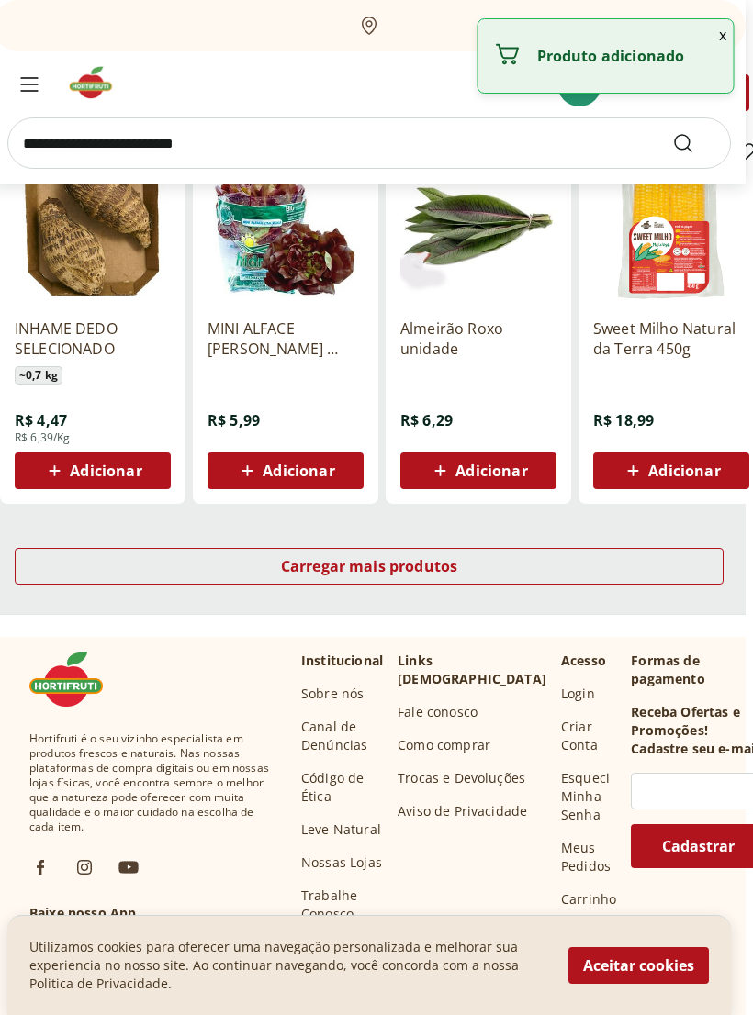
scroll to position [13593, 7]
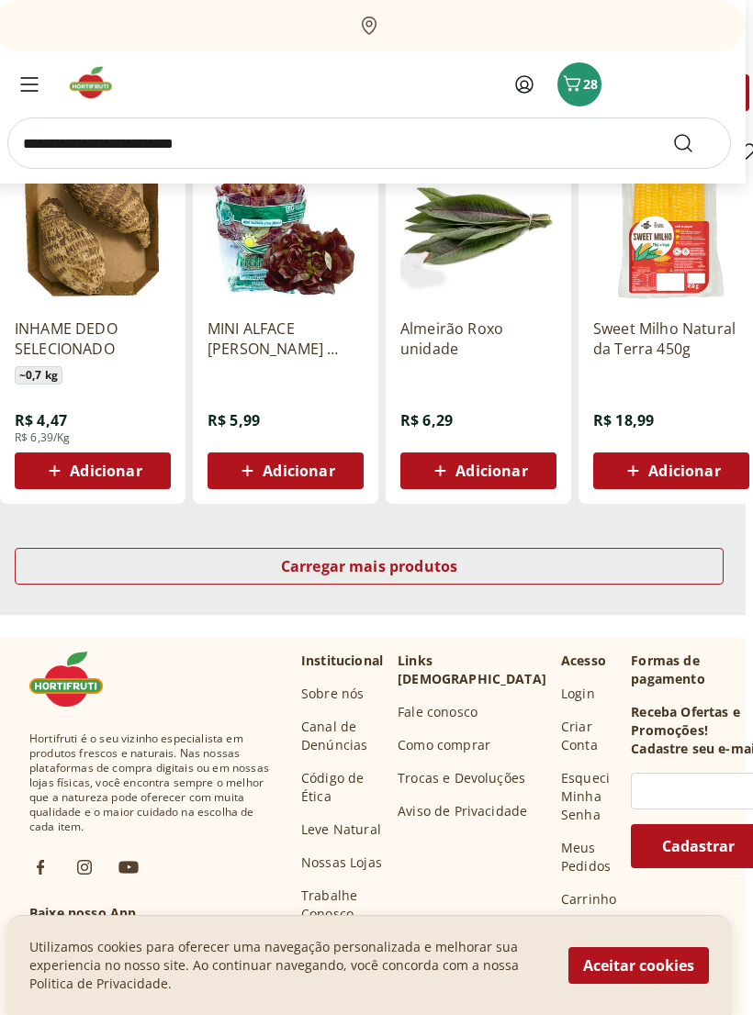
click at [476, 559] on div "Carregar mais produtos" at bounding box center [369, 566] width 709 height 37
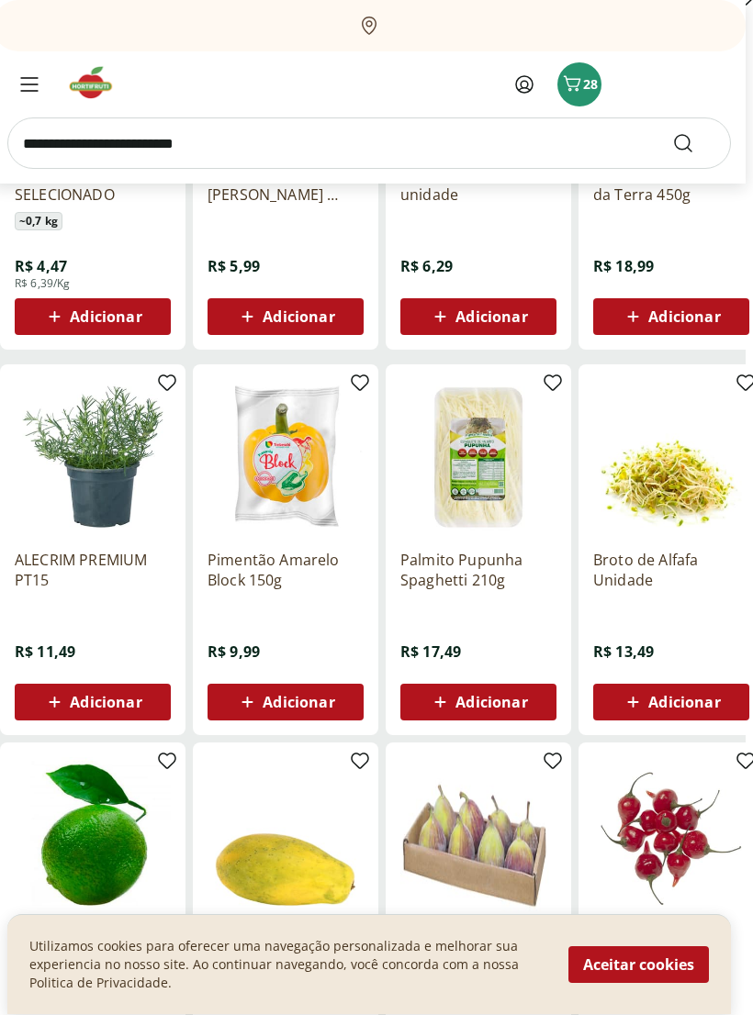
scroll to position [13759, 7]
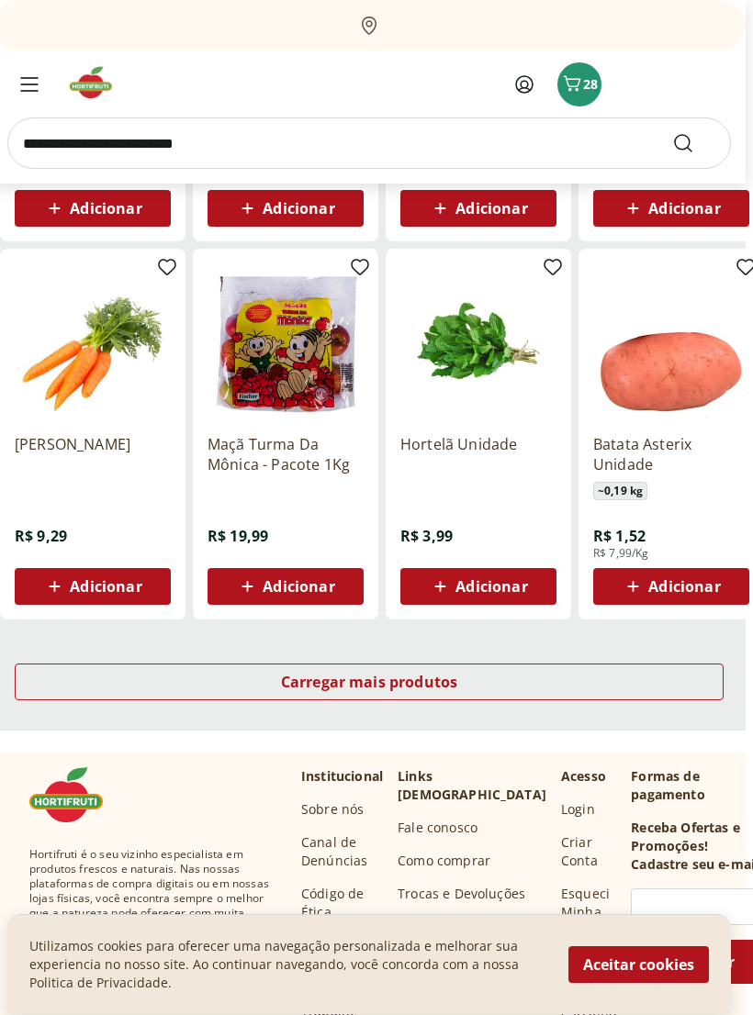
scroll to position [14637, 6]
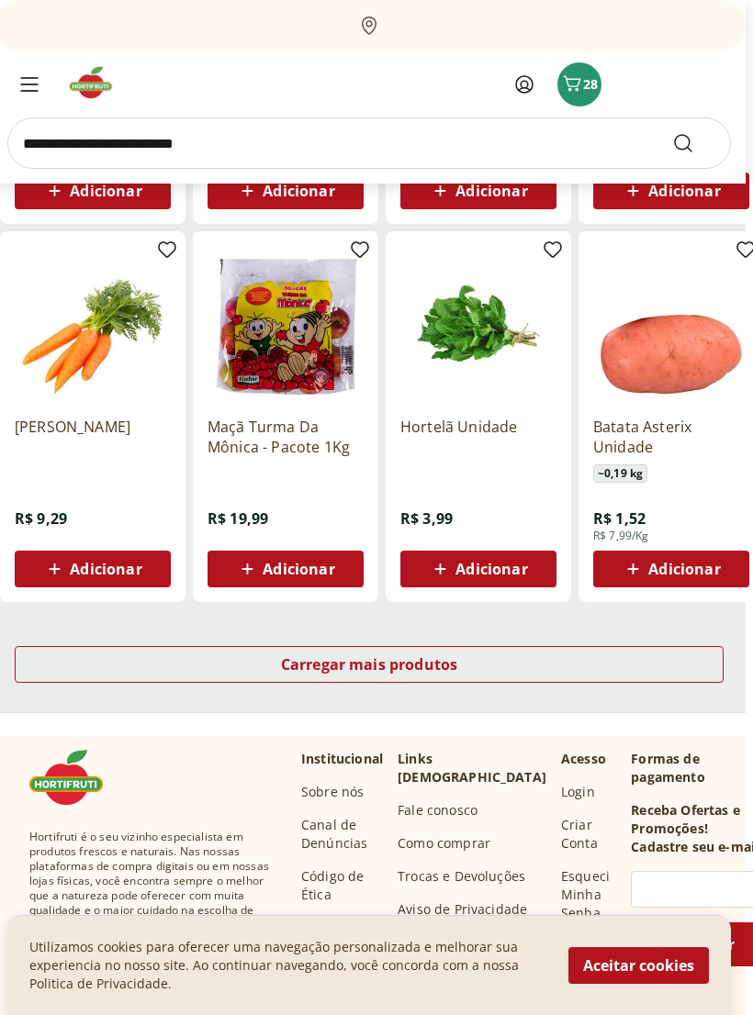
click at [387, 666] on span "Carregar mais produtos" at bounding box center [370, 664] width 177 height 15
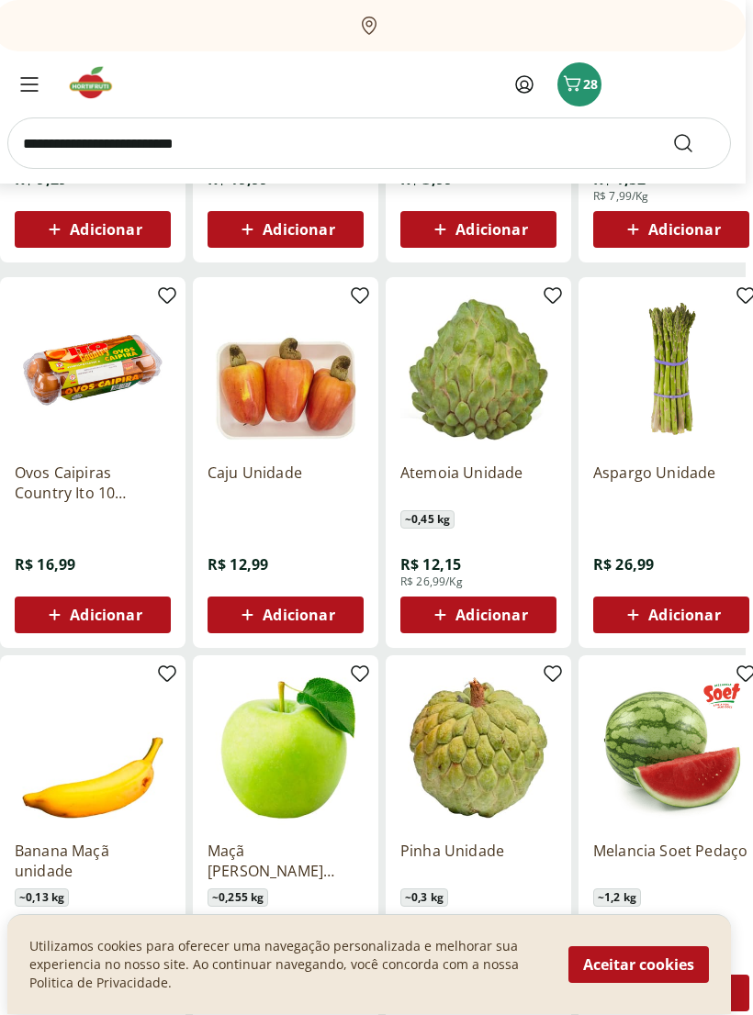
scroll to position [14977, 7]
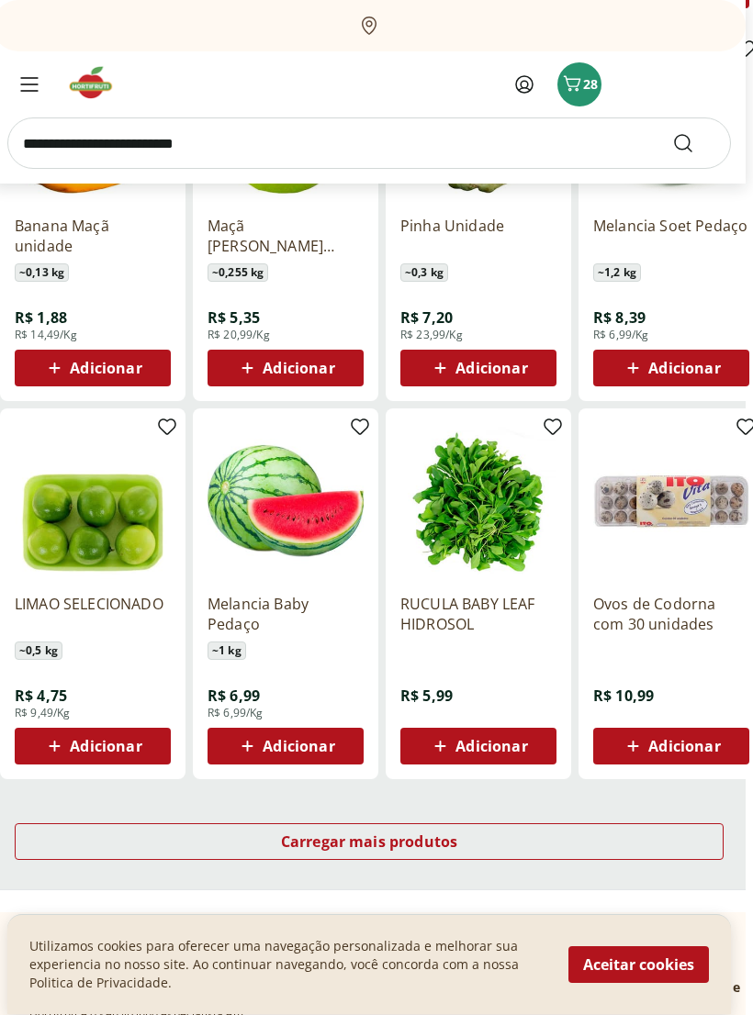
scroll to position [15603, 7]
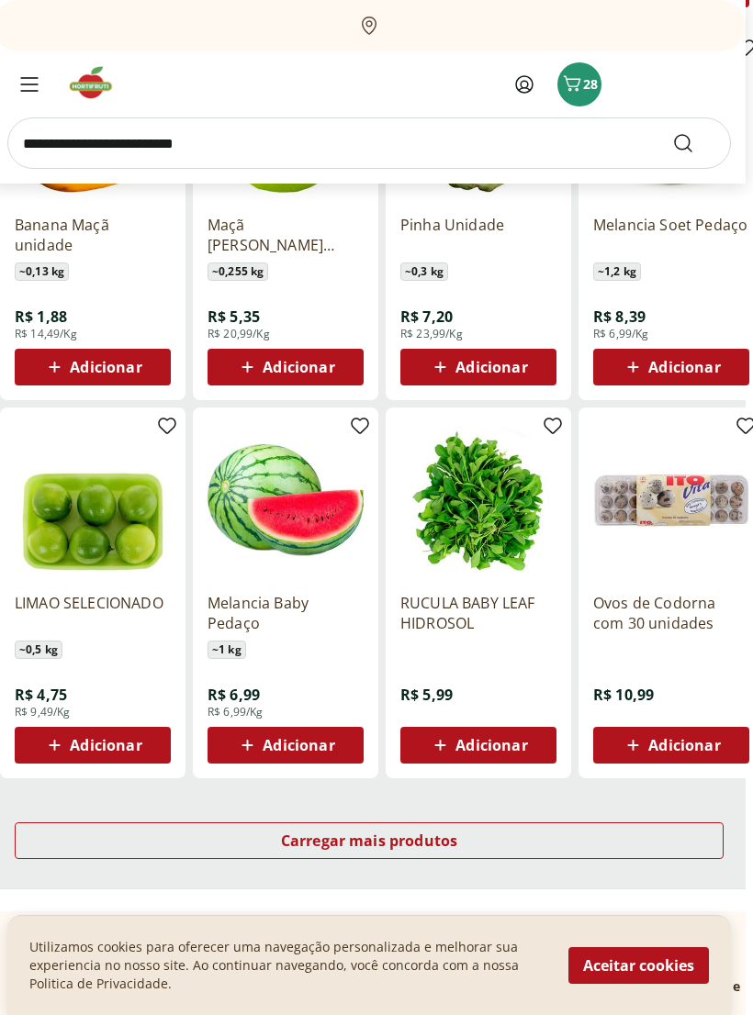
click at [393, 834] on span "Carregar mais produtos" at bounding box center [369, 841] width 177 height 15
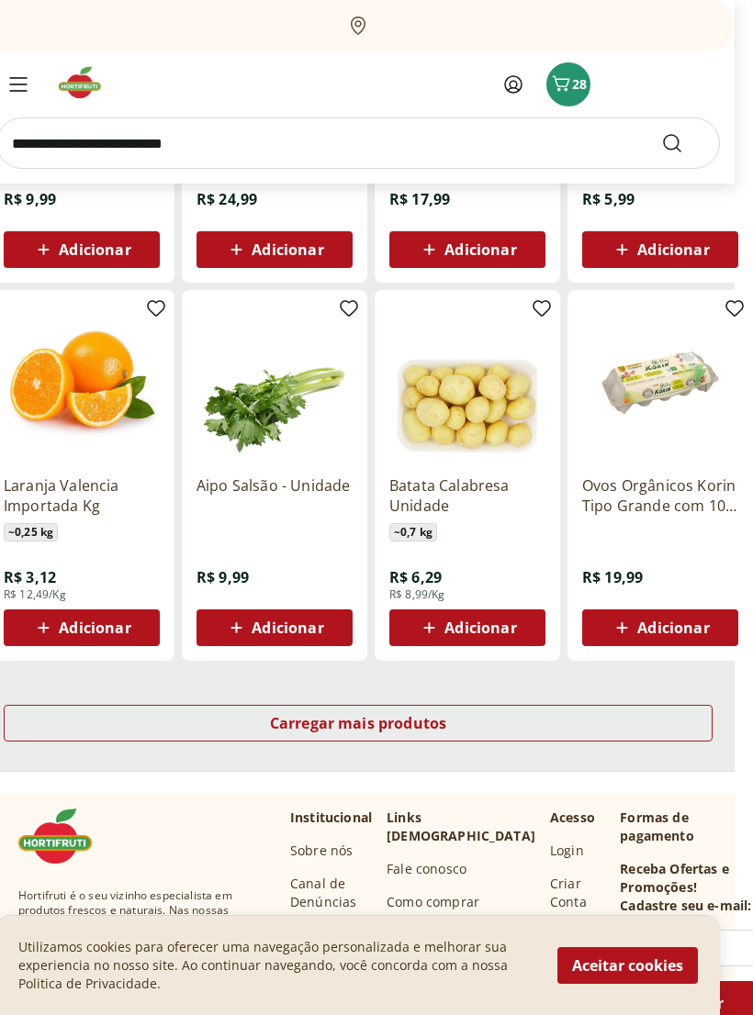
scroll to position [16860, 18]
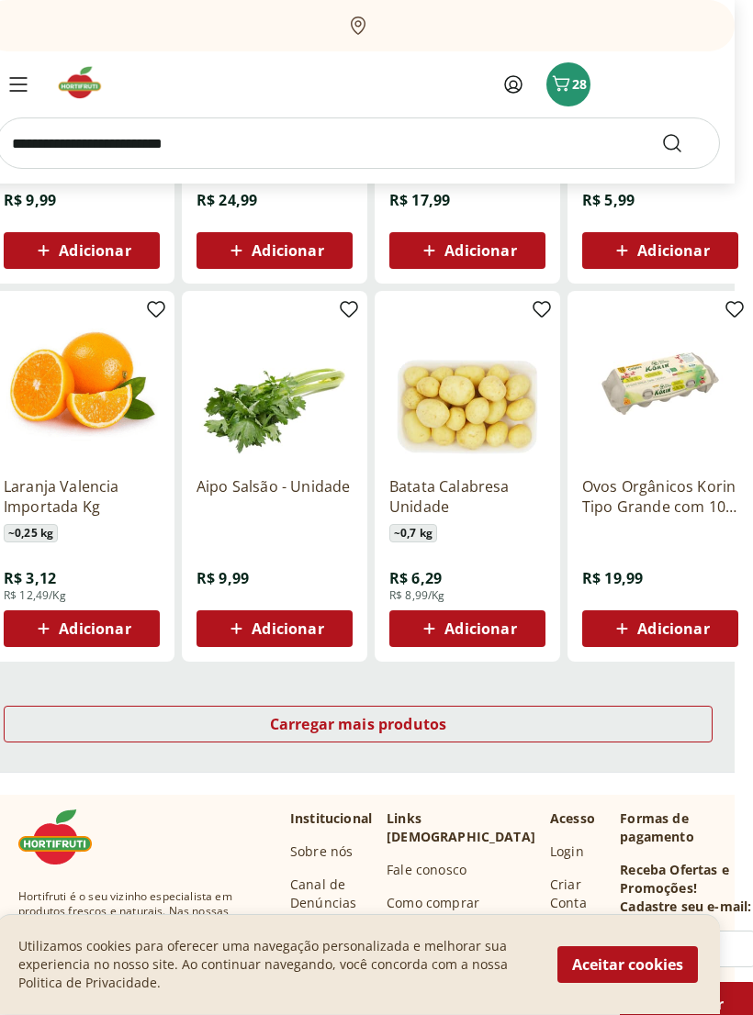
click at [491, 722] on div "Carregar mais produtos" at bounding box center [358, 725] width 709 height 37
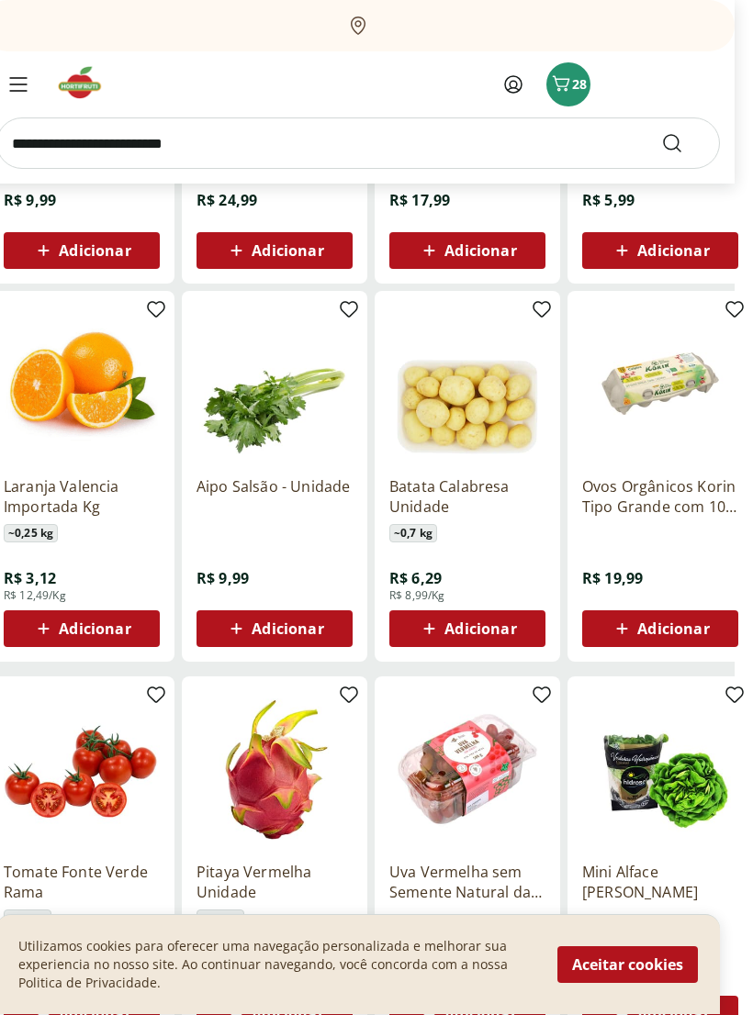
scroll to position [16861, 18]
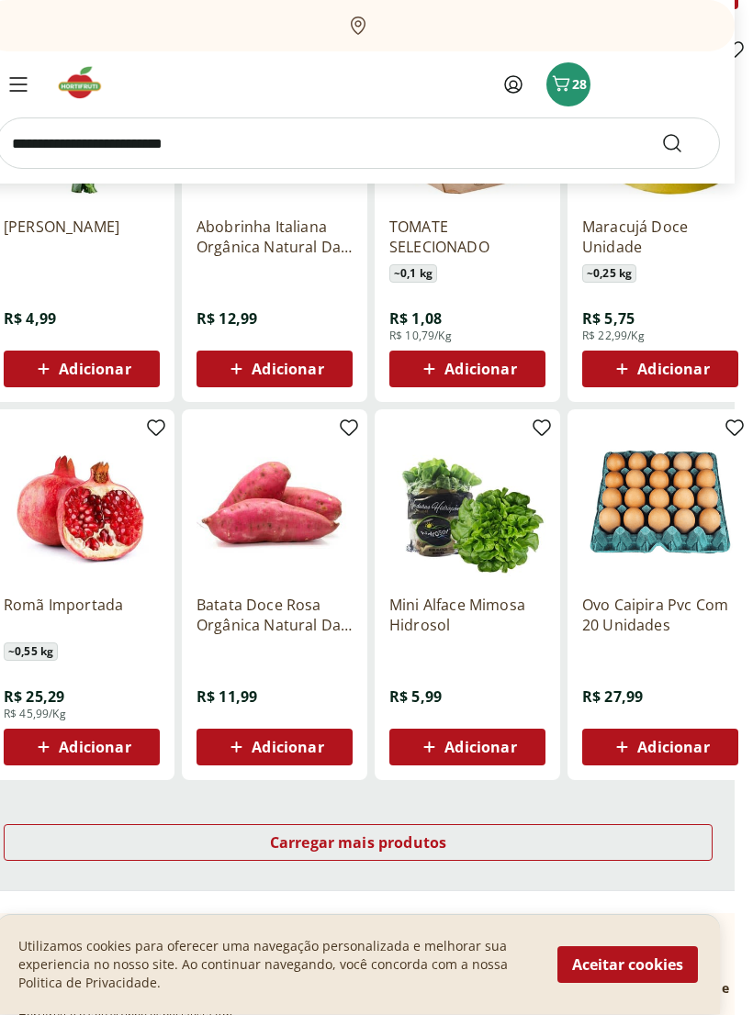
scroll to position [17887, 18]
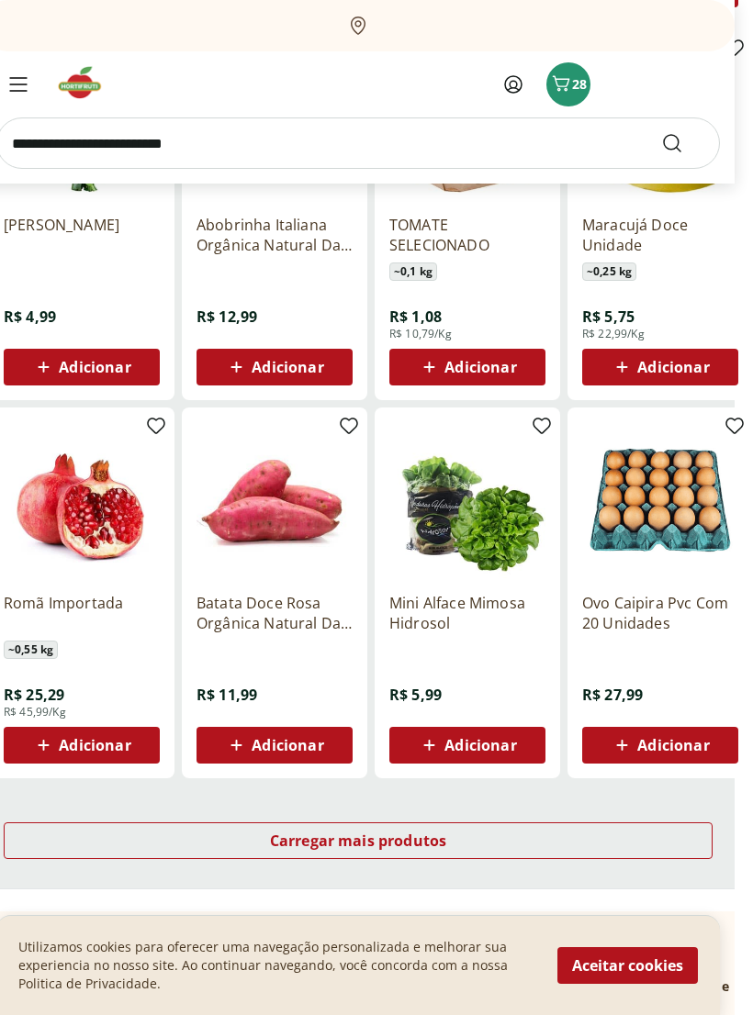
click at [112, 743] on span "Adicionar" at bounding box center [95, 745] width 72 height 15
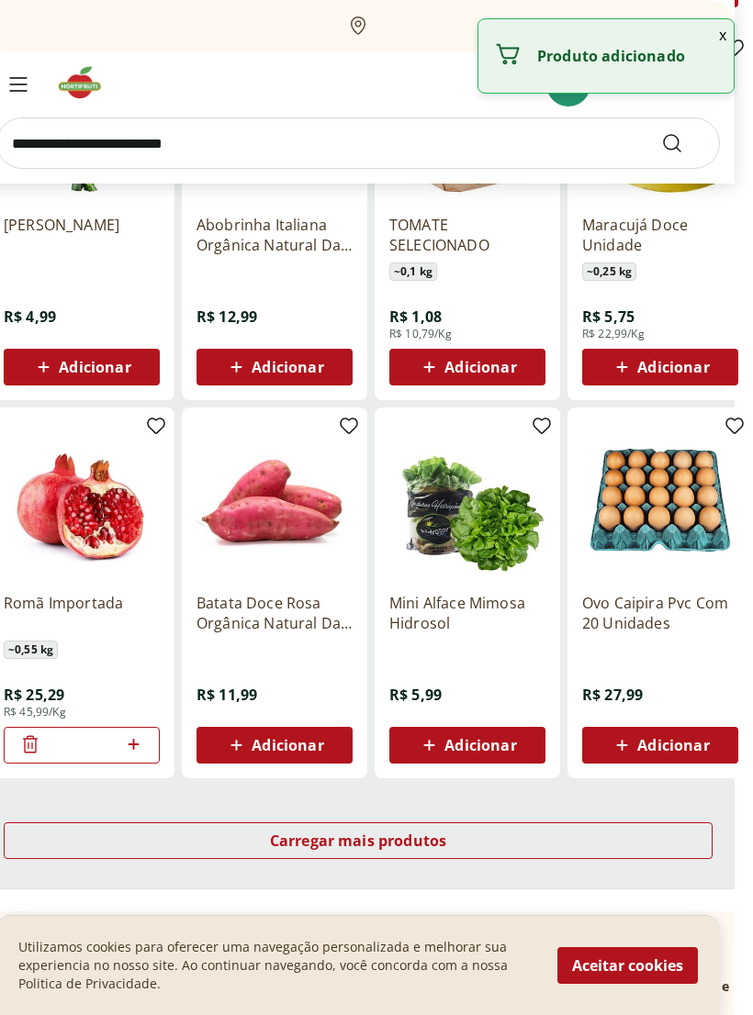
click at [142, 745] on icon at bounding box center [133, 744] width 23 height 22
type input "*"
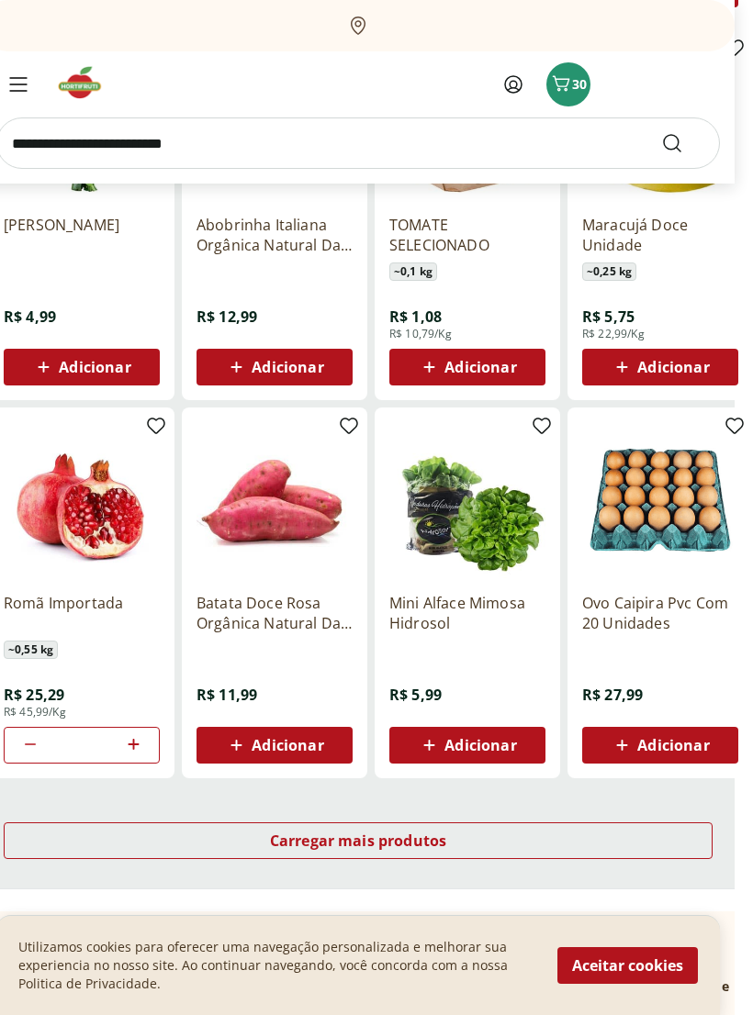
click at [662, 747] on span "Adicionar" at bounding box center [673, 745] width 72 height 15
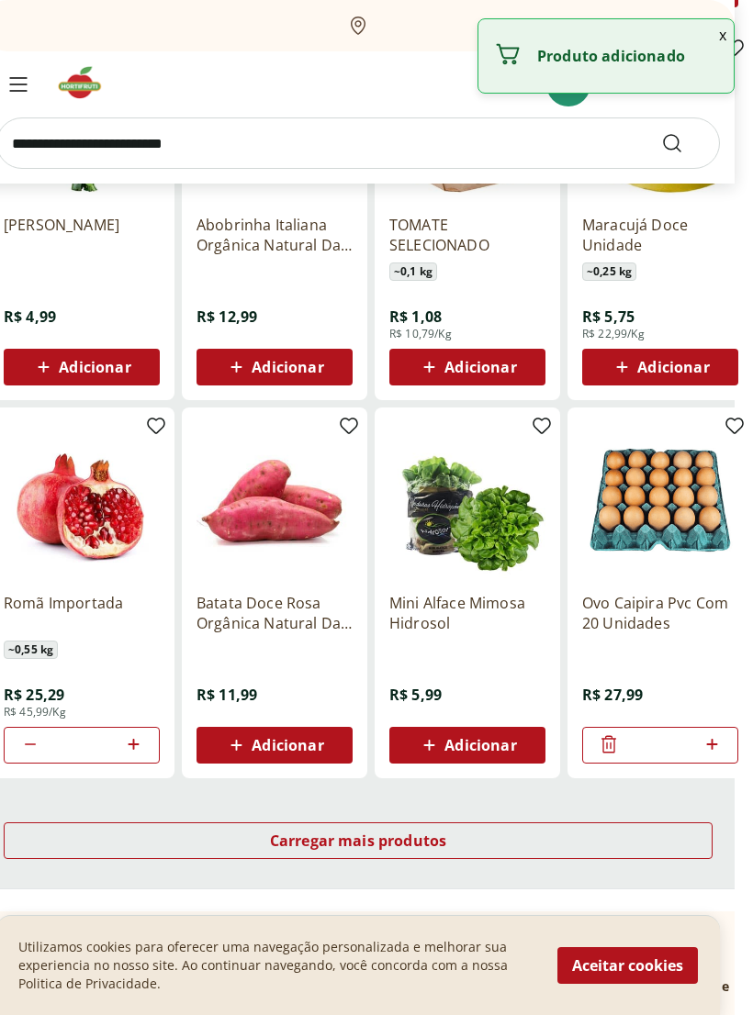
click at [473, 839] on div "Carregar mais produtos" at bounding box center [358, 841] width 709 height 37
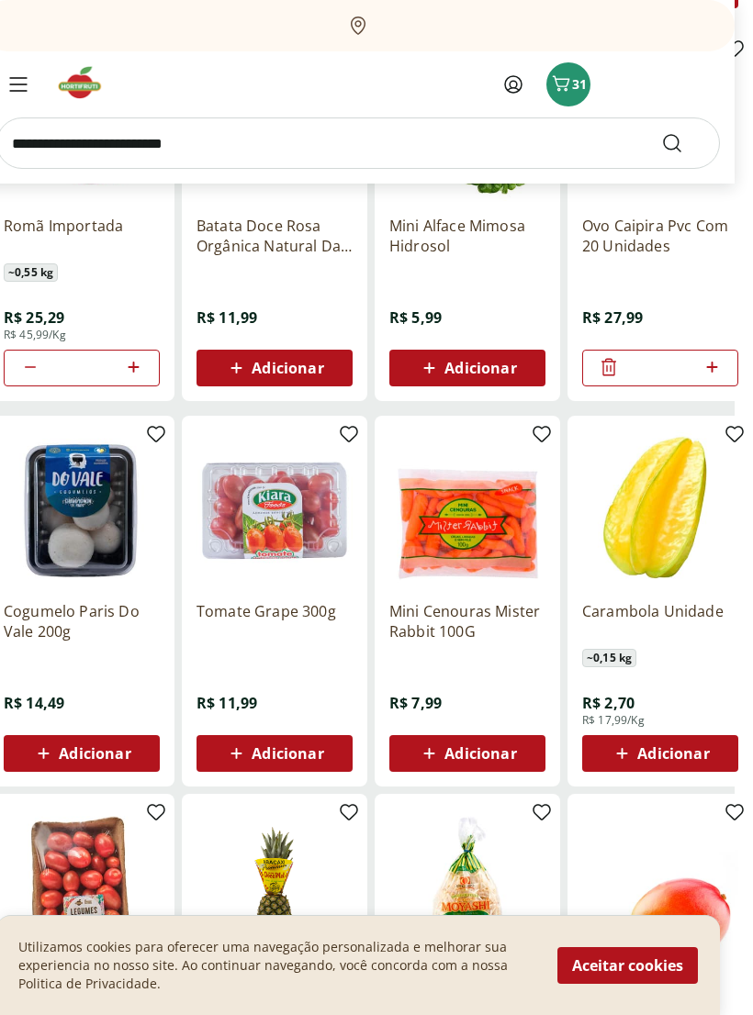
scroll to position [18270, 18]
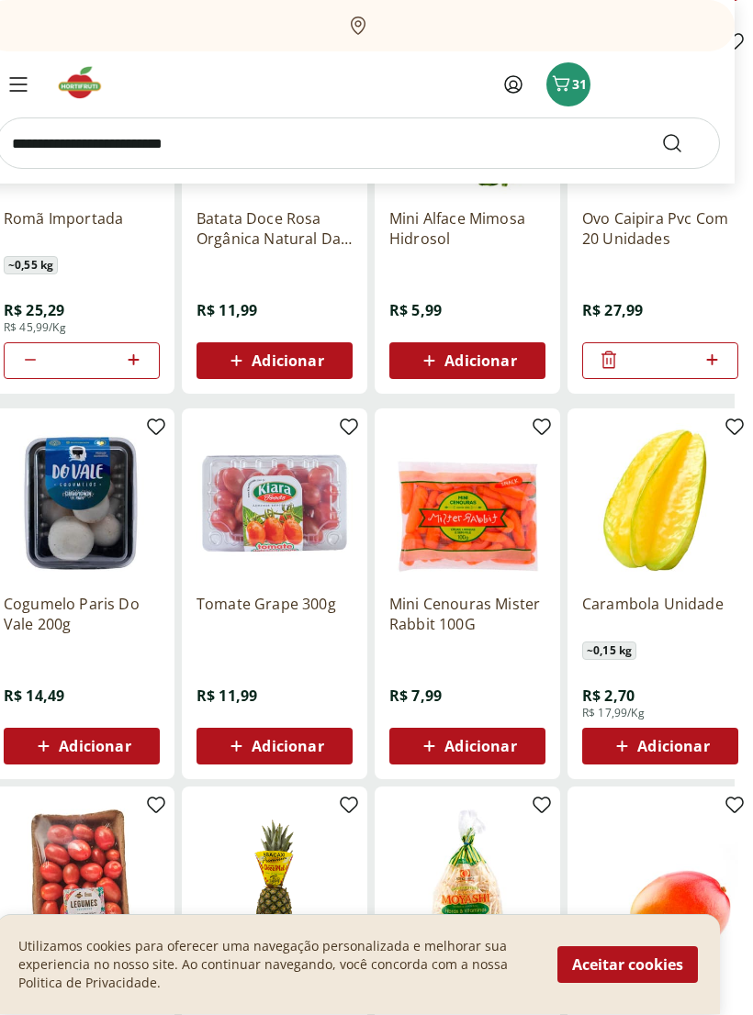
click at [478, 744] on span "Adicionar" at bounding box center [480, 747] width 72 height 15
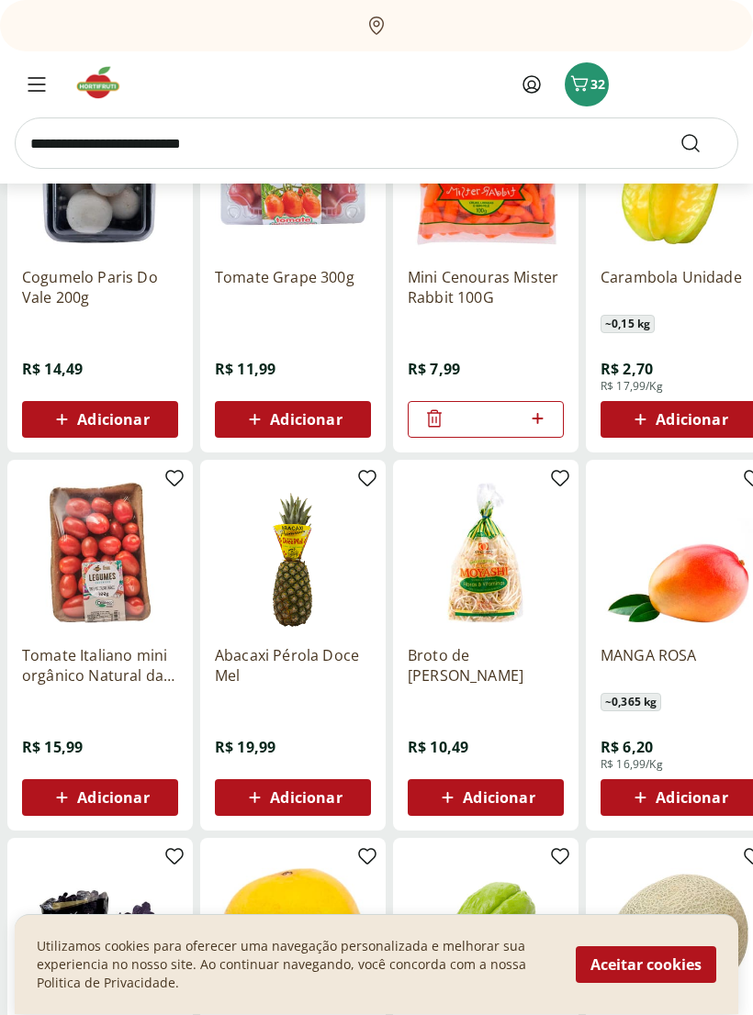
scroll to position [18602, 0]
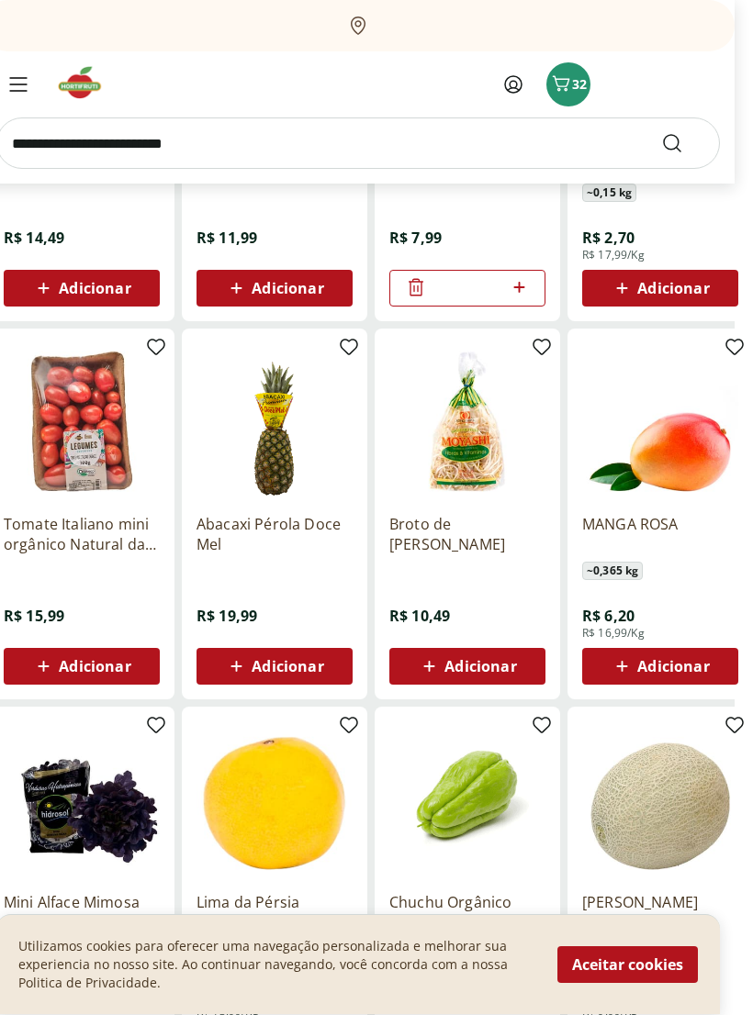
click at [685, 671] on span "Adicionar" at bounding box center [673, 667] width 72 height 15
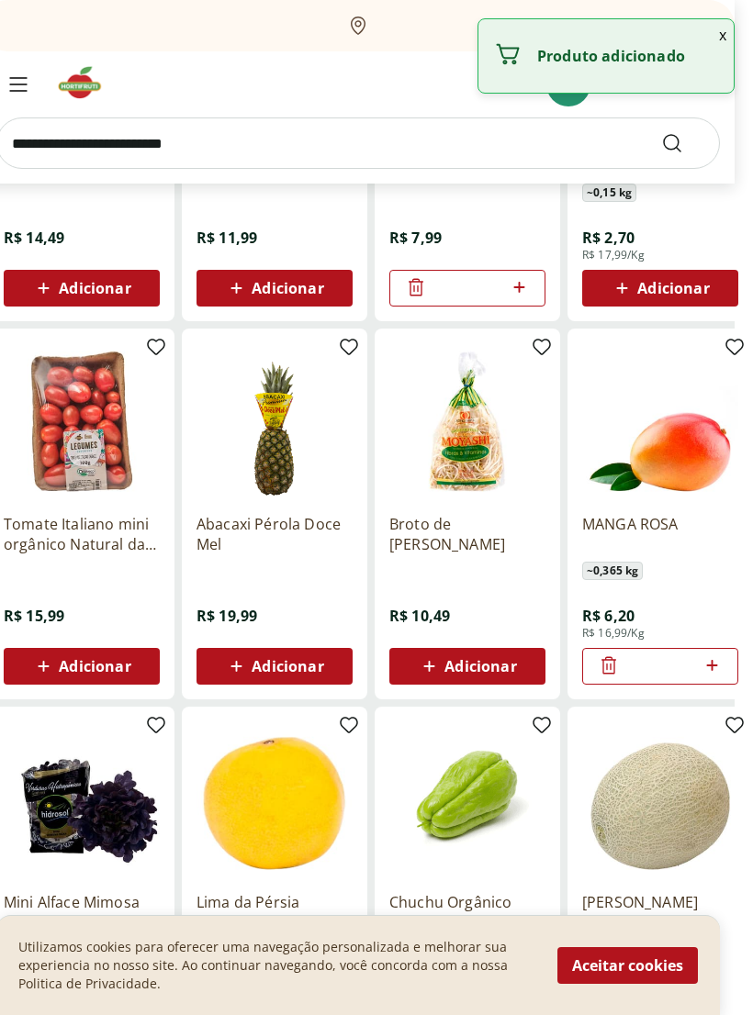
click at [720, 665] on icon at bounding box center [711, 666] width 23 height 22
click at [713, 673] on icon at bounding box center [711, 666] width 23 height 22
click at [712, 673] on icon at bounding box center [711, 666] width 23 height 22
type input "*"
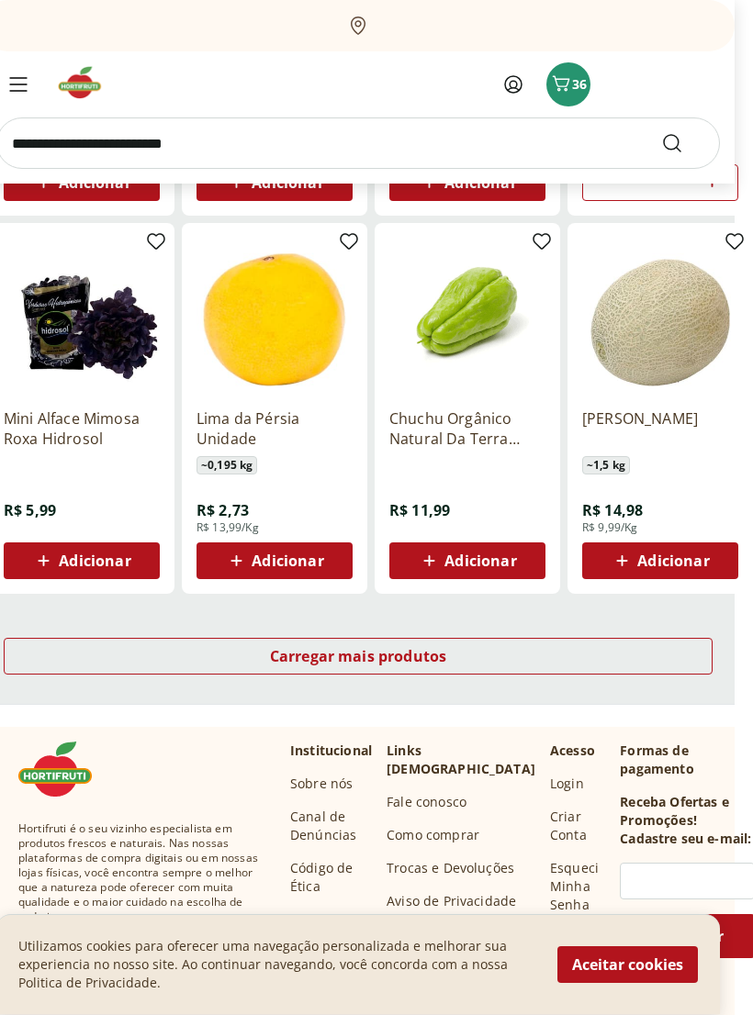
scroll to position [19246, 18]
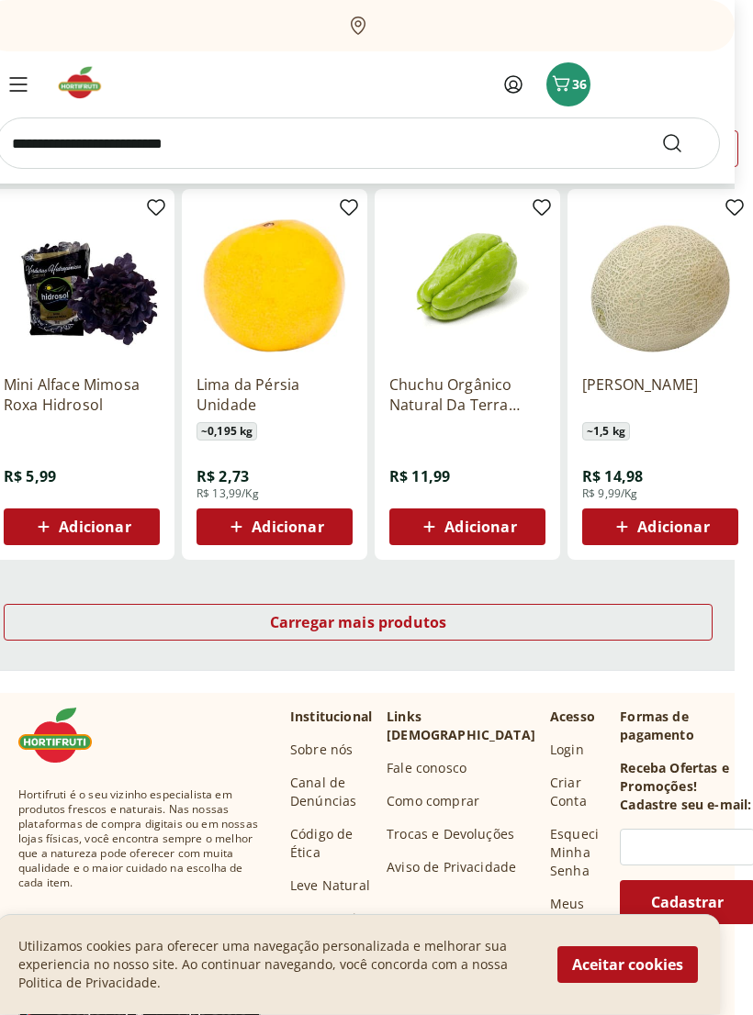
click at [554, 622] on div "Carregar mais produtos" at bounding box center [358, 623] width 709 height 37
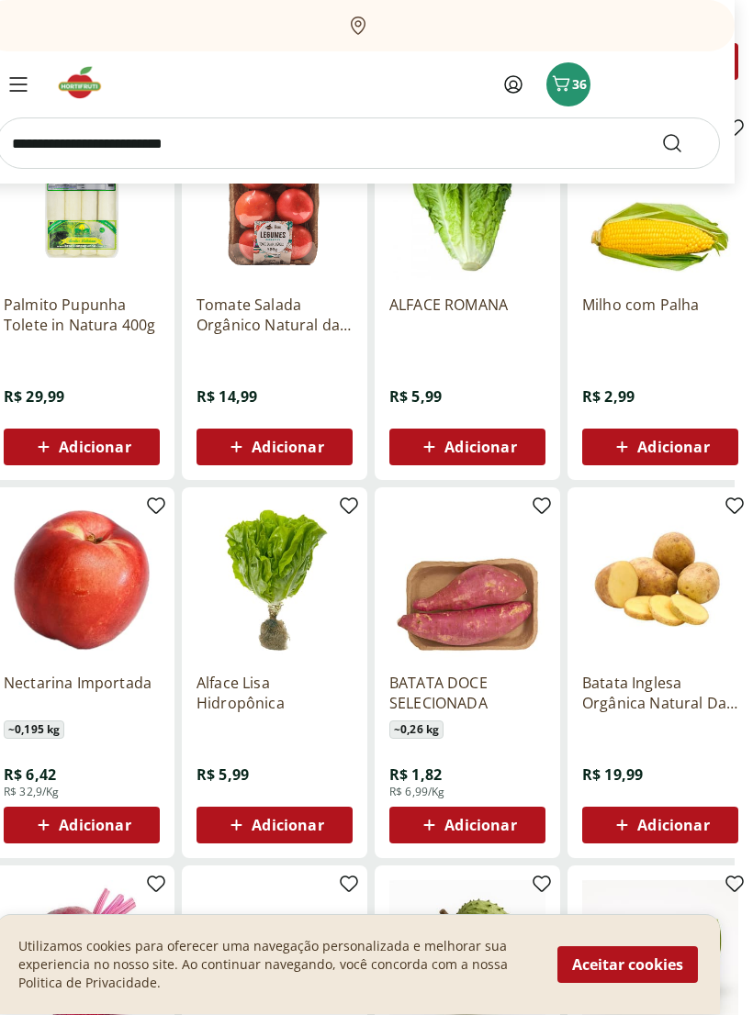
scroll to position [19711, 18]
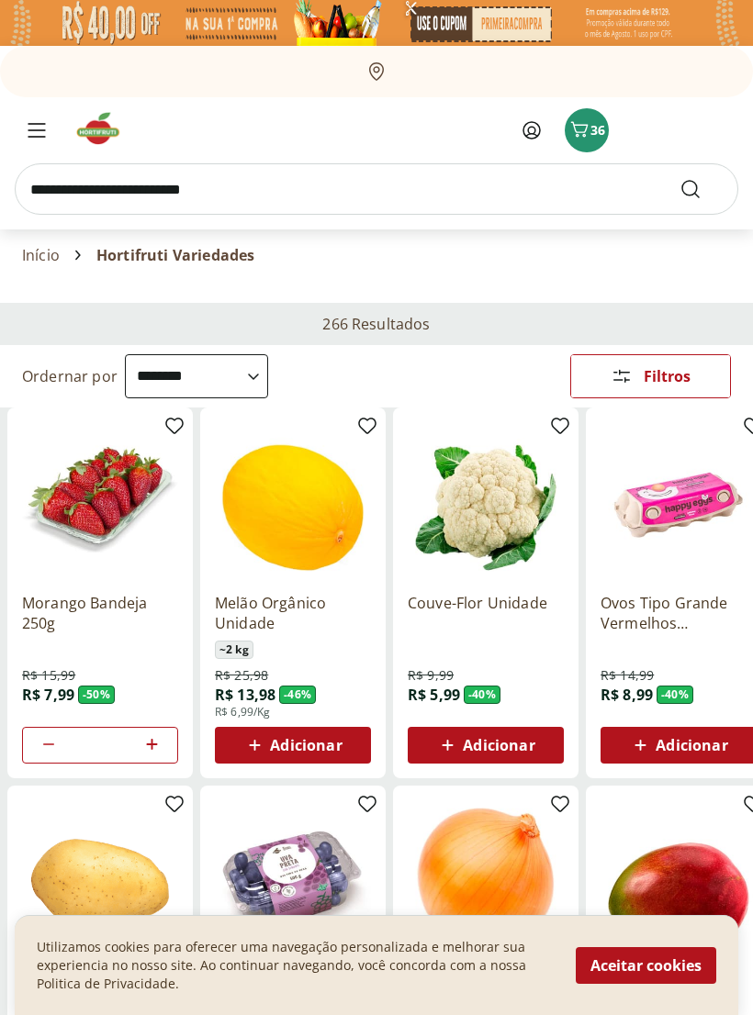
select select "**********"
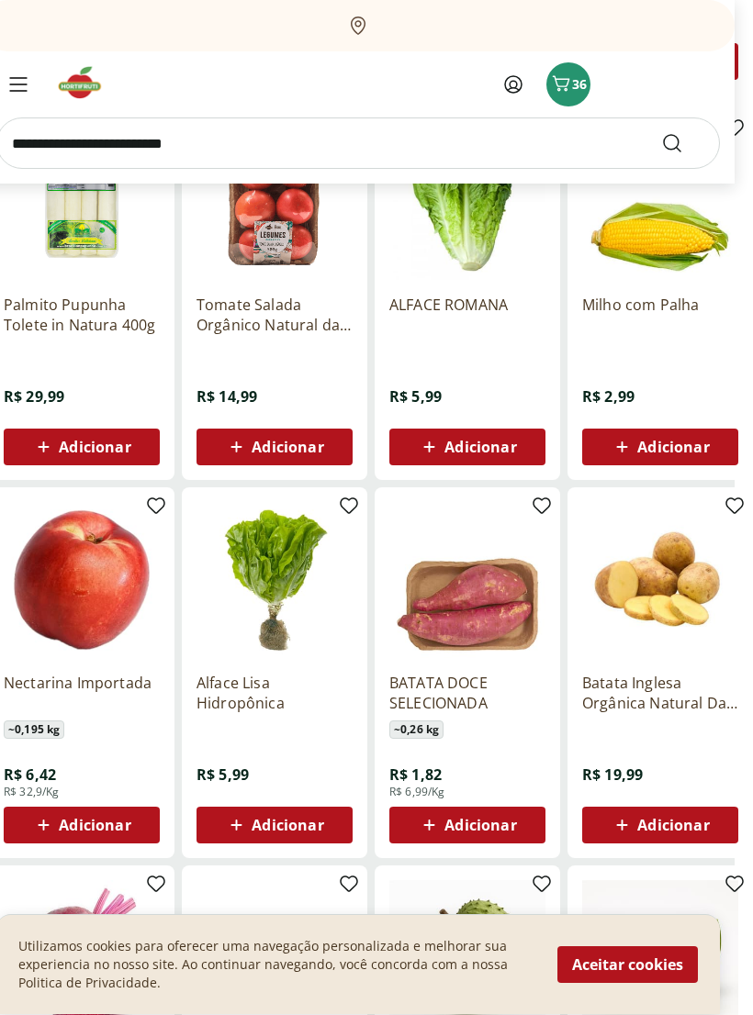
click at [696, 451] on span "Adicionar" at bounding box center [673, 448] width 72 height 15
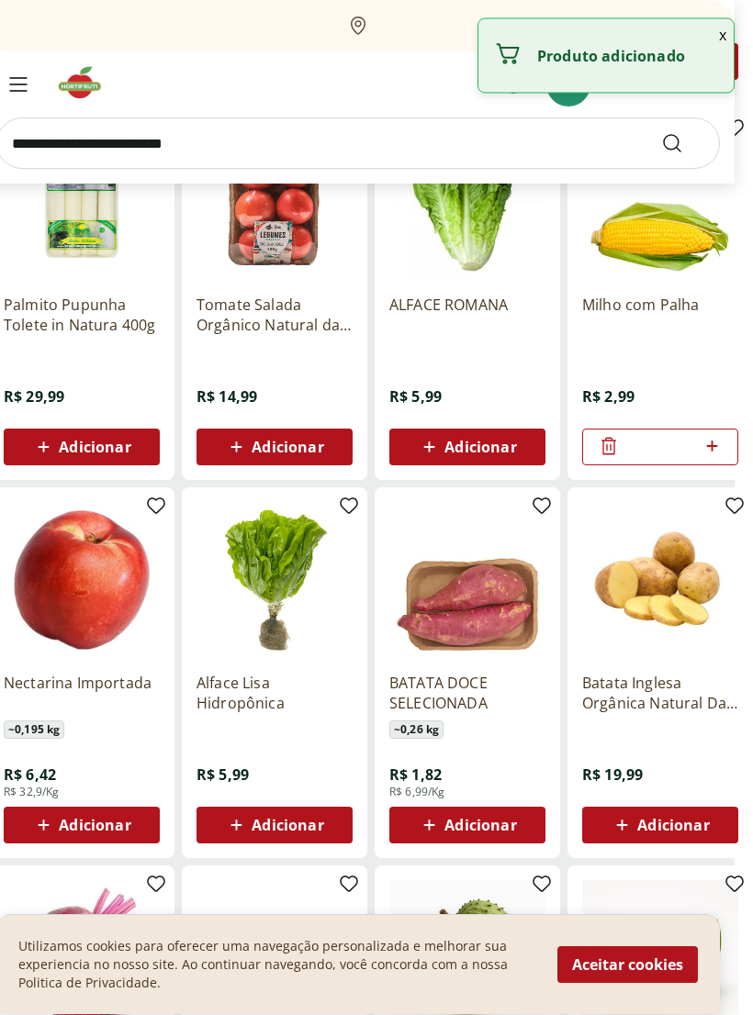
scroll to position [19712, 18]
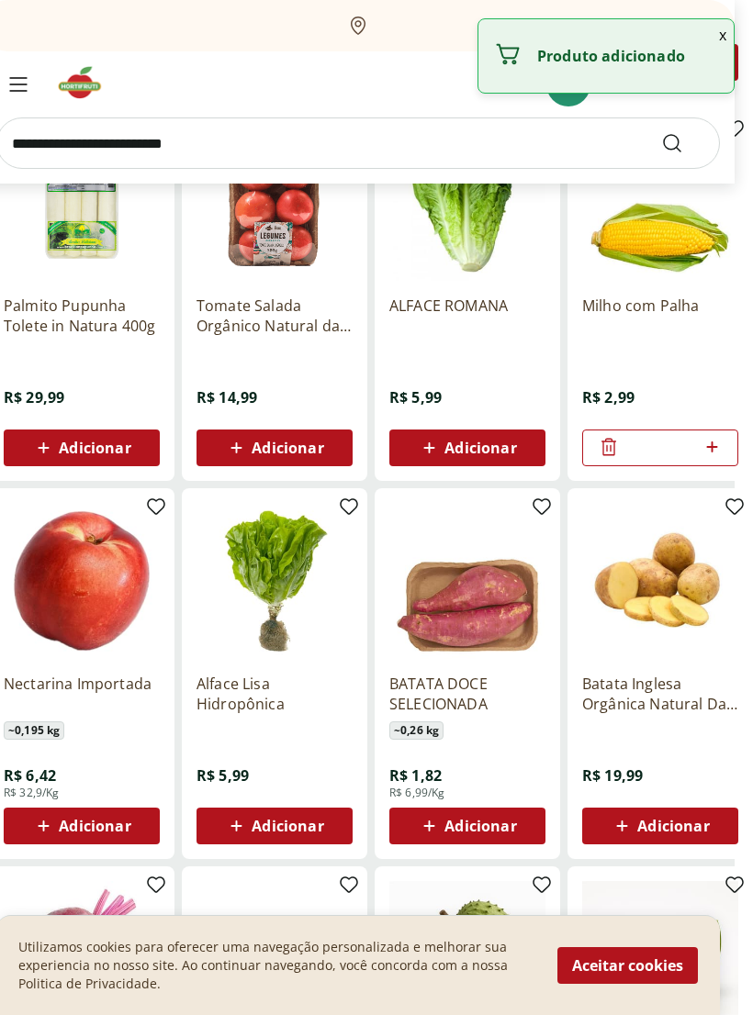
click at [714, 451] on icon at bounding box center [711, 447] width 23 height 22
click at [715, 454] on icon at bounding box center [711, 447] width 23 height 22
click at [709, 453] on icon at bounding box center [711, 447] width 23 height 22
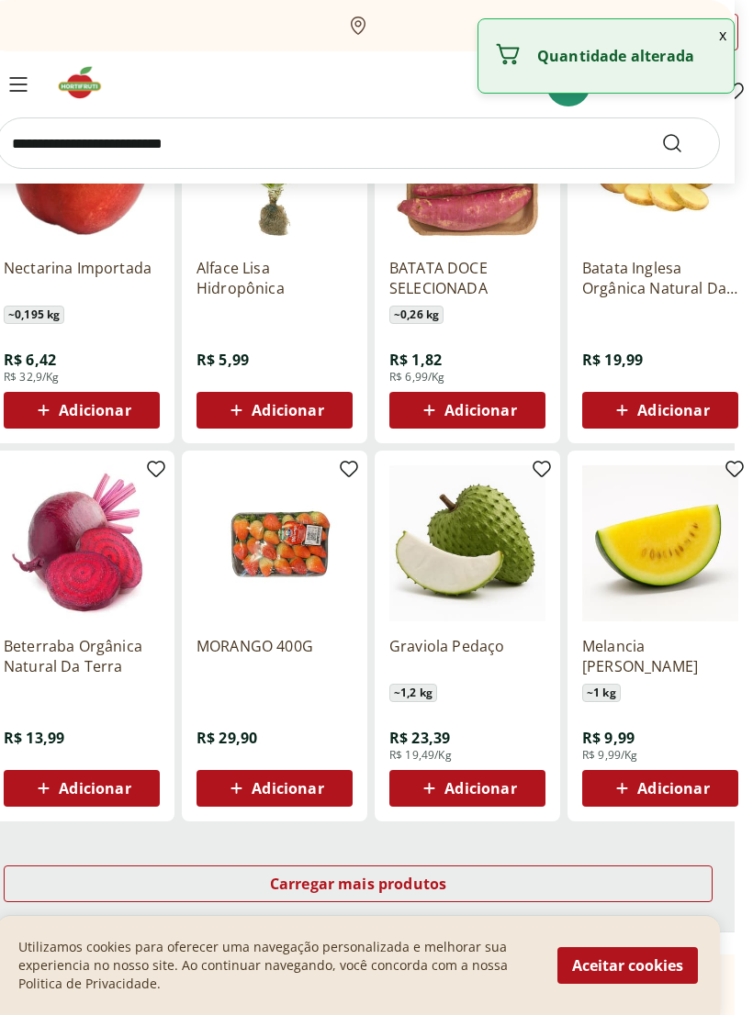
scroll to position [20152, 18]
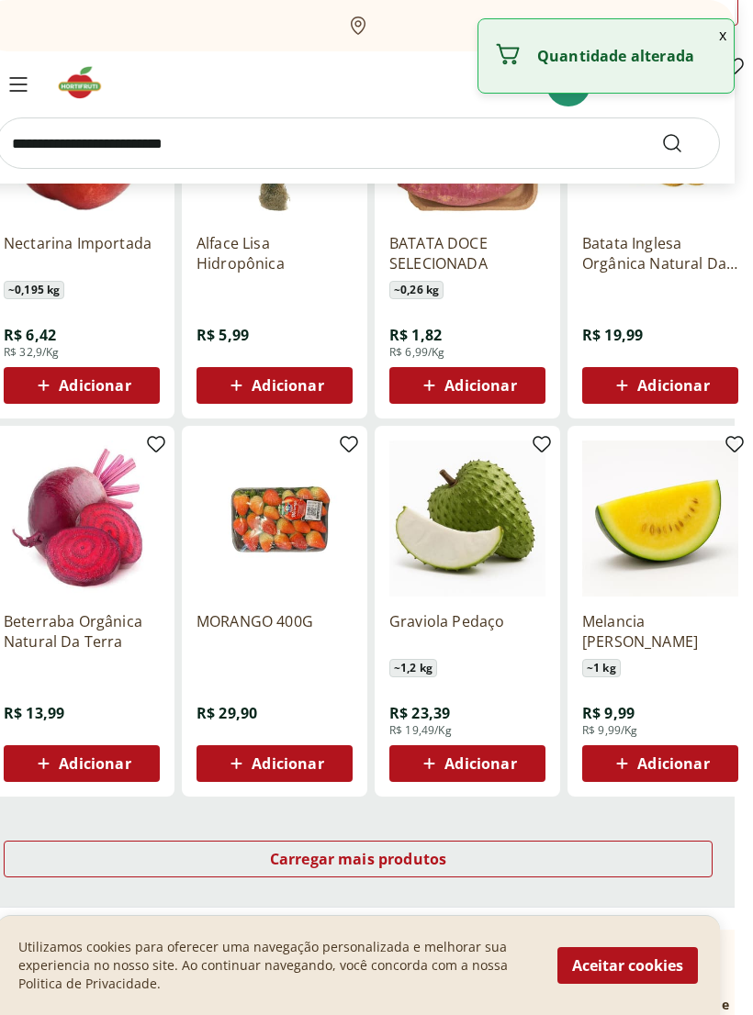
type input "*"
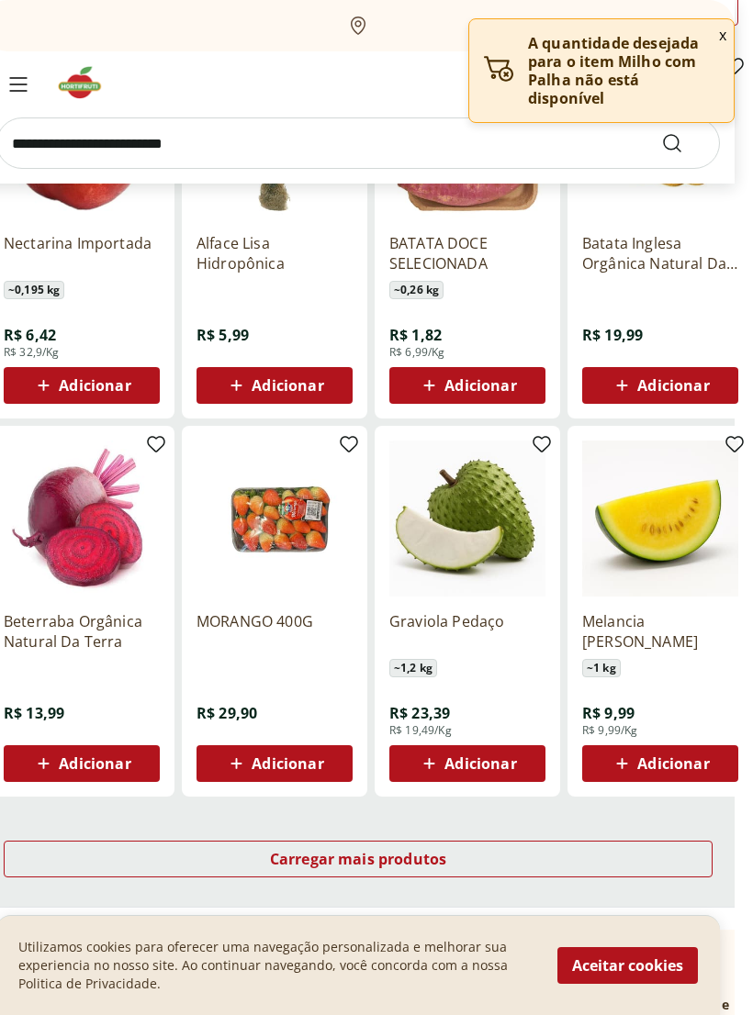
click at [468, 860] on div "Carregar mais produtos" at bounding box center [358, 859] width 709 height 37
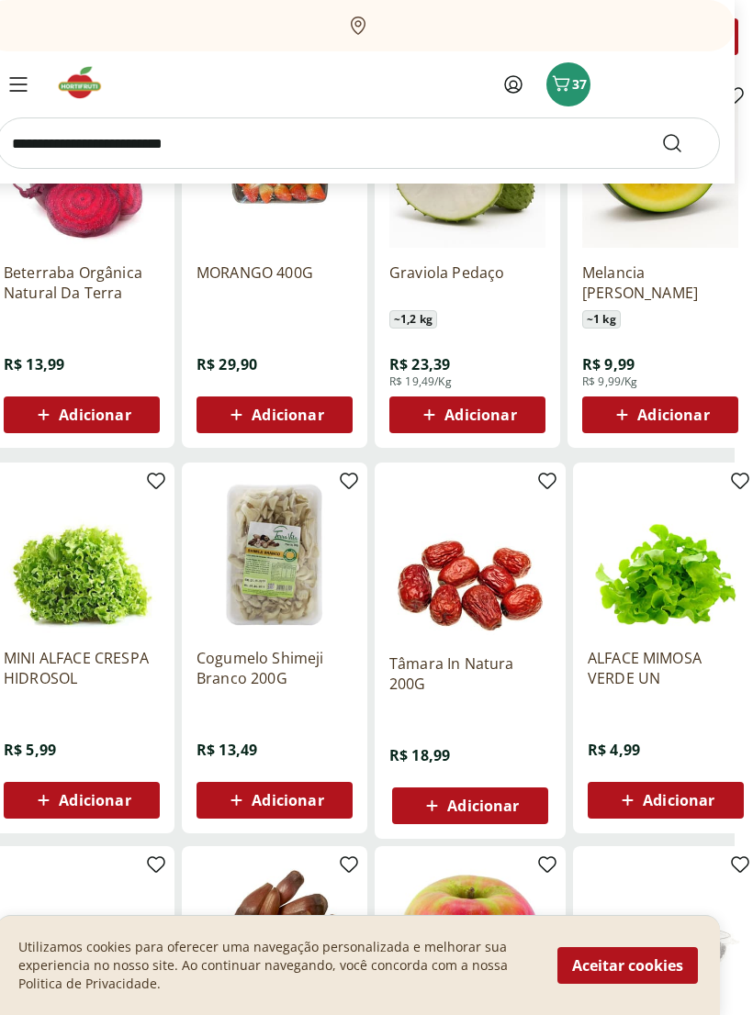
scroll to position [20519, 18]
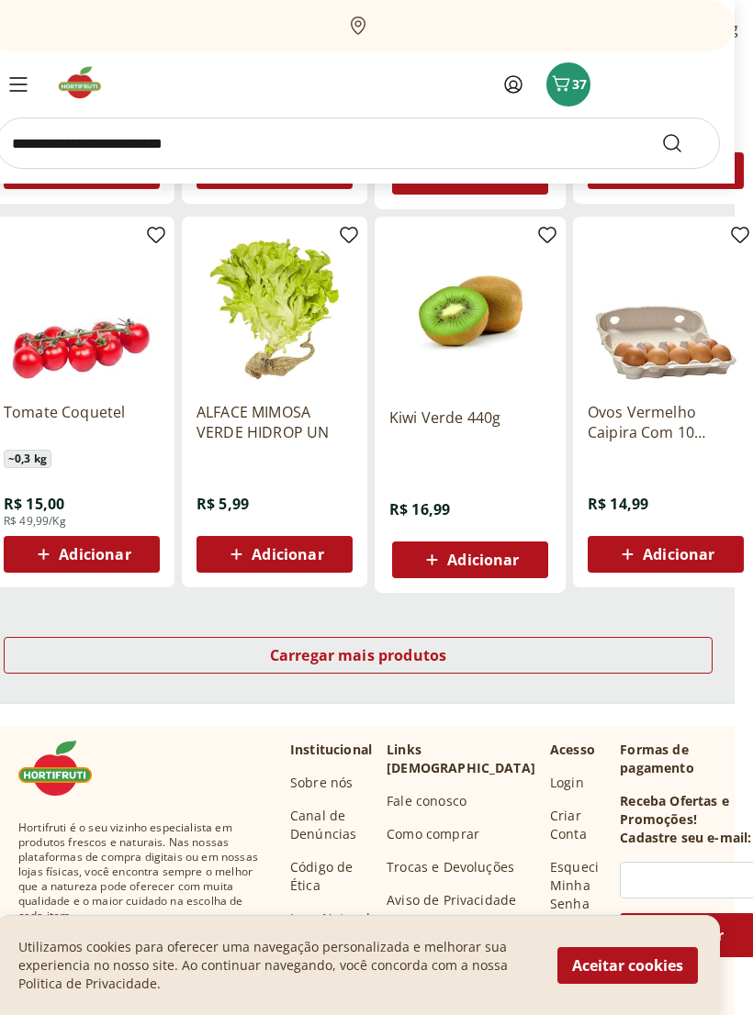
scroll to position [21520, 18]
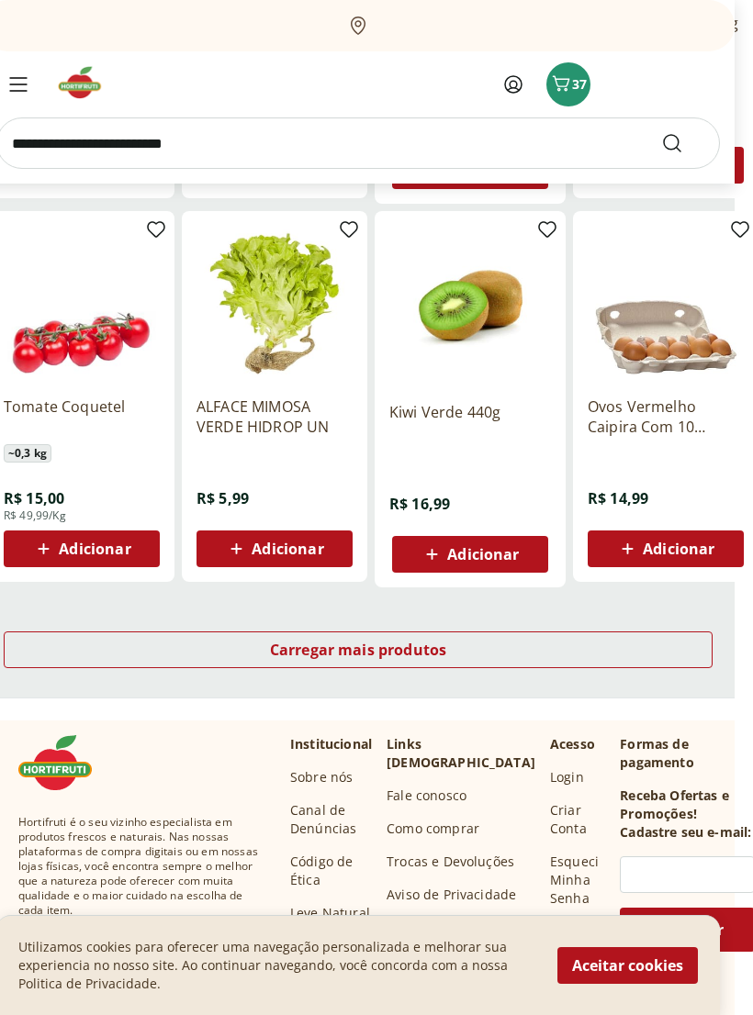
click at [601, 633] on div "Carregar mais produtos" at bounding box center [358, 650] width 709 height 37
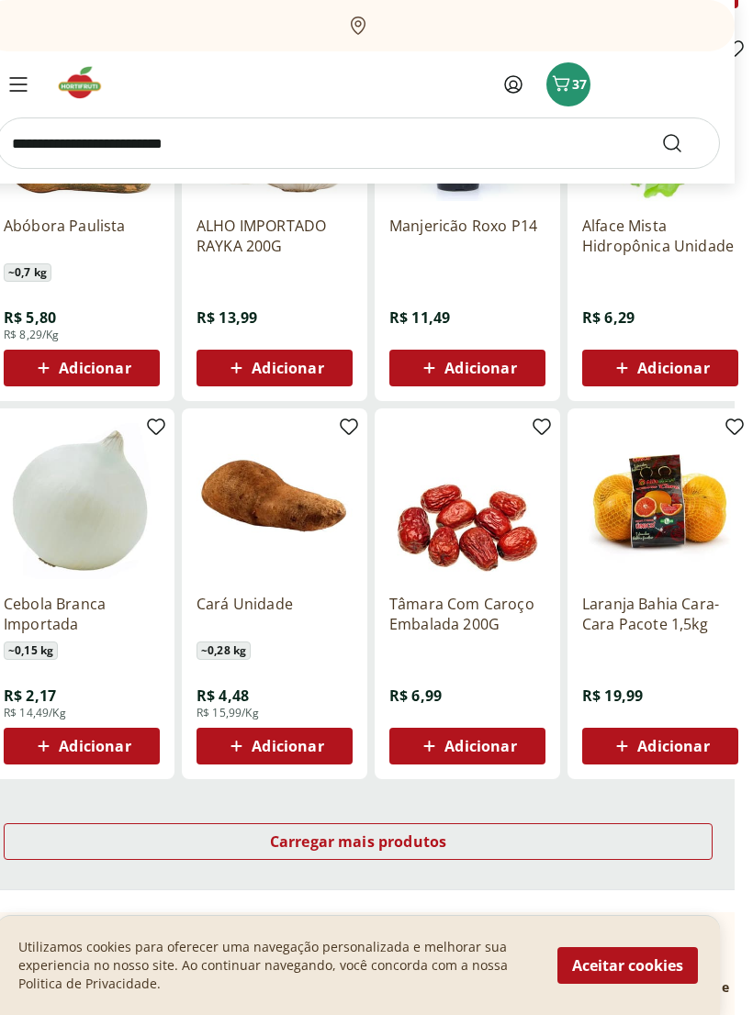
scroll to position [22470, 18]
click at [452, 823] on div "Carregar mais produtos" at bounding box center [358, 841] width 709 height 37
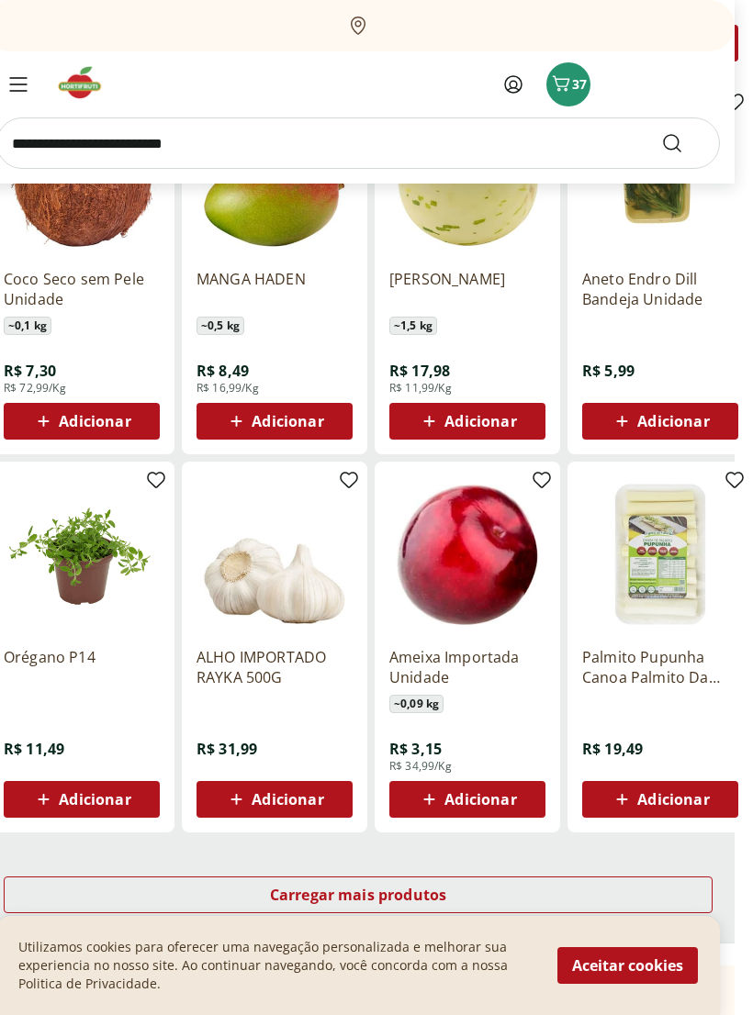
scroll to position [23561, 18]
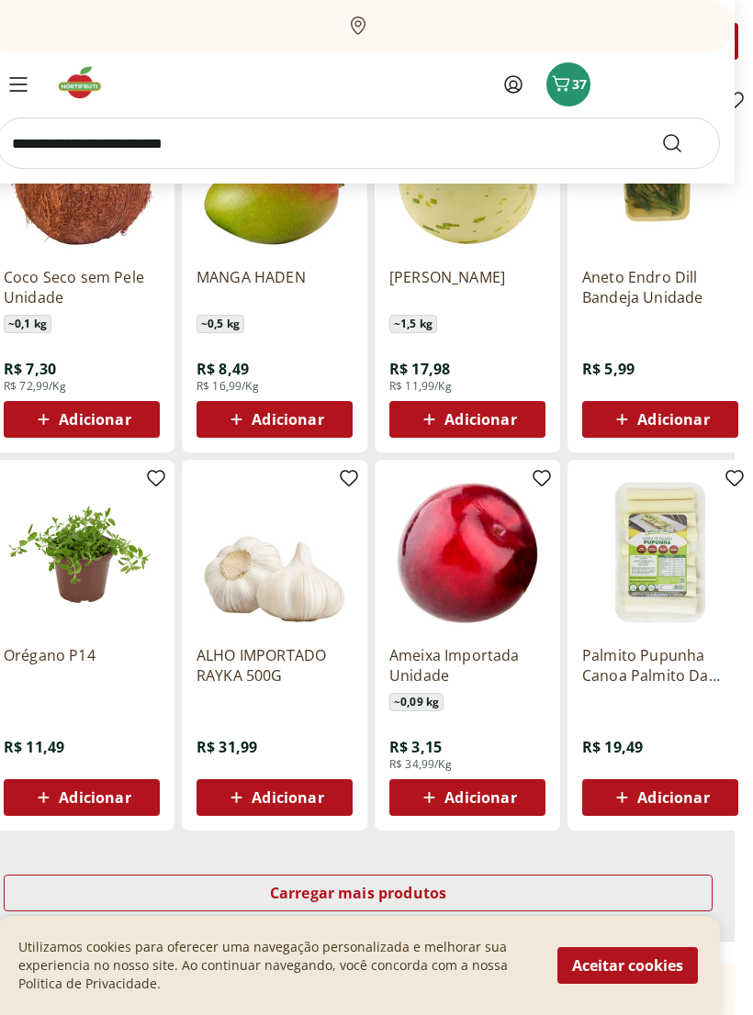
click at [493, 875] on div "Carregar mais produtos" at bounding box center [358, 893] width 709 height 37
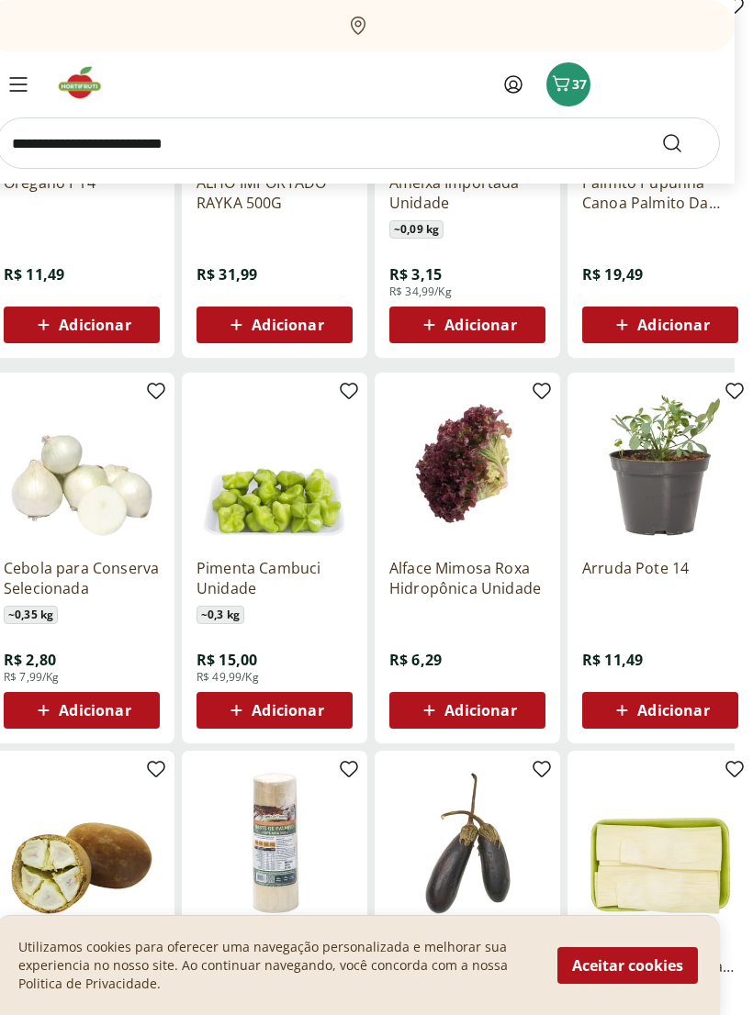
scroll to position [24034, 18]
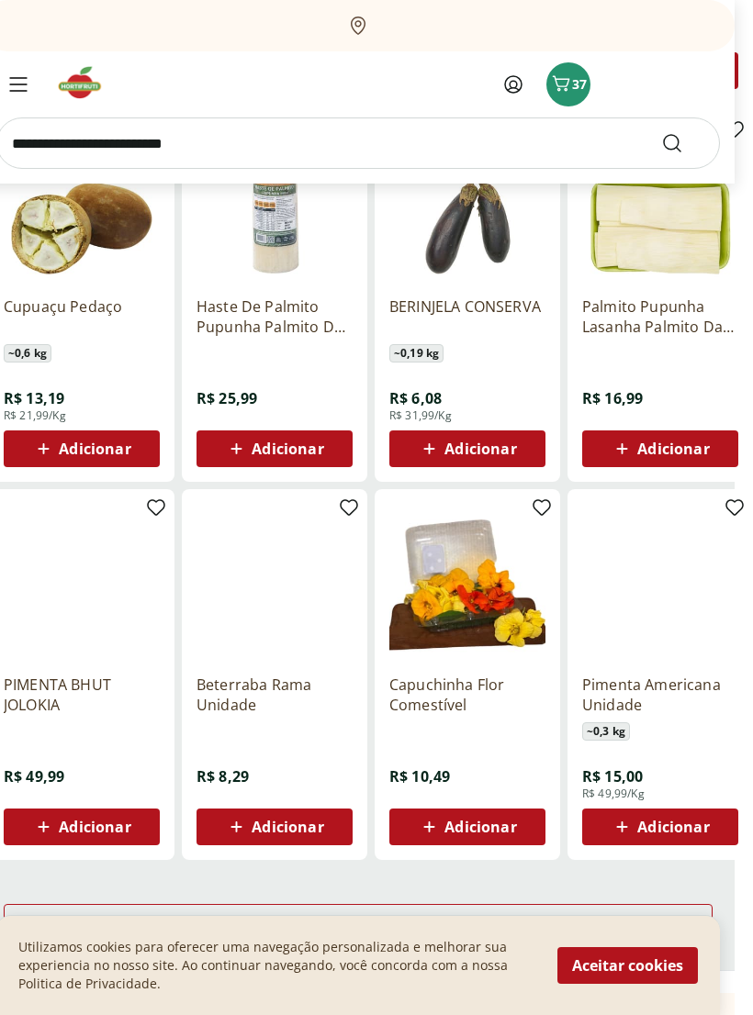
scroll to position [24674, 18]
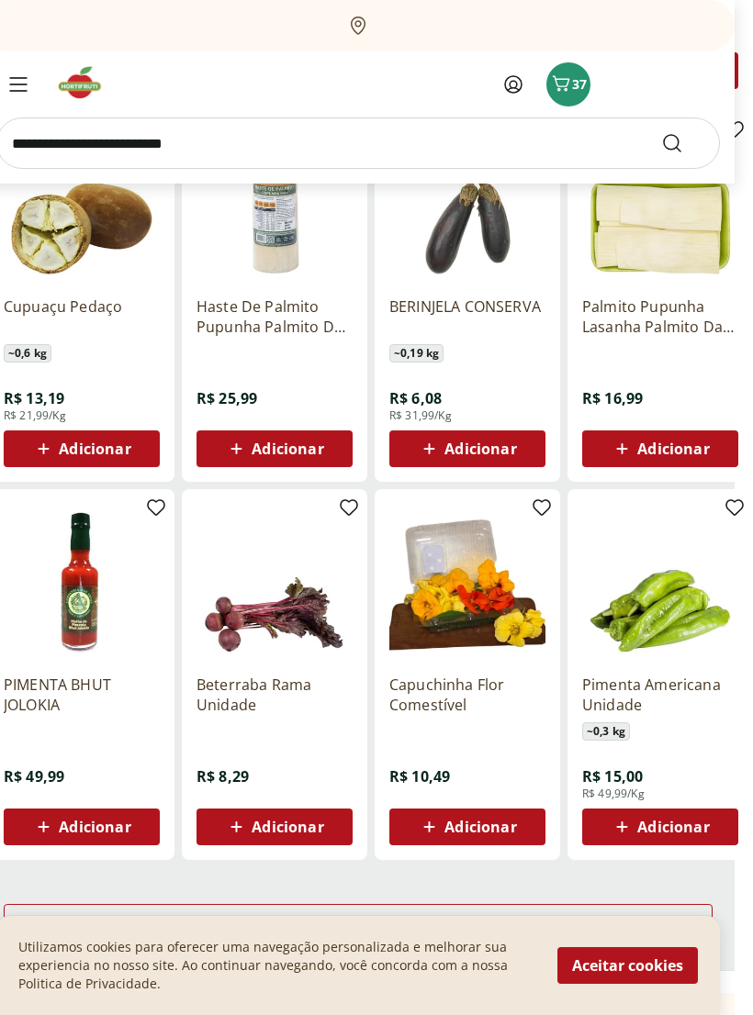
click at [441, 904] on div "Carregar mais produtos" at bounding box center [358, 922] width 709 height 37
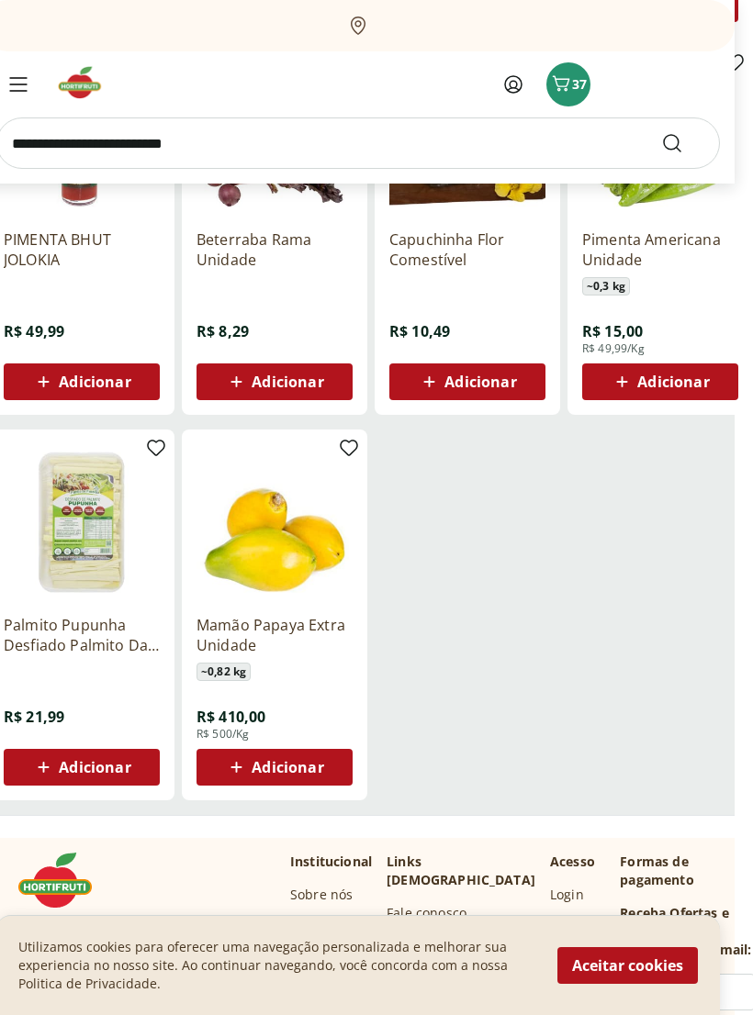
scroll to position [25120, 18]
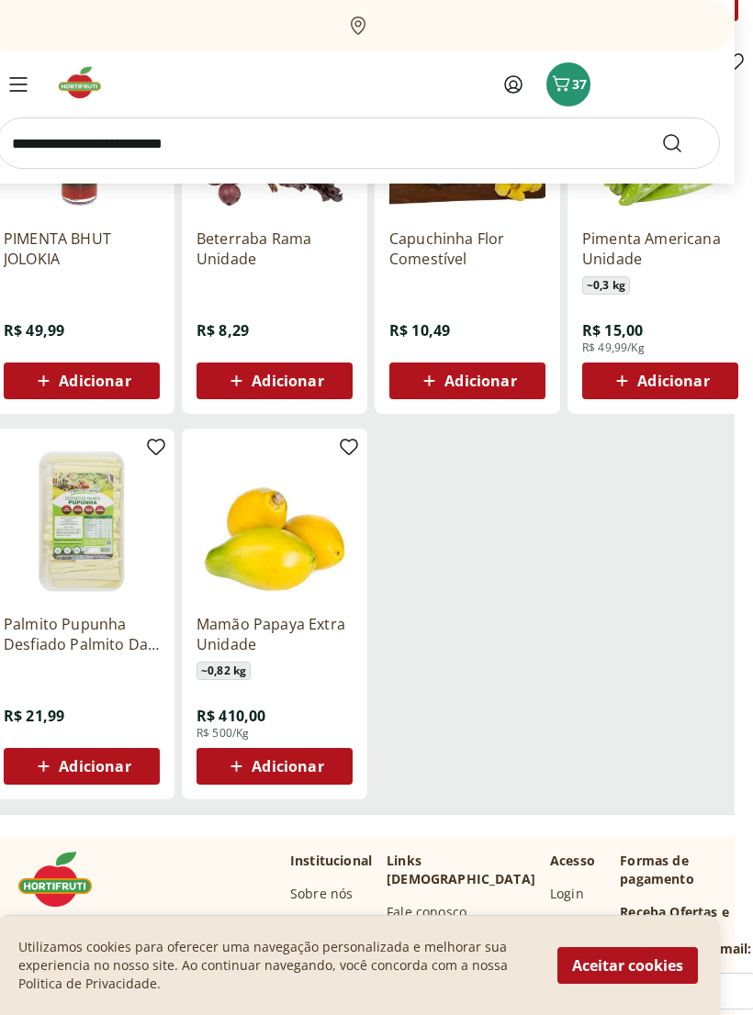
click at [17, 89] on icon "Menu" at bounding box center [18, 84] width 18 height 15
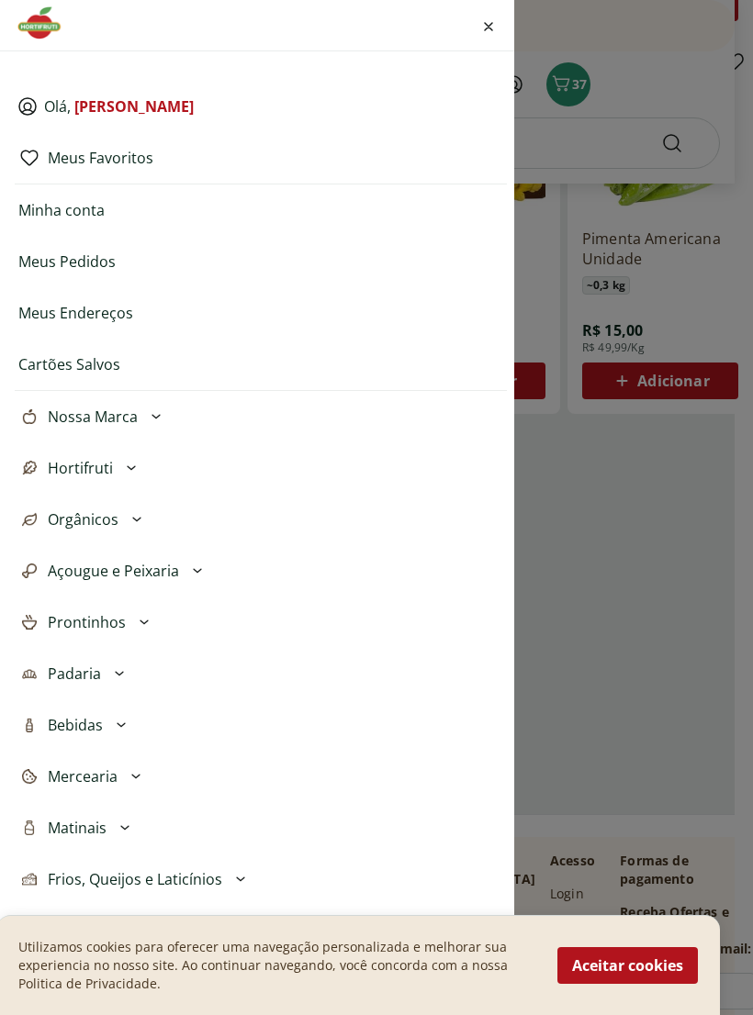
click at [190, 573] on icon at bounding box center [197, 571] width 22 height 22
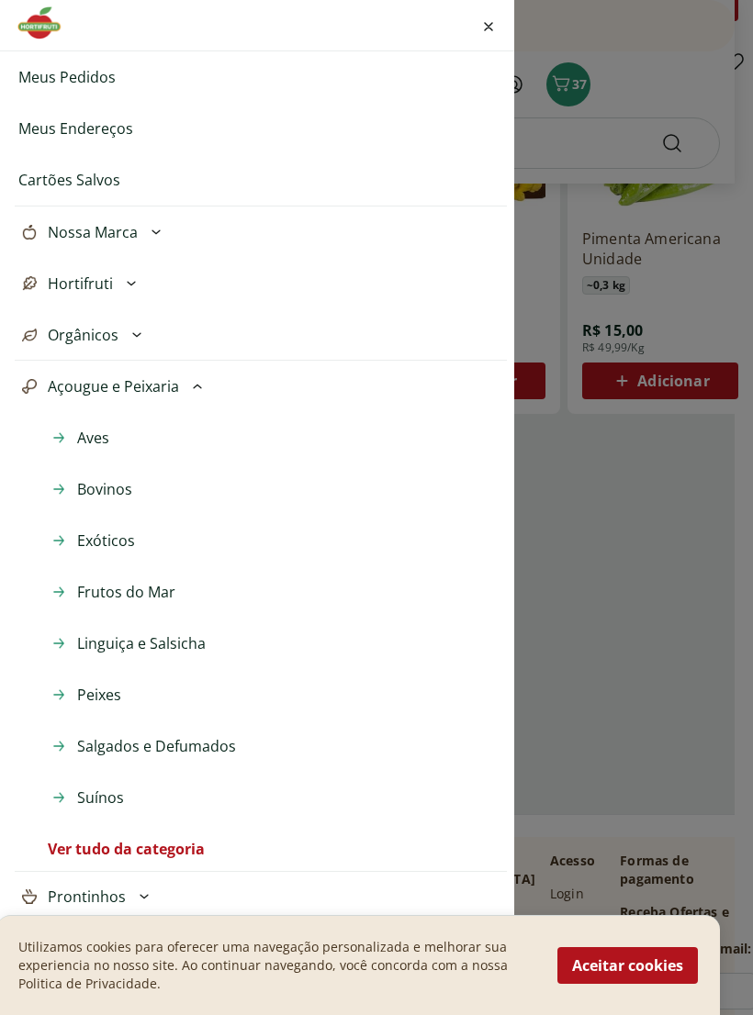
scroll to position [189, 0]
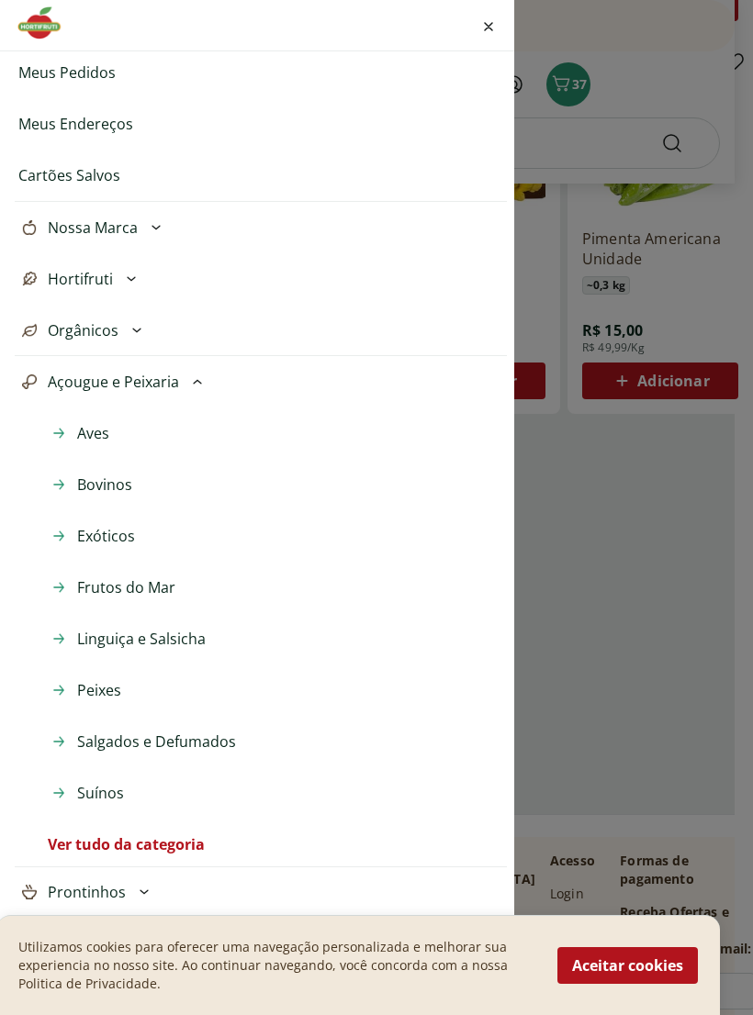
click at [194, 638] on span "Linguiça e Salsicha" at bounding box center [141, 639] width 129 height 22
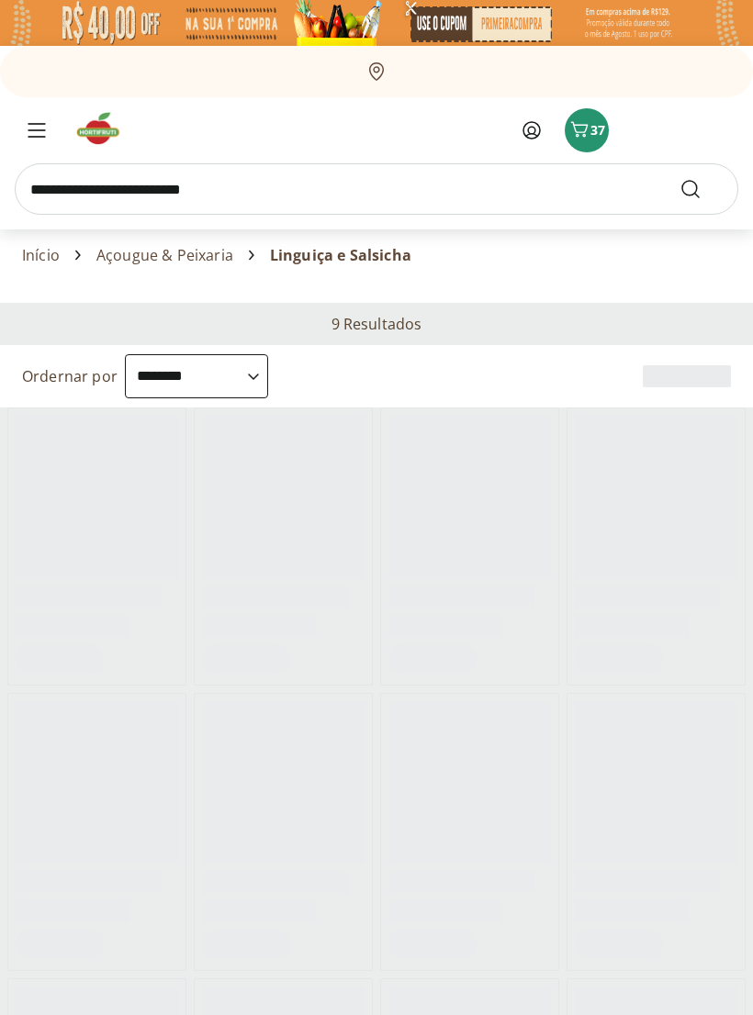
select select "**********"
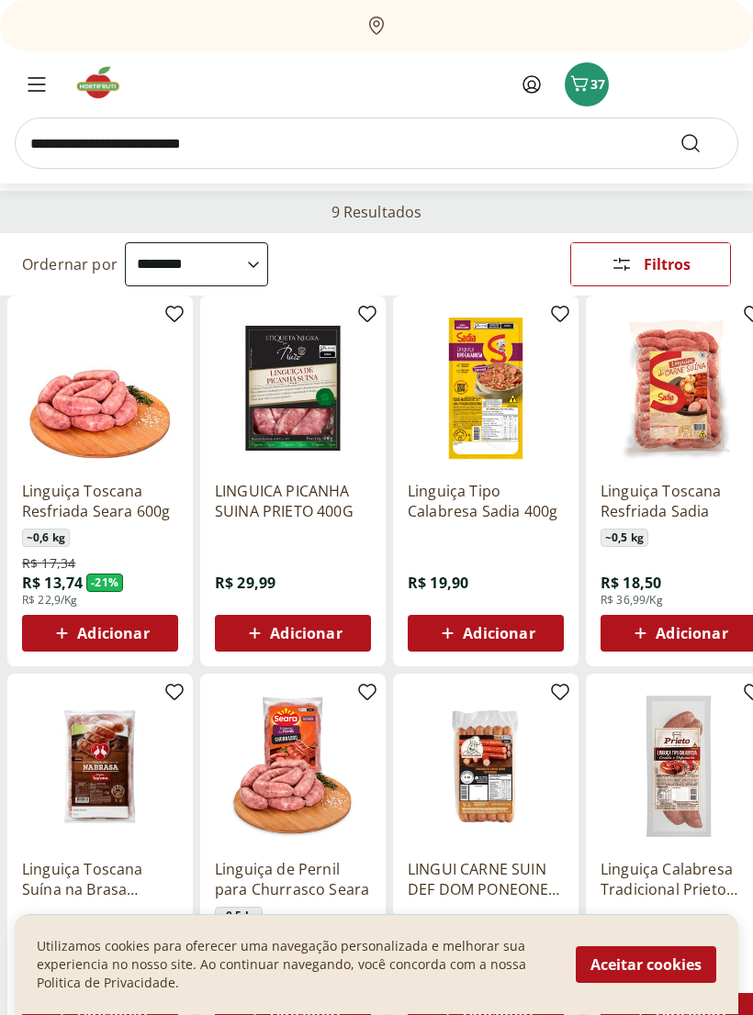
scroll to position [142, 0]
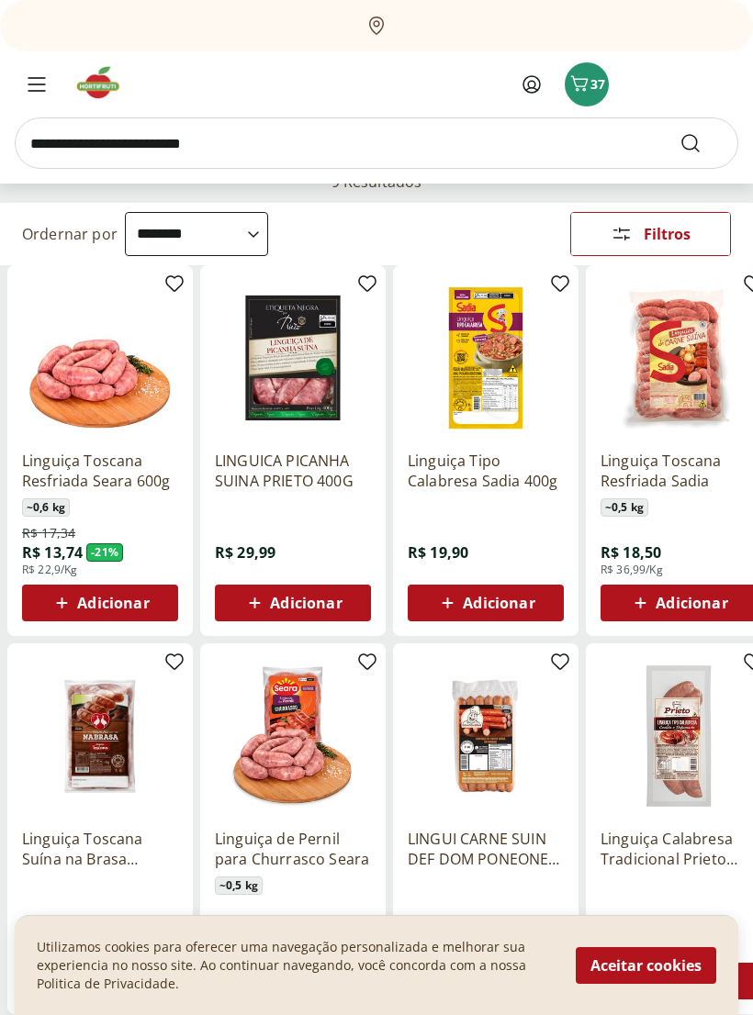
click at [342, 604] on div "Adicionar" at bounding box center [293, 603] width 127 height 33
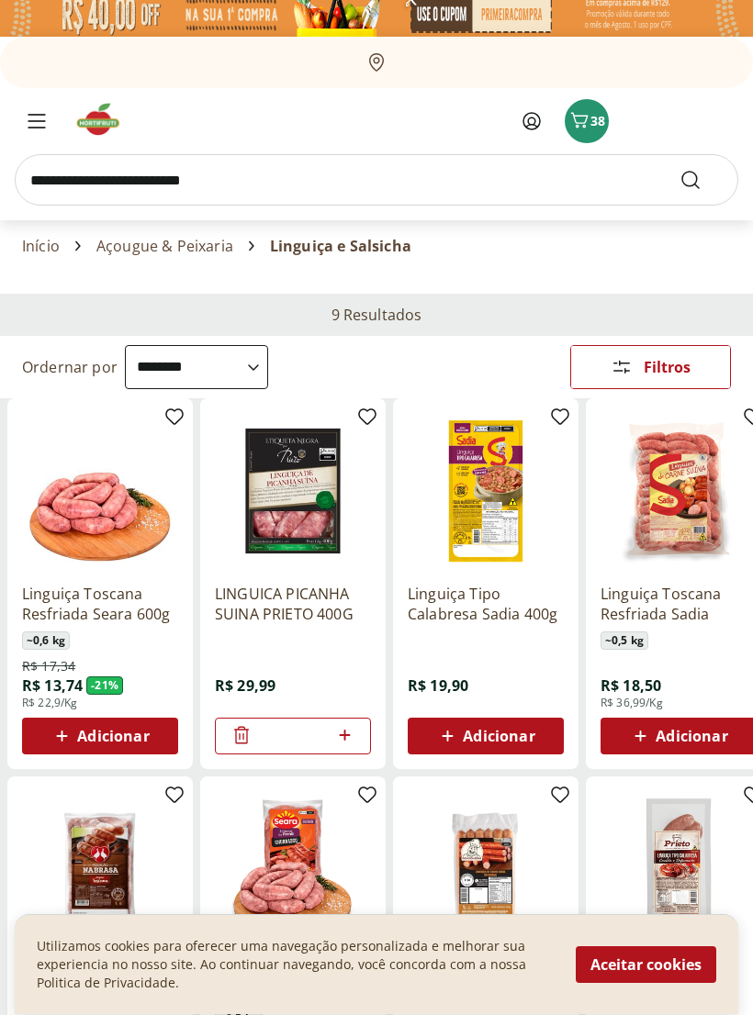
scroll to position [0, 0]
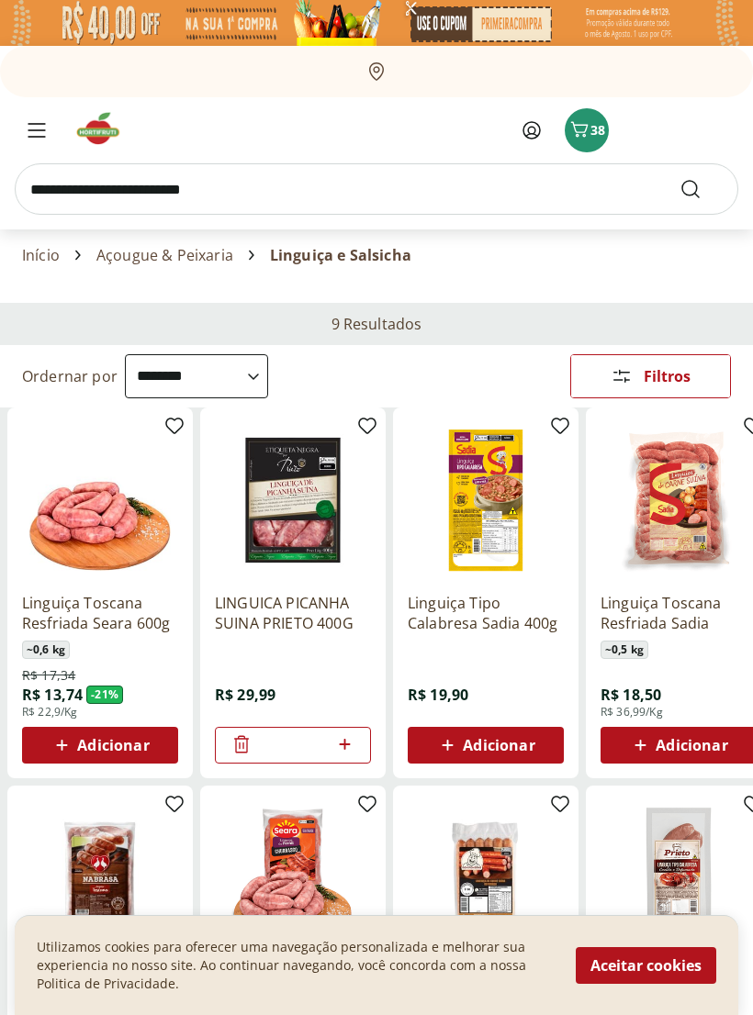
click at [354, 741] on icon at bounding box center [344, 744] width 23 height 22
type input "*"
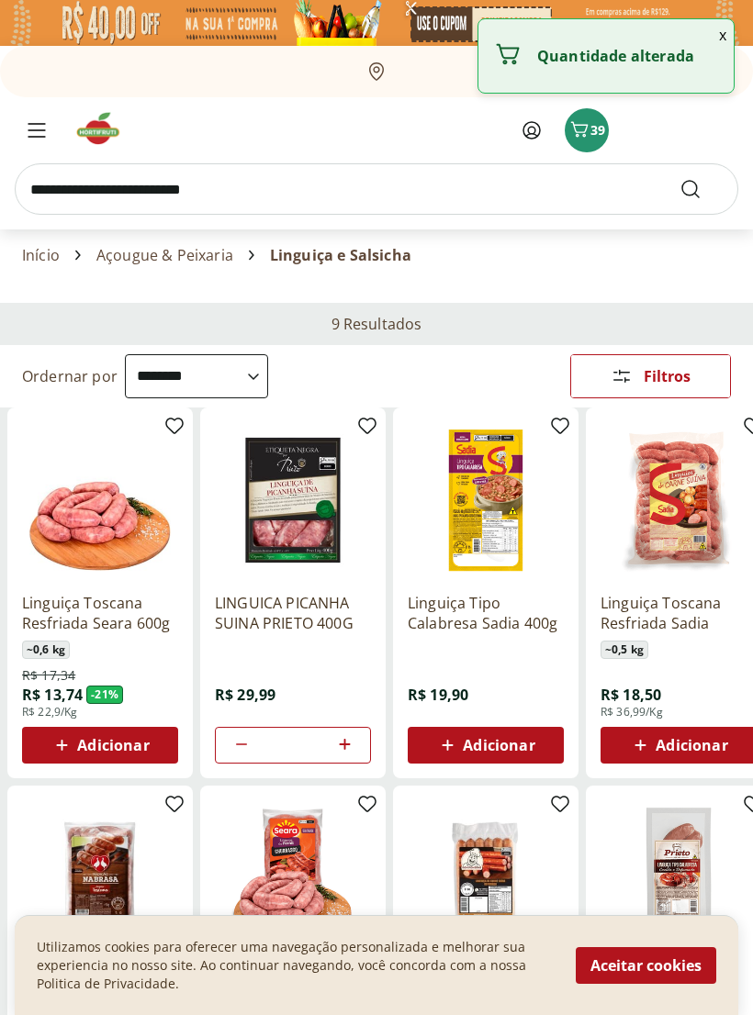
click at [150, 742] on div "Adicionar" at bounding box center [100, 745] width 127 height 33
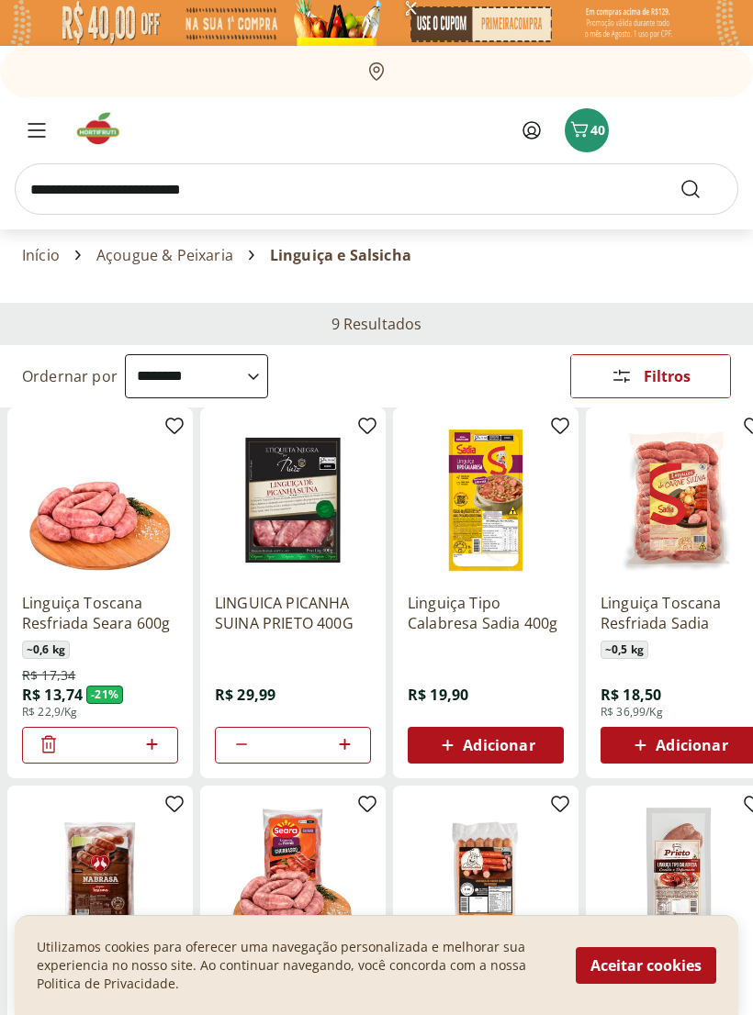
click at [32, 128] on icon "Menu" at bounding box center [37, 130] width 18 height 15
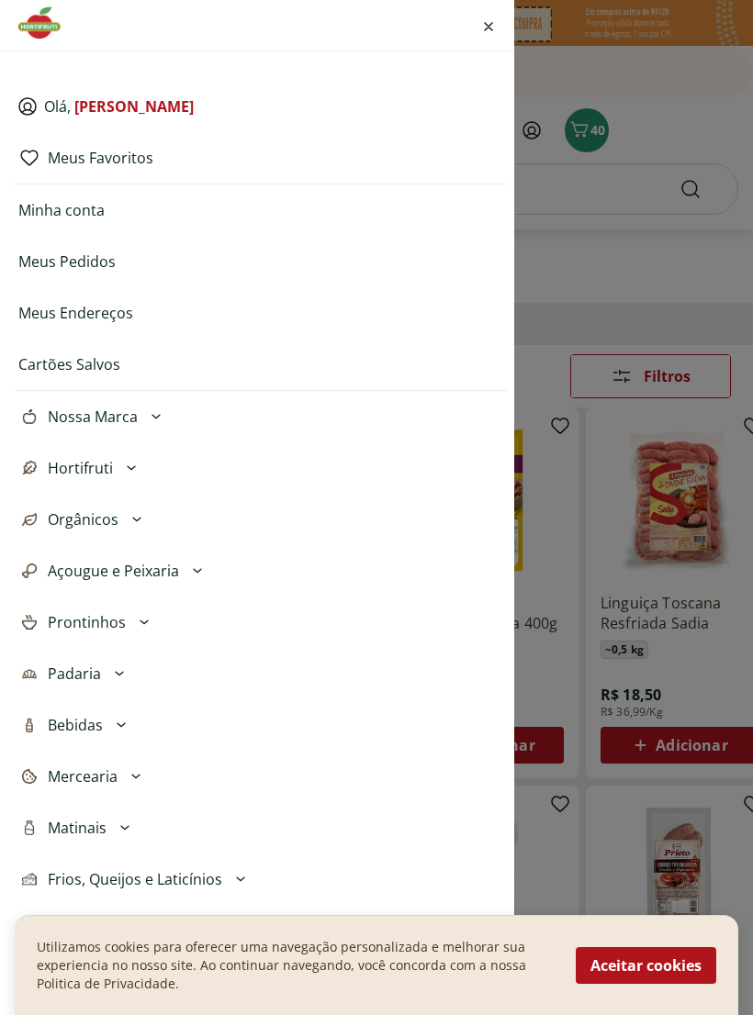
click at [168, 579] on span "Açougue e Peixaria" at bounding box center [113, 571] width 131 height 22
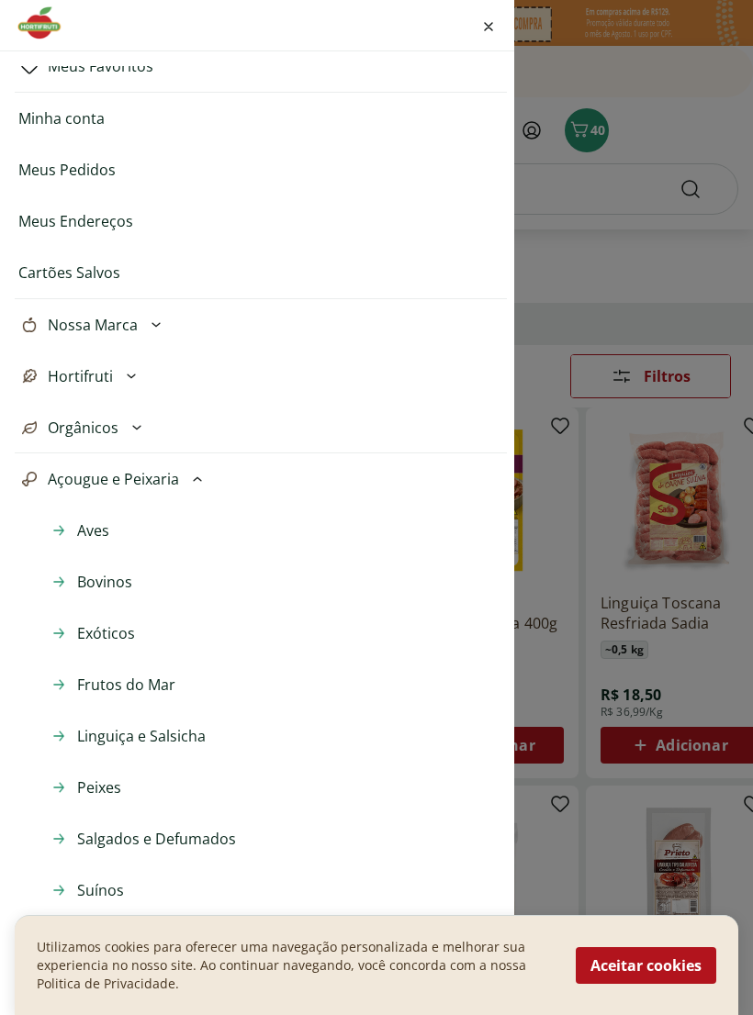
scroll to position [96, 0]
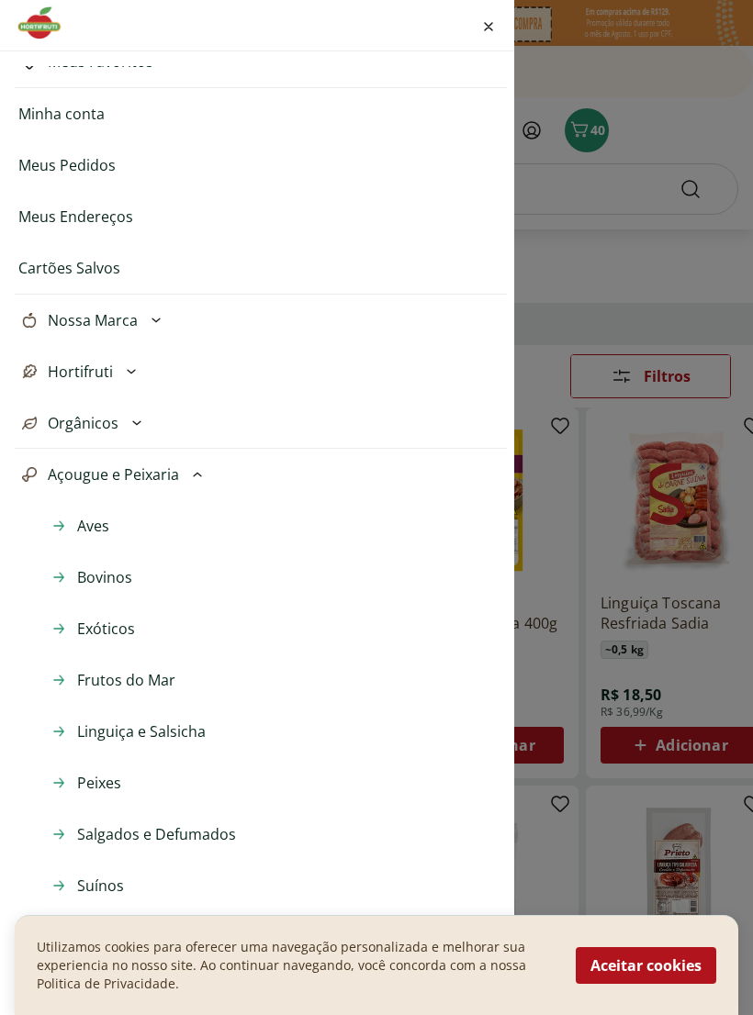
click at [98, 536] on span "Aves" at bounding box center [93, 526] width 32 height 22
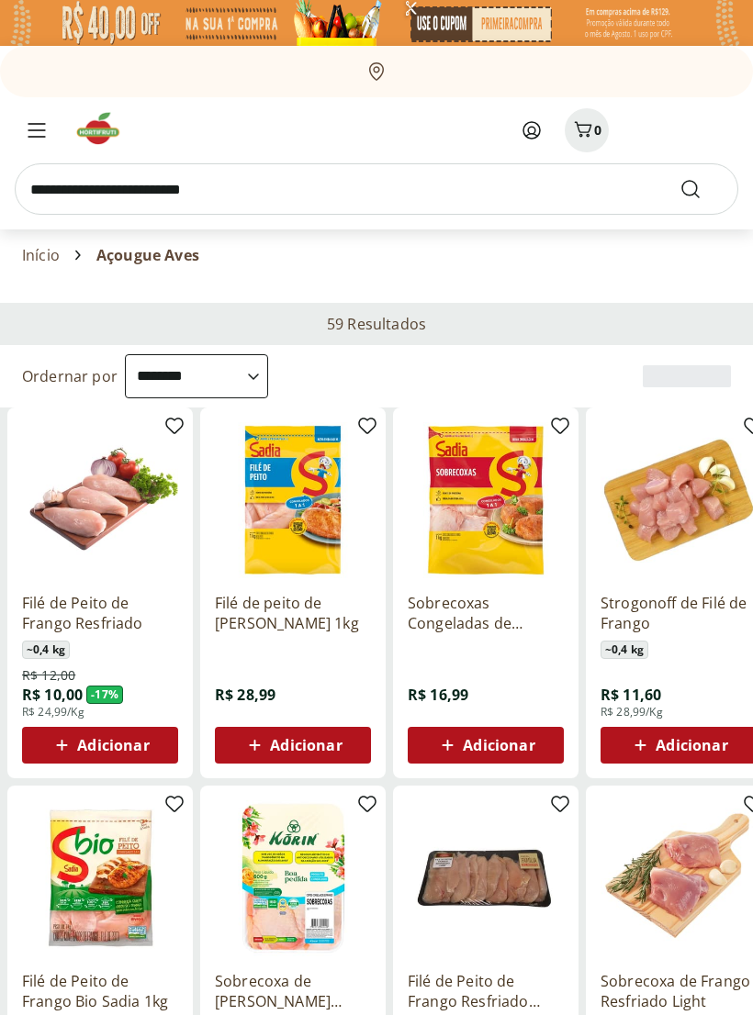
select select "**********"
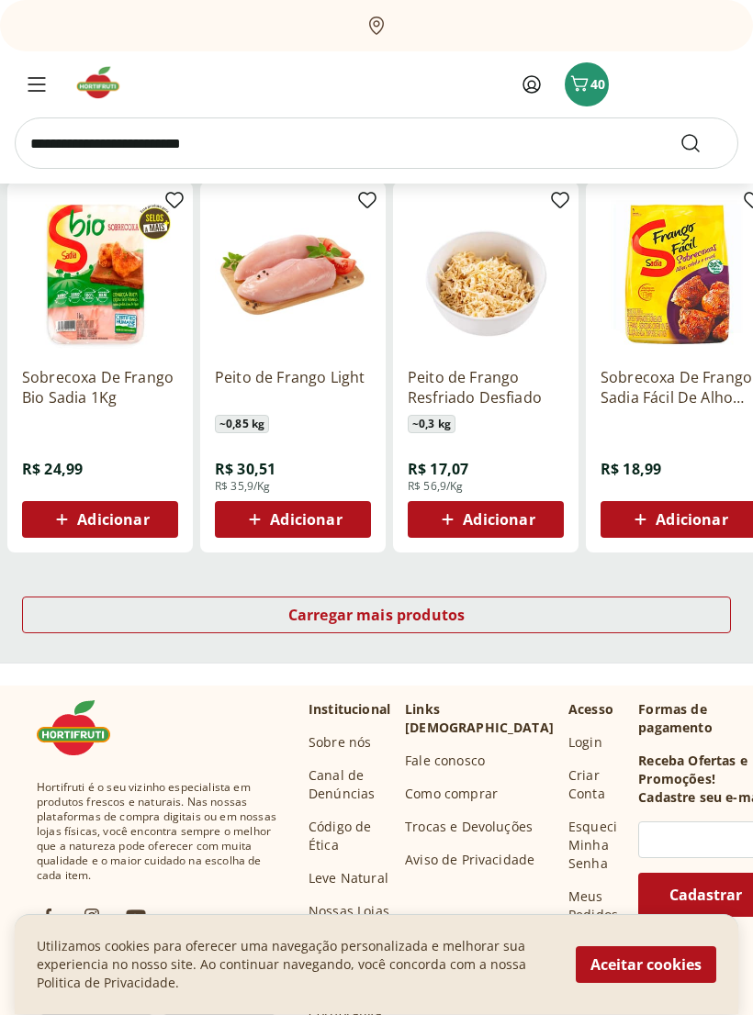
scroll to position [996, 0]
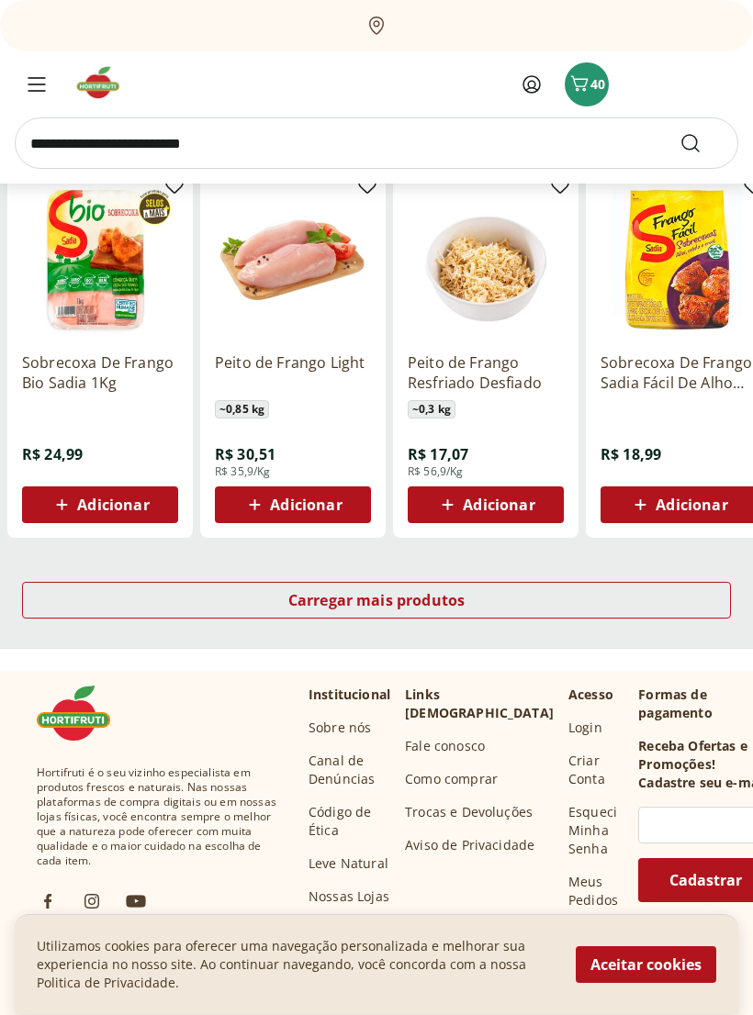
click at [482, 599] on div "Carregar mais produtos" at bounding box center [376, 601] width 709 height 37
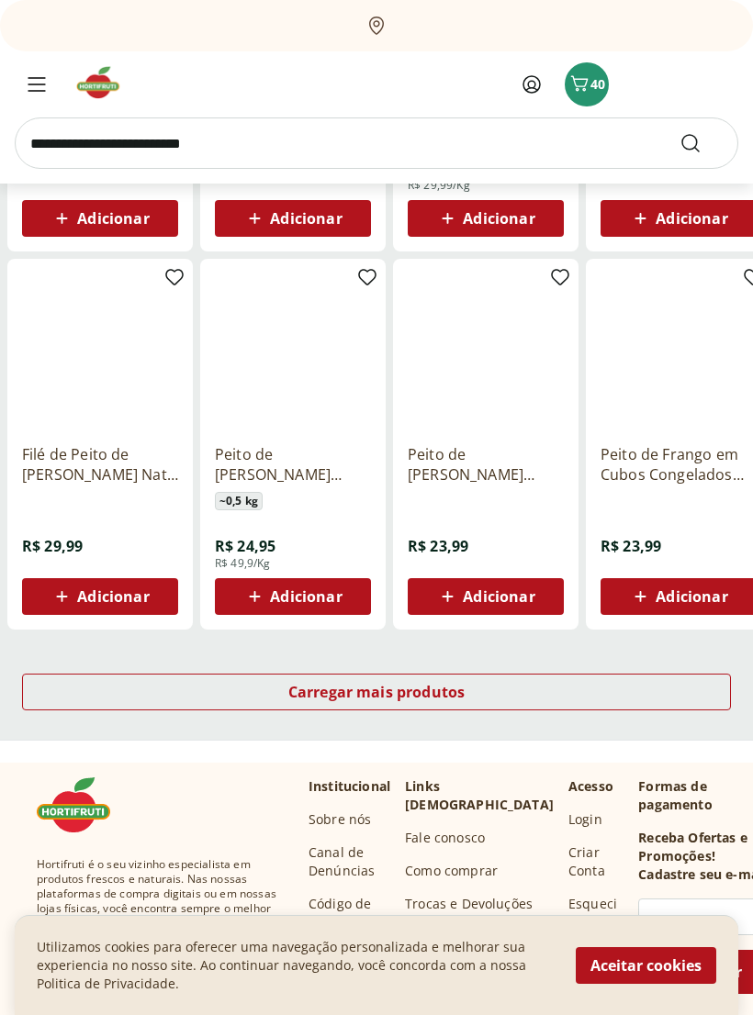
scroll to position [2050, 0]
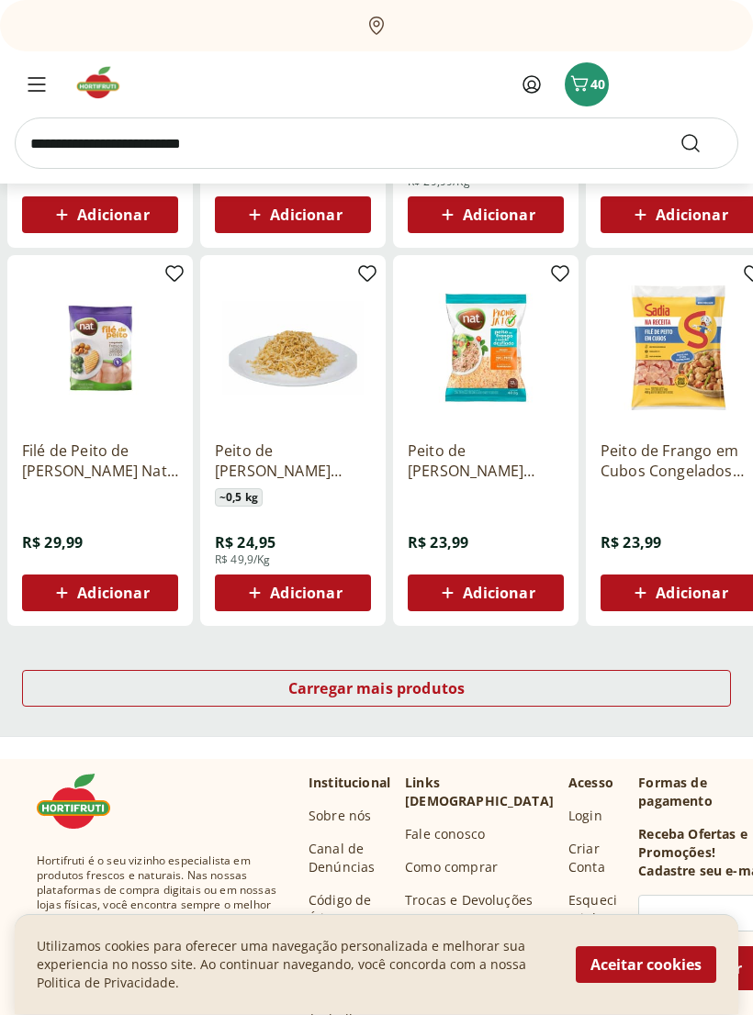
click at [422, 682] on span "Carregar mais produtos" at bounding box center [376, 689] width 177 height 15
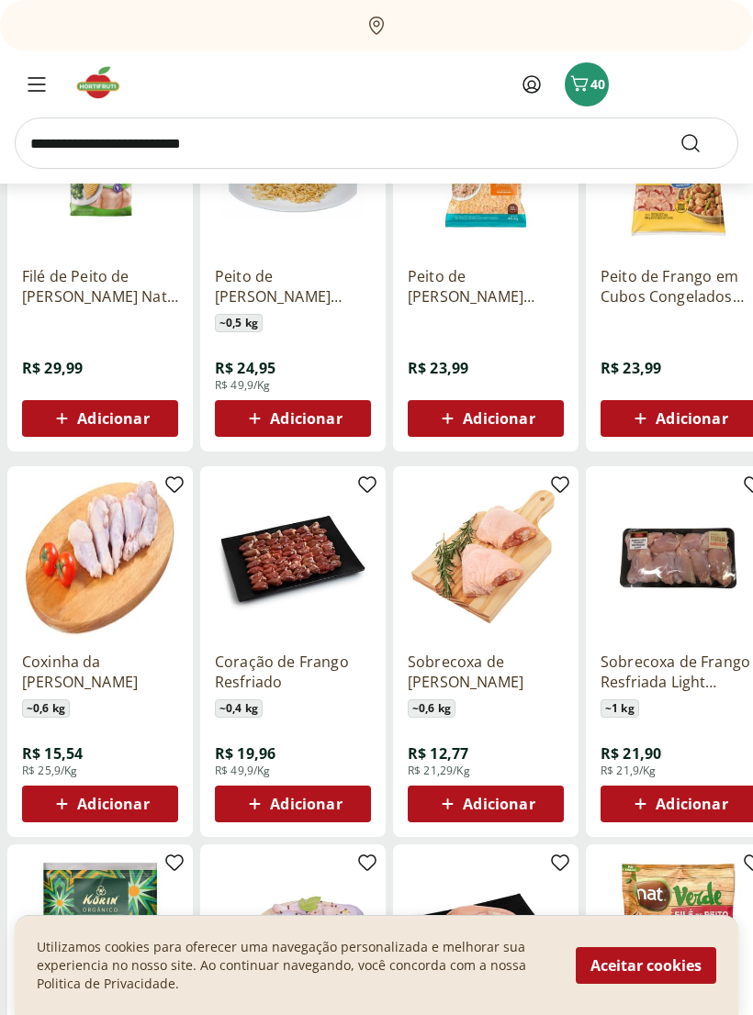
scroll to position [2229, 0]
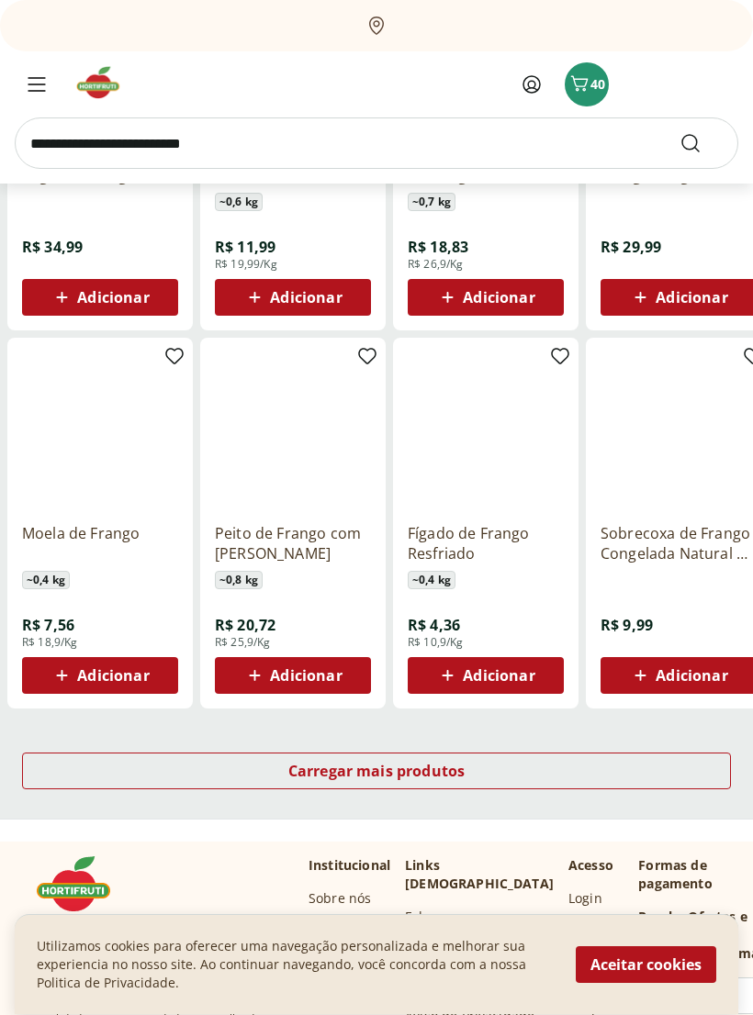
scroll to position [3110, 0]
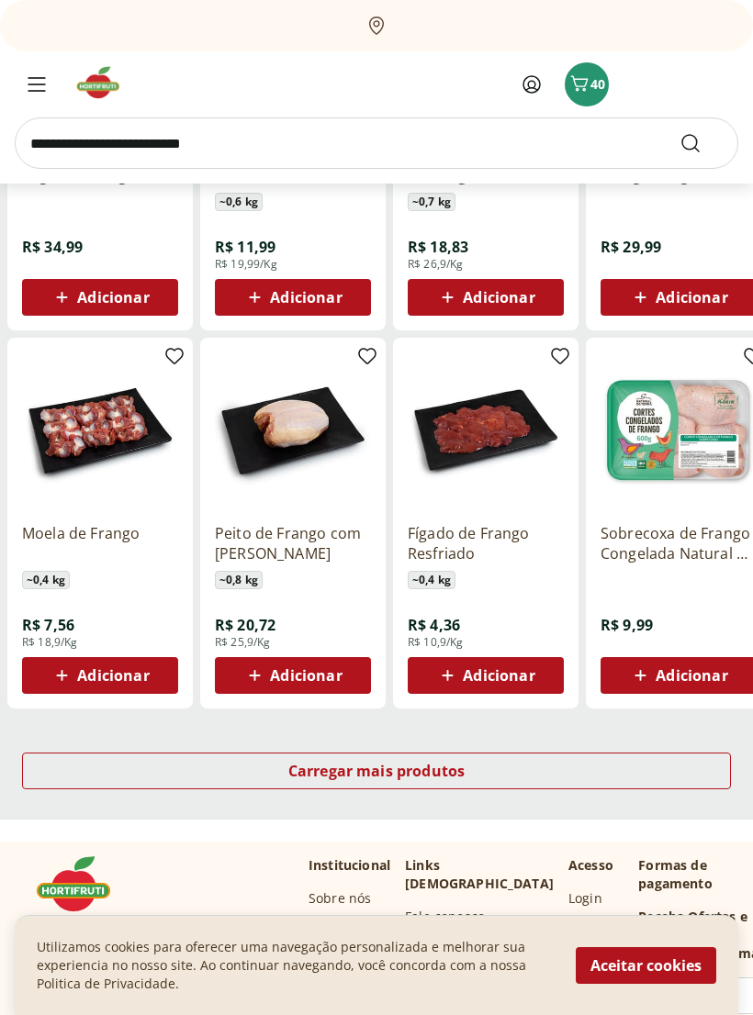
click at [529, 767] on div "Carregar mais produtos" at bounding box center [376, 771] width 709 height 37
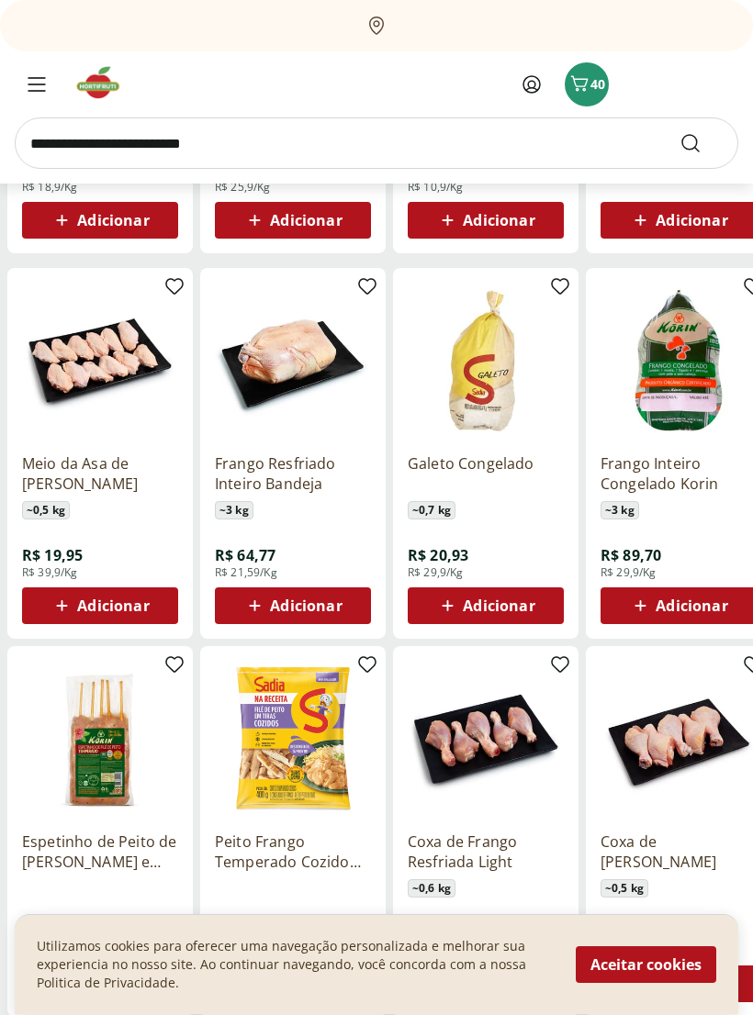
scroll to position [3567, 0]
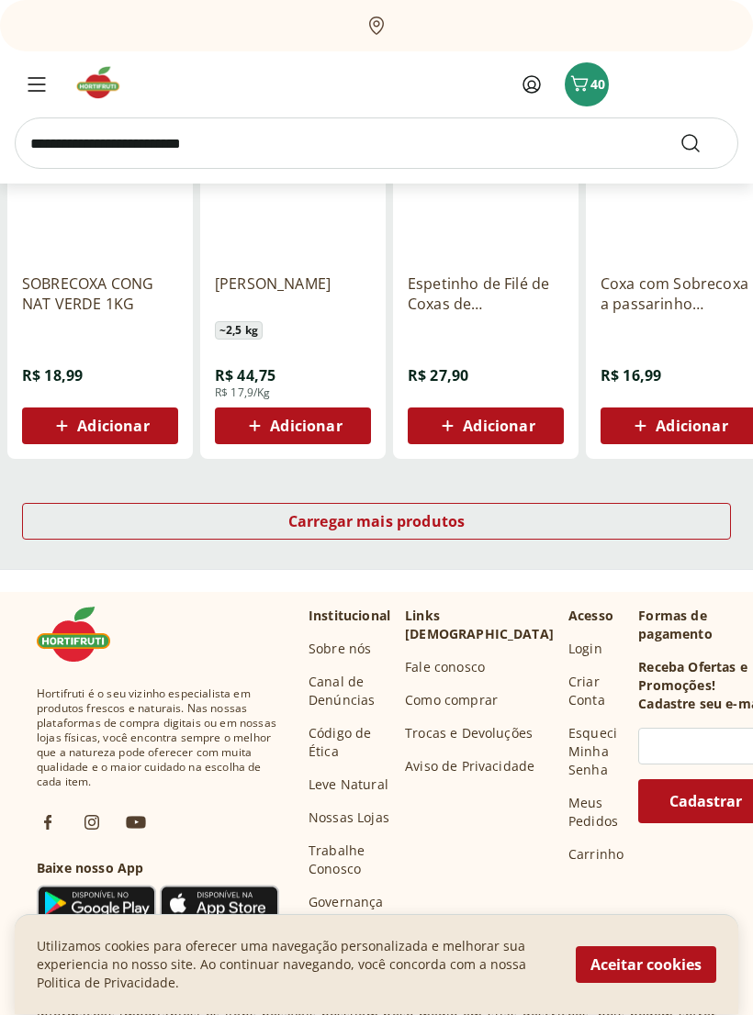
scroll to position [4533, 0]
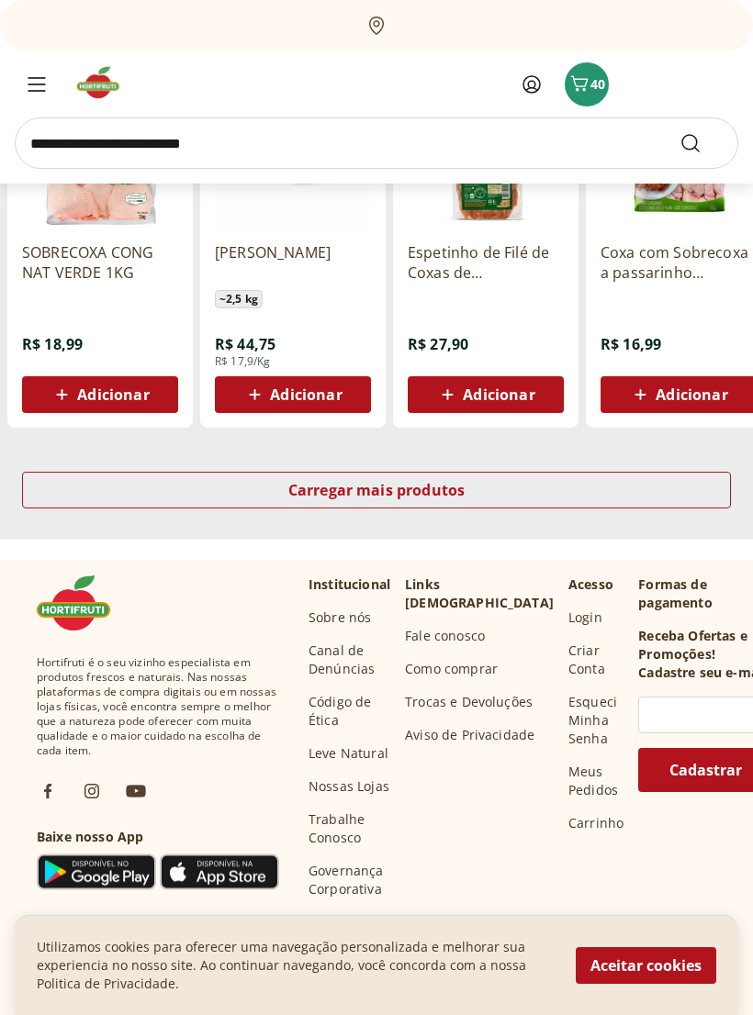
click at [230, 494] on div "Carregar mais produtos" at bounding box center [376, 490] width 709 height 37
